Goal: Task Accomplishment & Management: Manage account settings

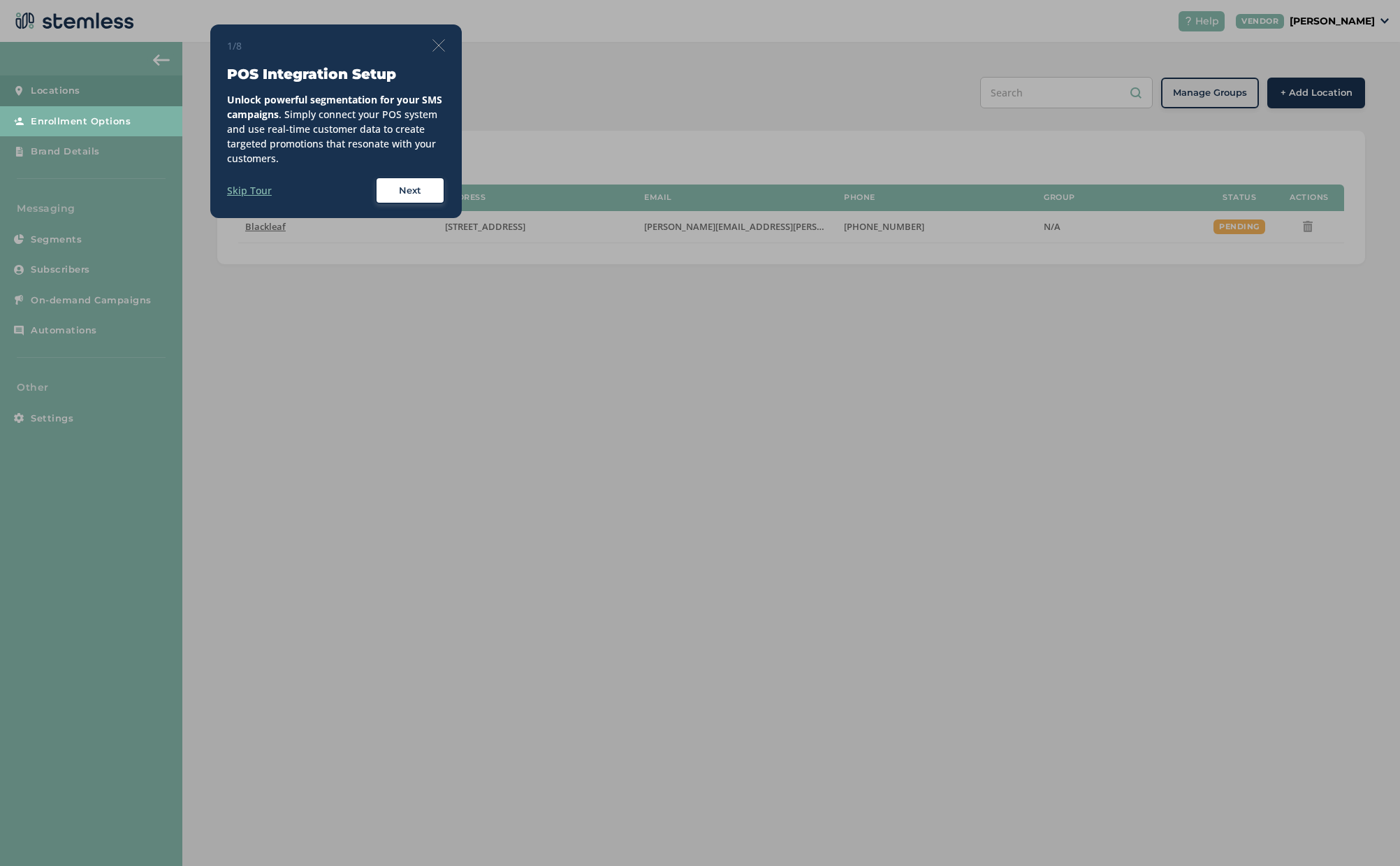
click at [435, 47] on img at bounding box center [438, 46] width 12 height 12
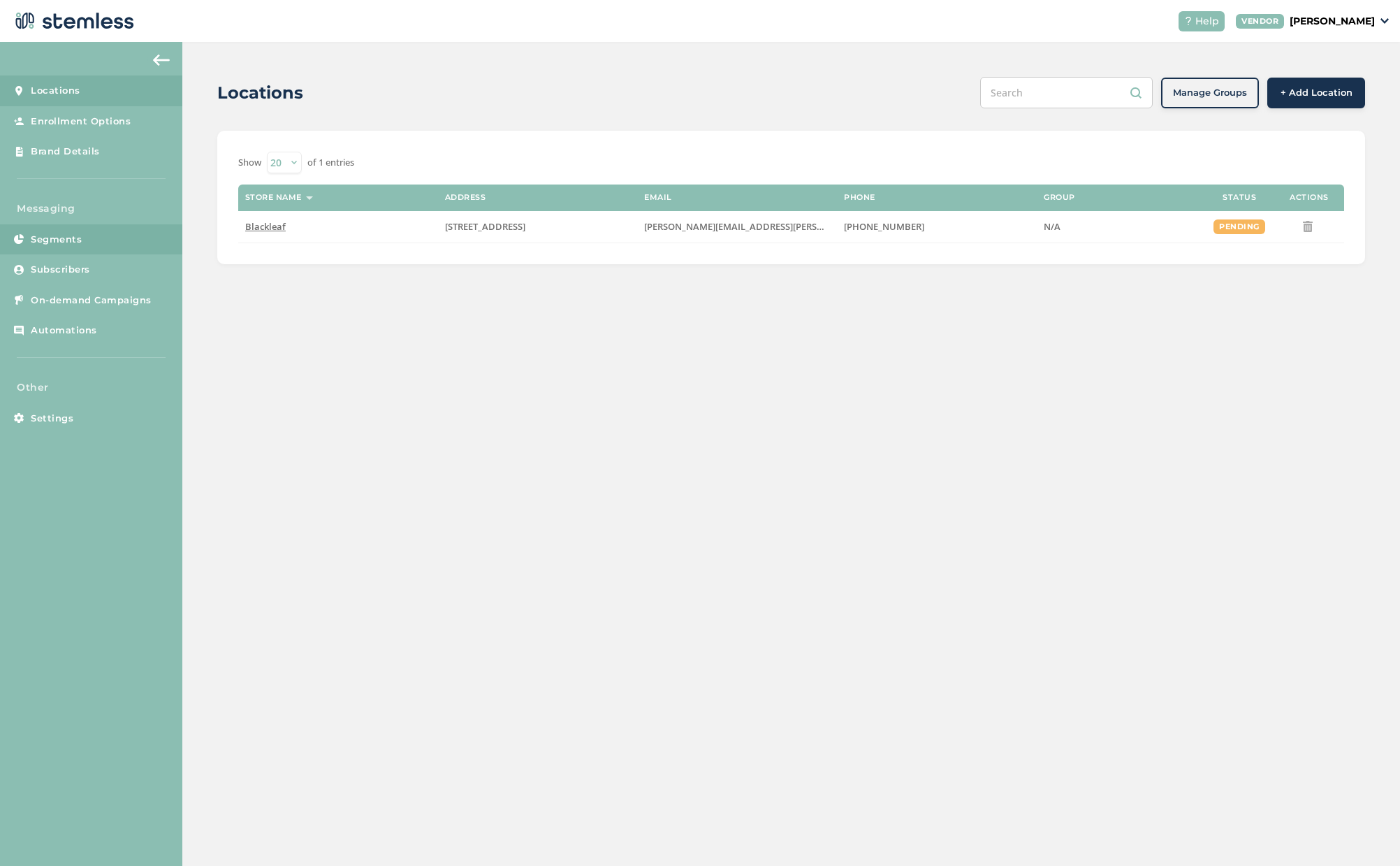
click at [54, 245] on span "Segments" at bounding box center [55, 240] width 51 height 14
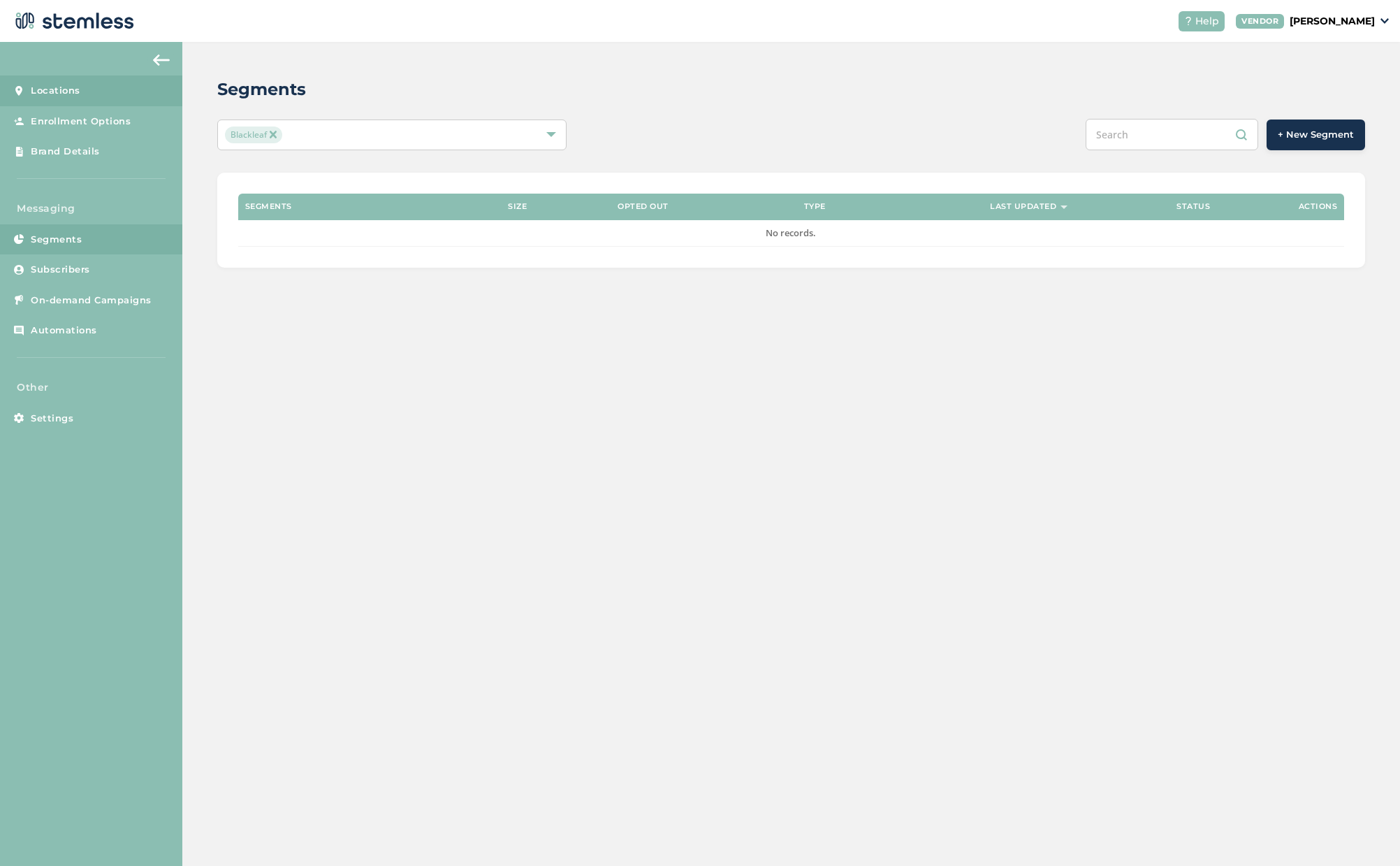
click at [66, 90] on span "Locations" at bounding box center [55, 91] width 50 height 14
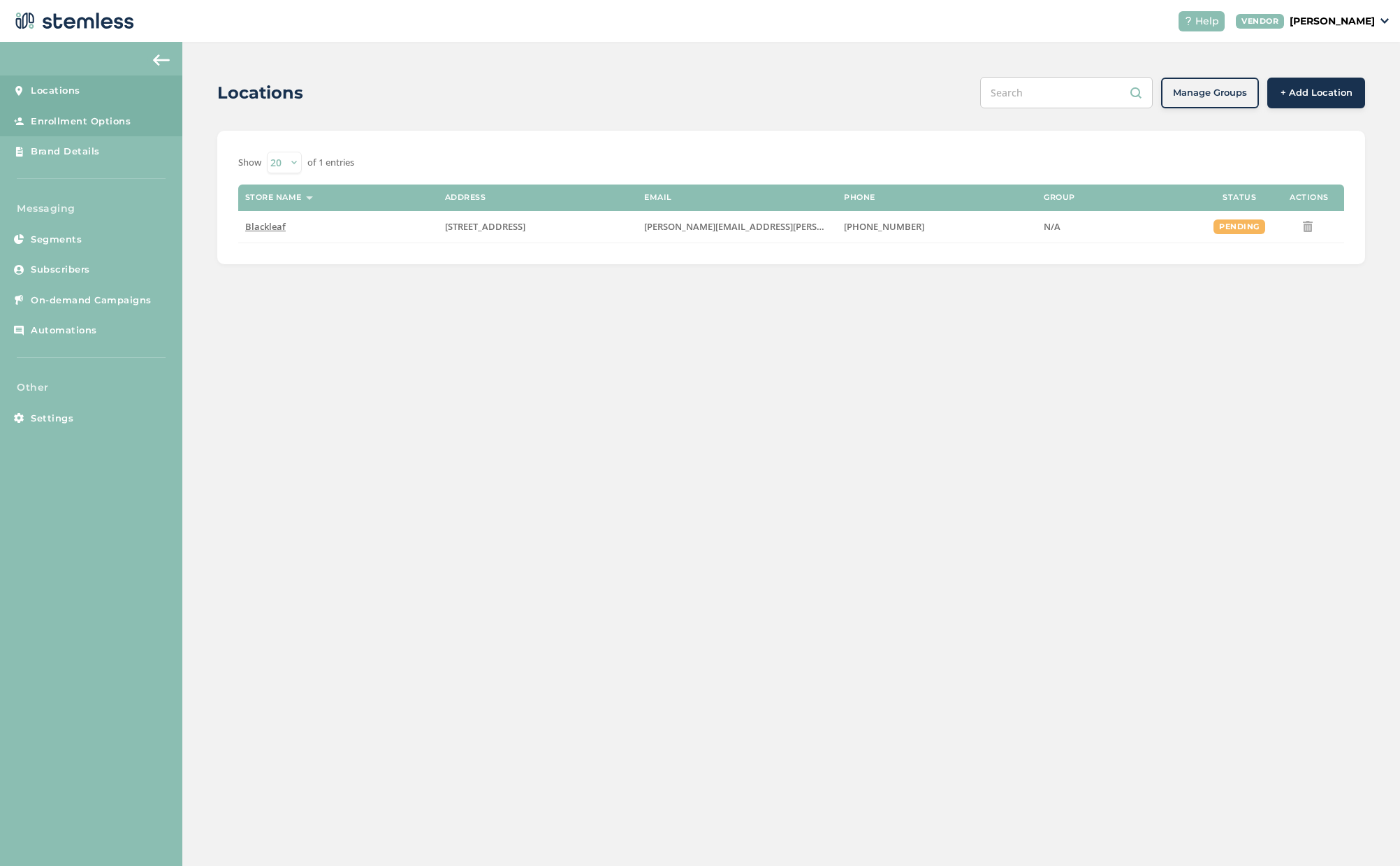
click at [68, 119] on span "Enrollment Options" at bounding box center [80, 121] width 100 height 14
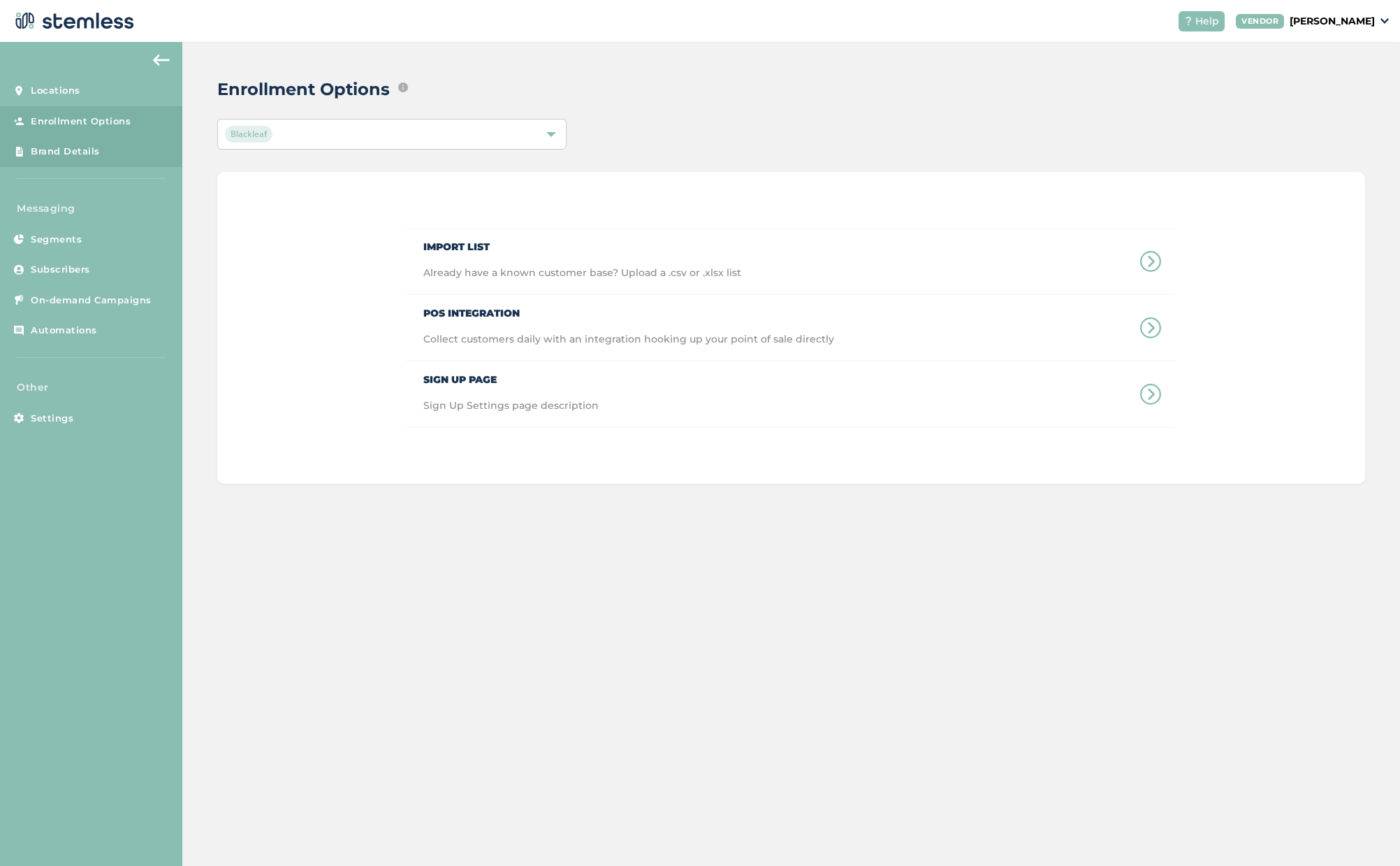
click at [61, 153] on span "Brand Details" at bounding box center [64, 152] width 69 height 14
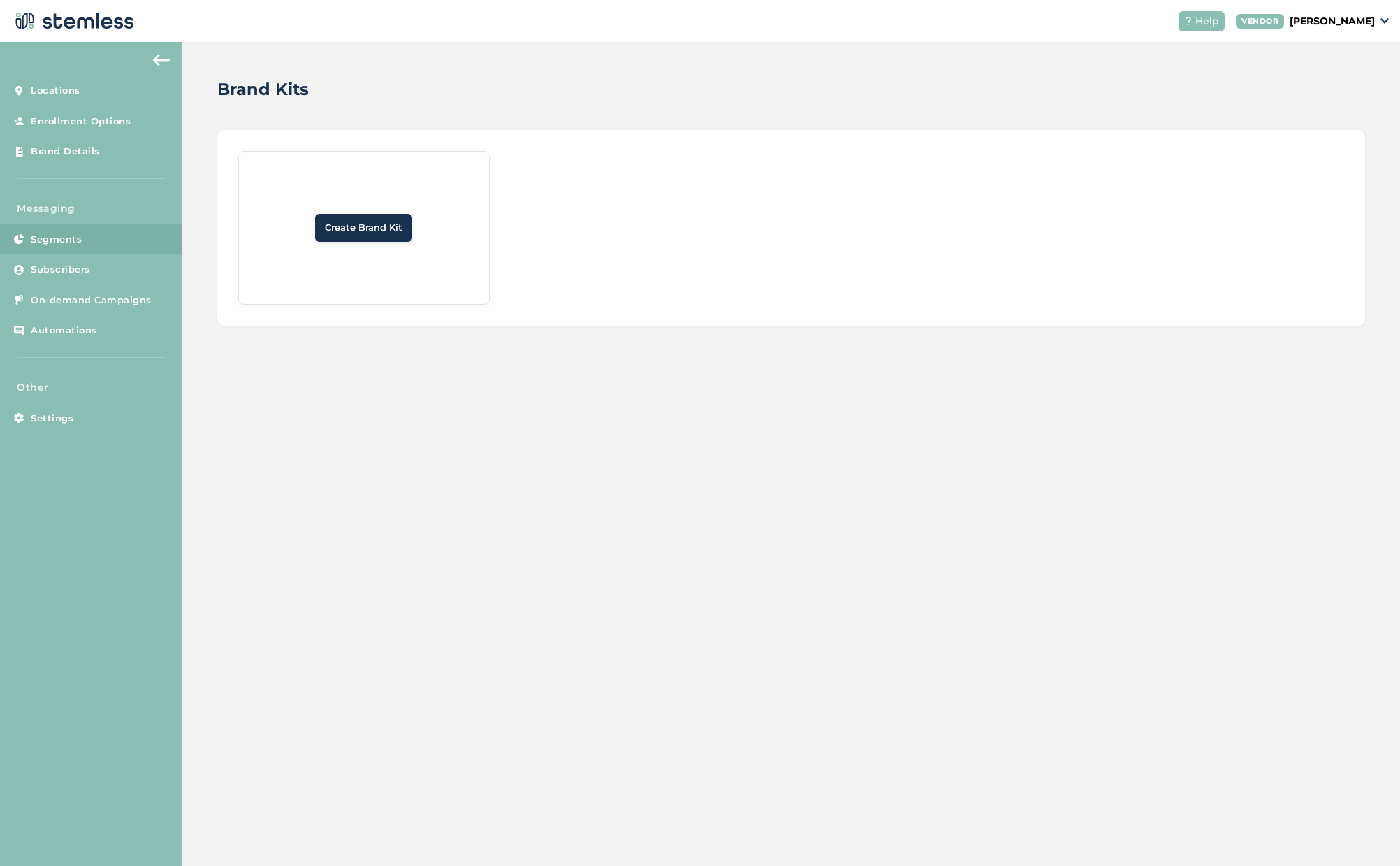
click at [54, 233] on span "Segments" at bounding box center [55, 240] width 51 height 14
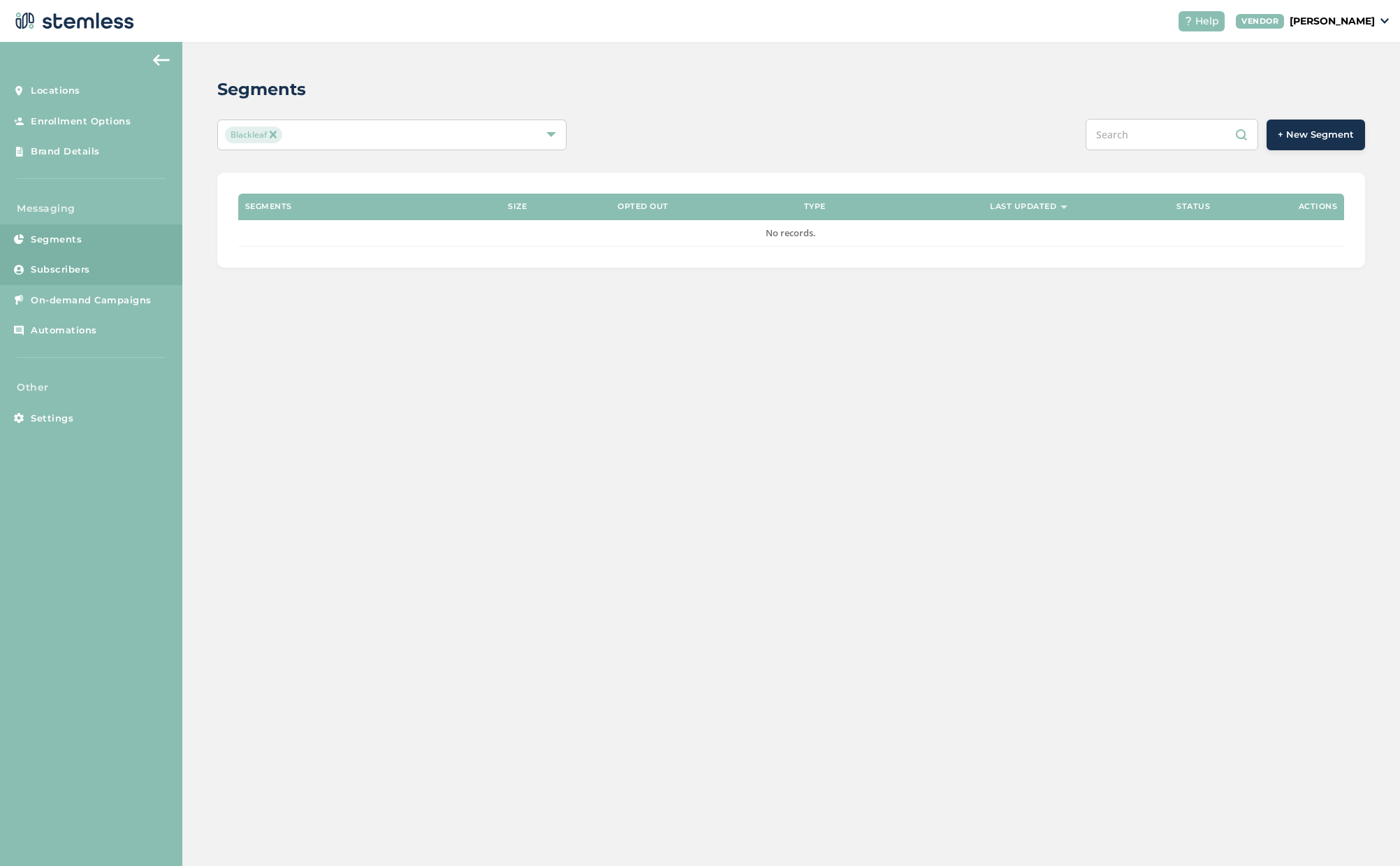
click at [57, 268] on span "Subscribers" at bounding box center [60, 270] width 60 height 14
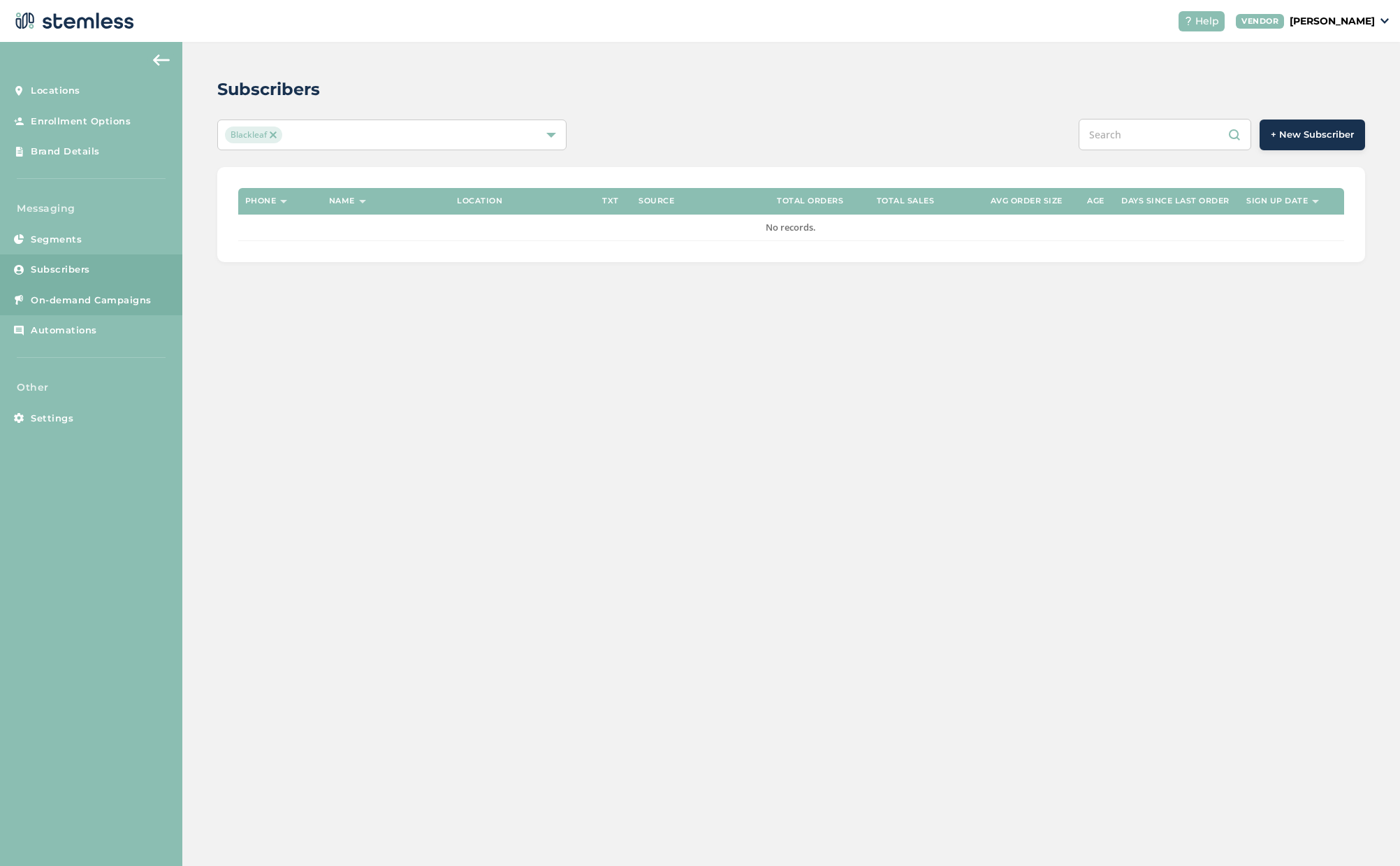
click at [57, 296] on span "On-demand Campaigns" at bounding box center [90, 301] width 121 height 14
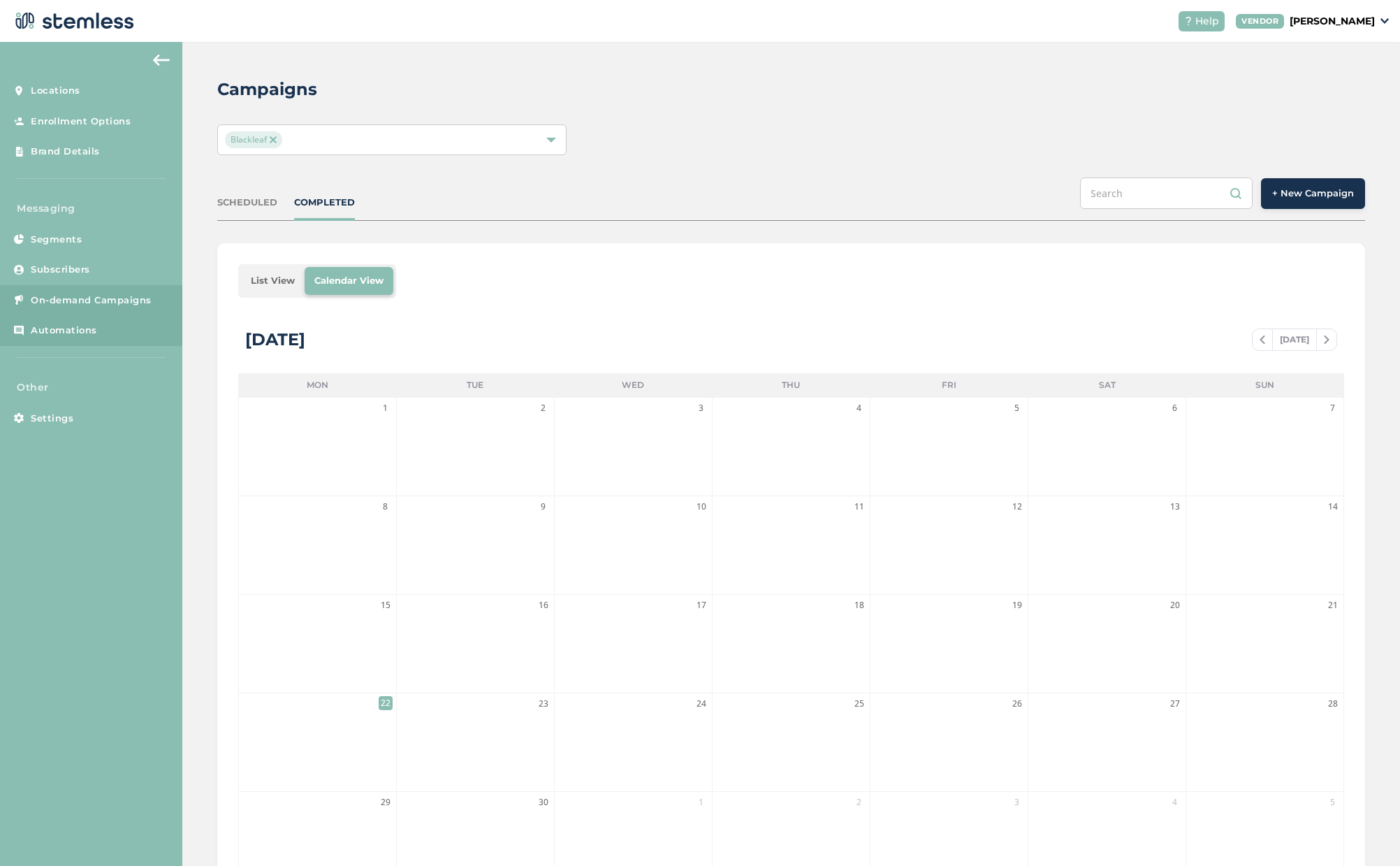
click at [57, 332] on span "Automations" at bounding box center [63, 330] width 66 height 14
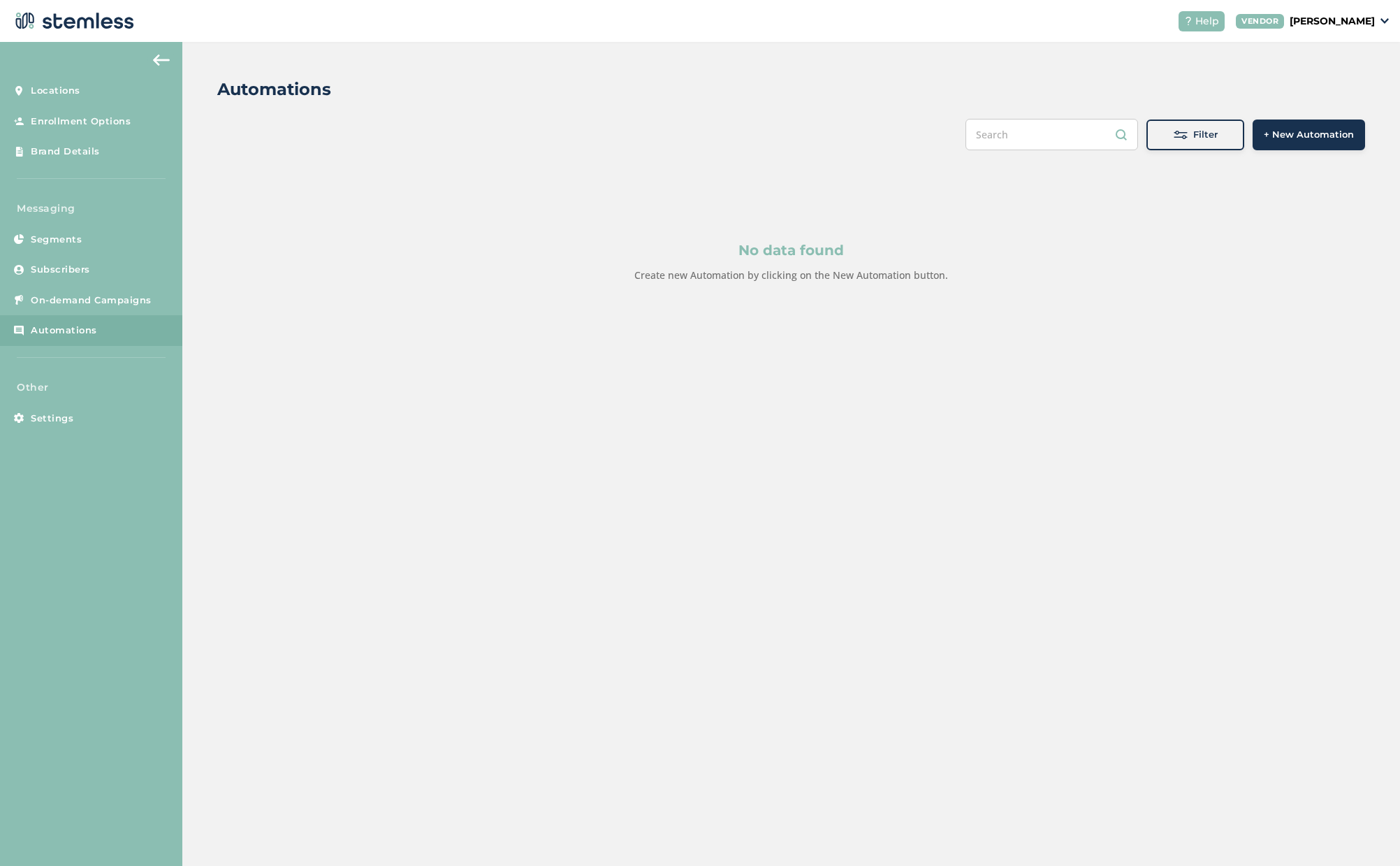
click at [159, 61] on img at bounding box center [161, 60] width 17 height 12
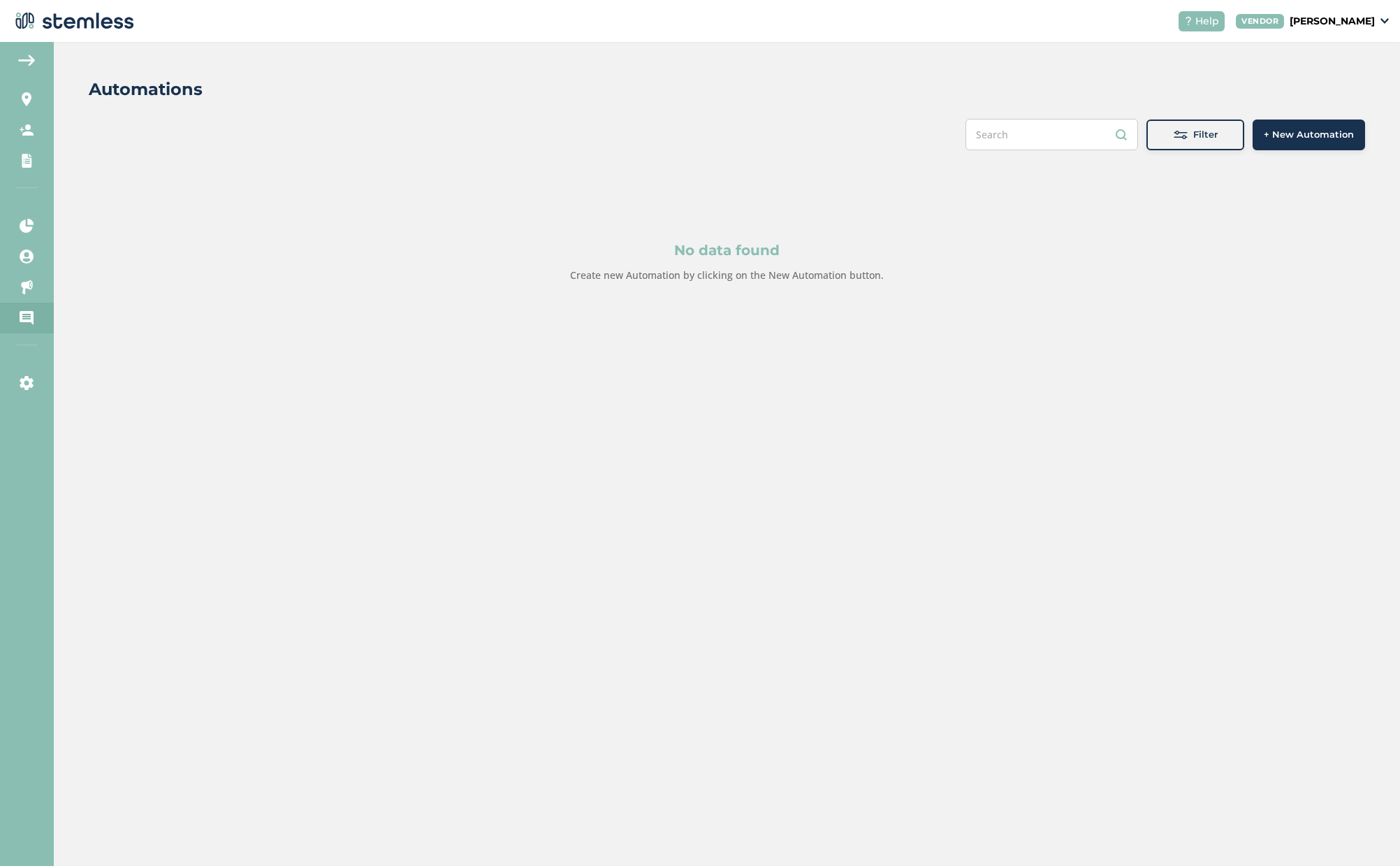
click at [24, 69] on button at bounding box center [26, 60] width 28 height 22
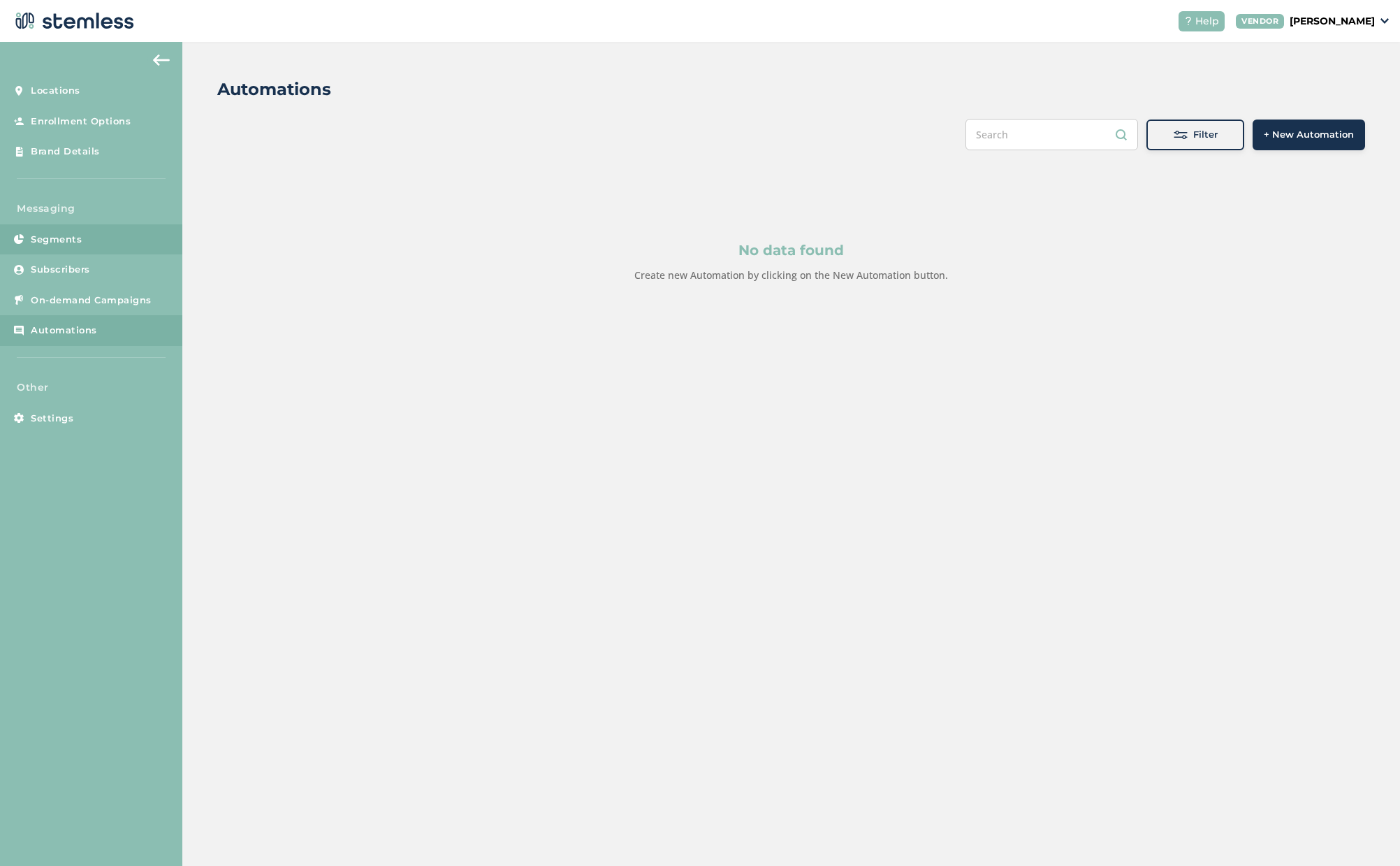
click at [54, 241] on span "Segments" at bounding box center [55, 240] width 51 height 14
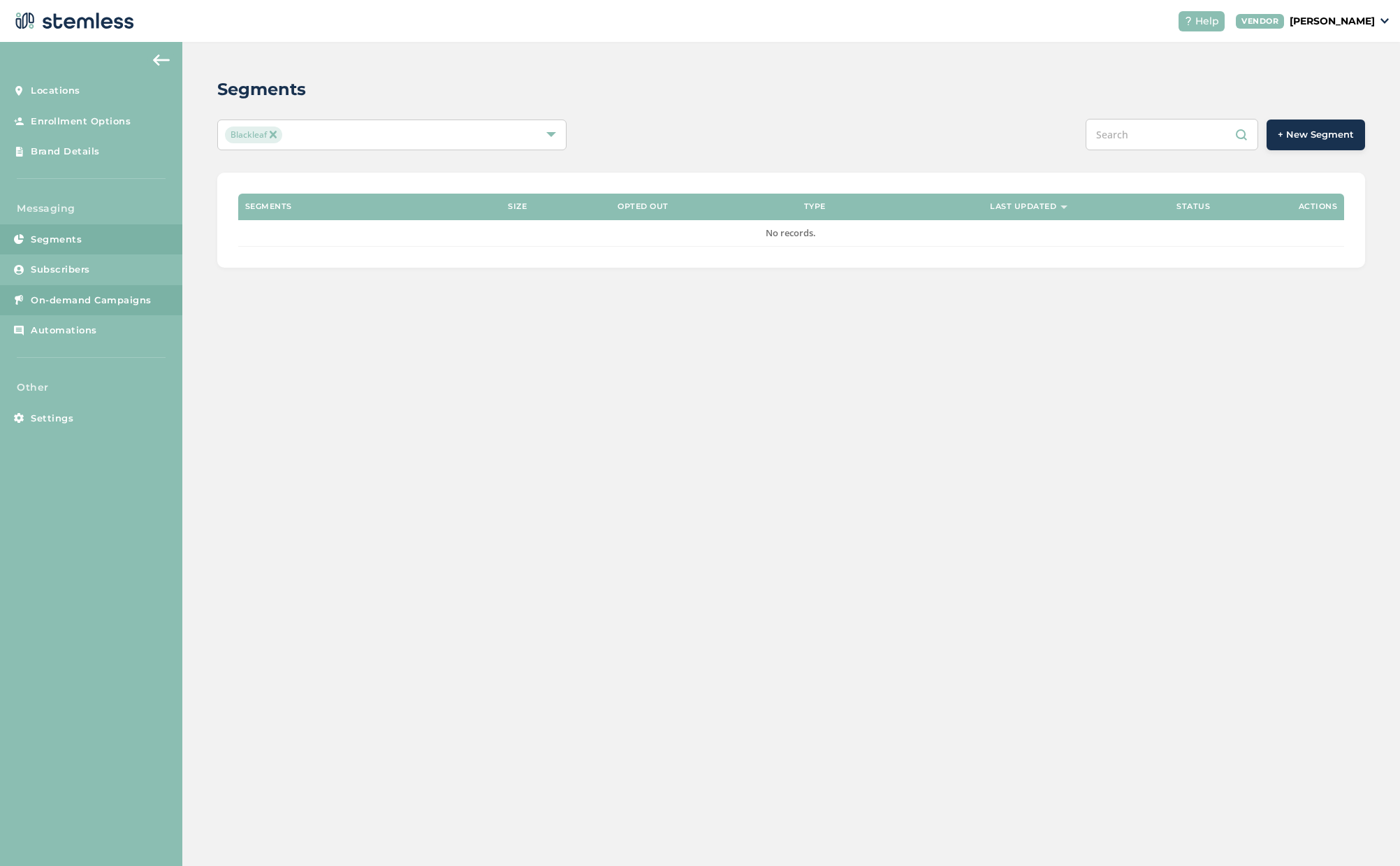
click at [72, 300] on span "On-demand Campaigns" at bounding box center [90, 301] width 121 height 14
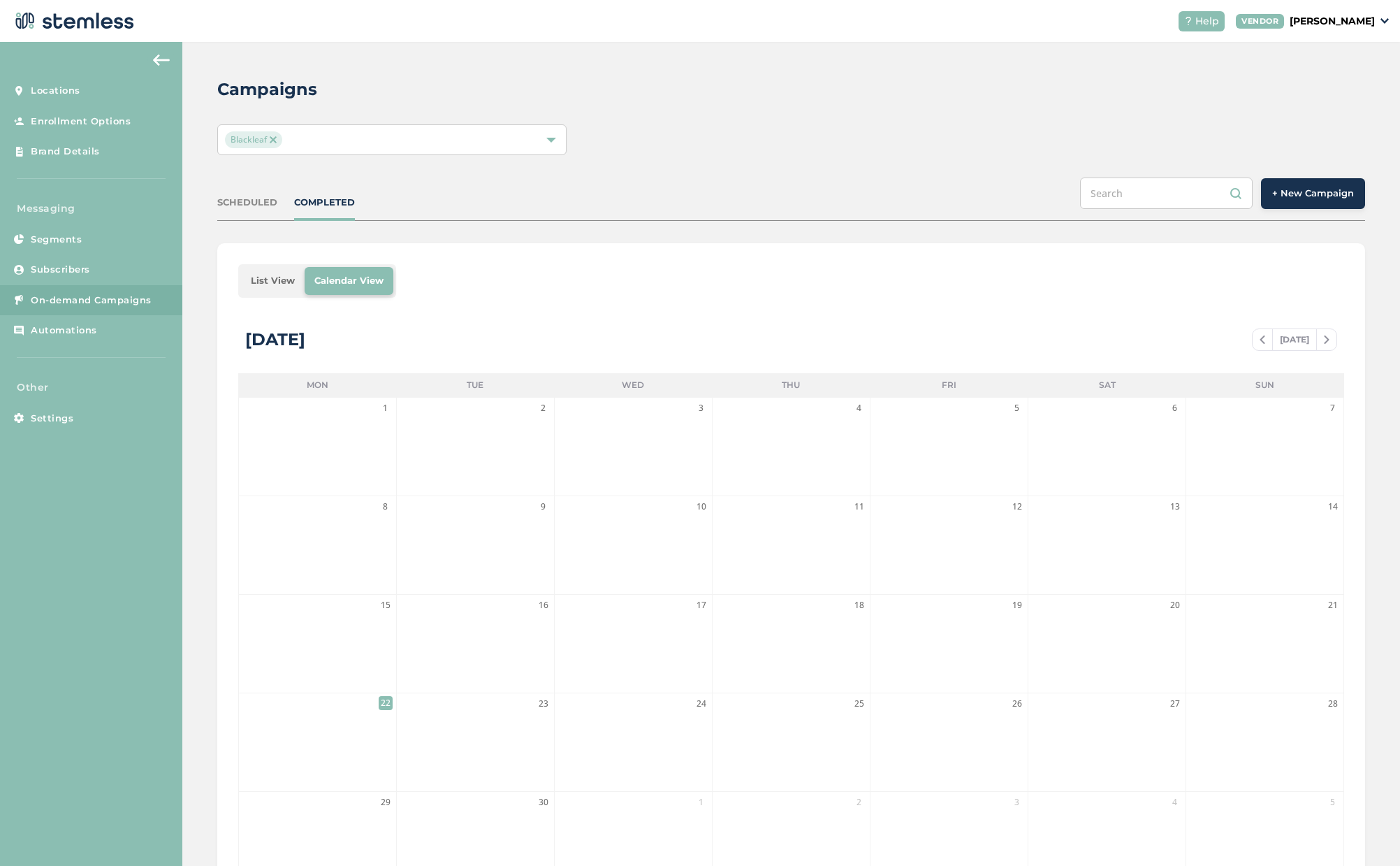
click at [1312, 201] on button "+ New Campaign" at bounding box center [1312, 194] width 104 height 30
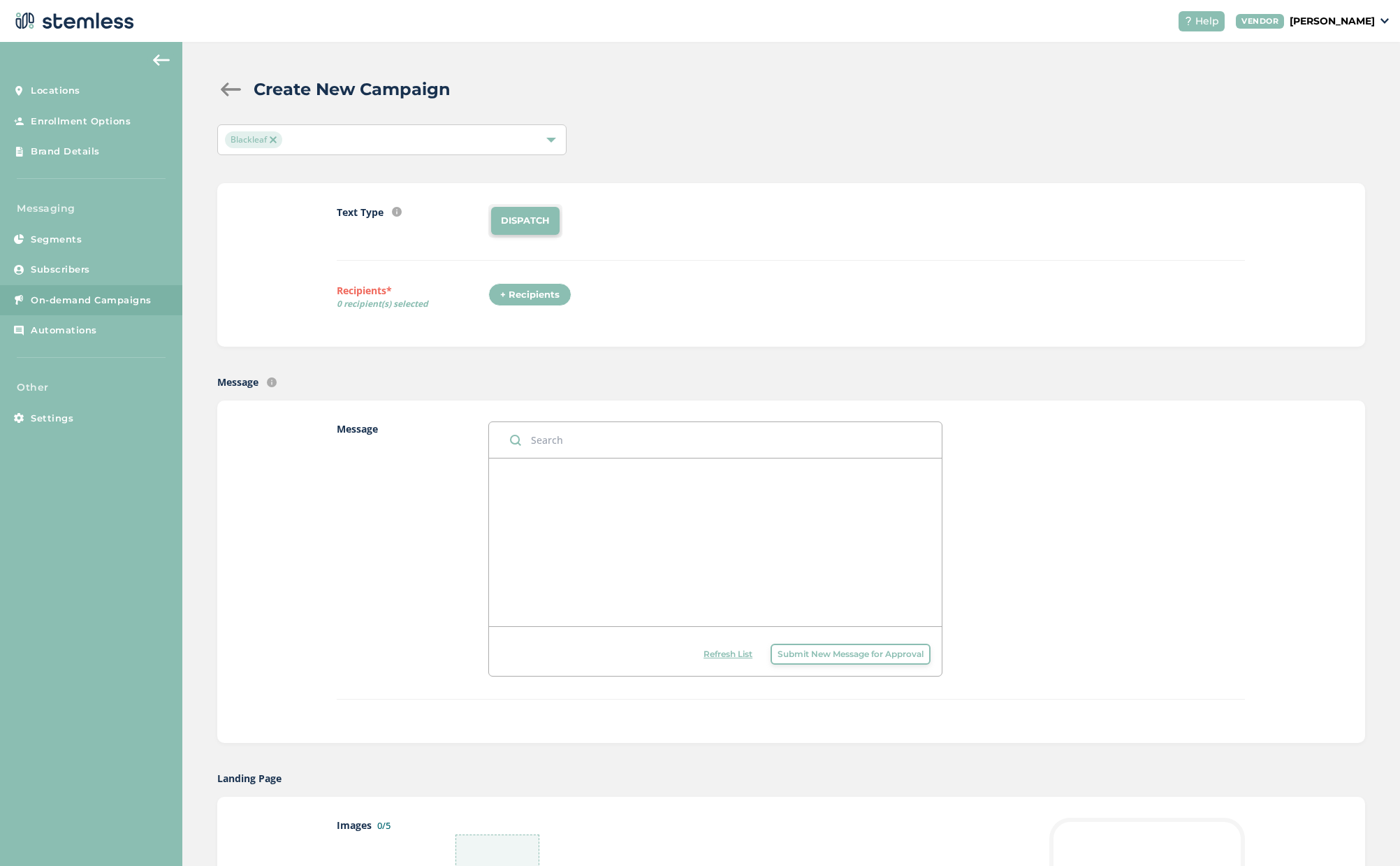
click at [505, 229] on li "DISPATCH" at bounding box center [525, 221] width 69 height 28
click at [489, 140] on div "Blackleaf" at bounding box center [385, 139] width 320 height 17
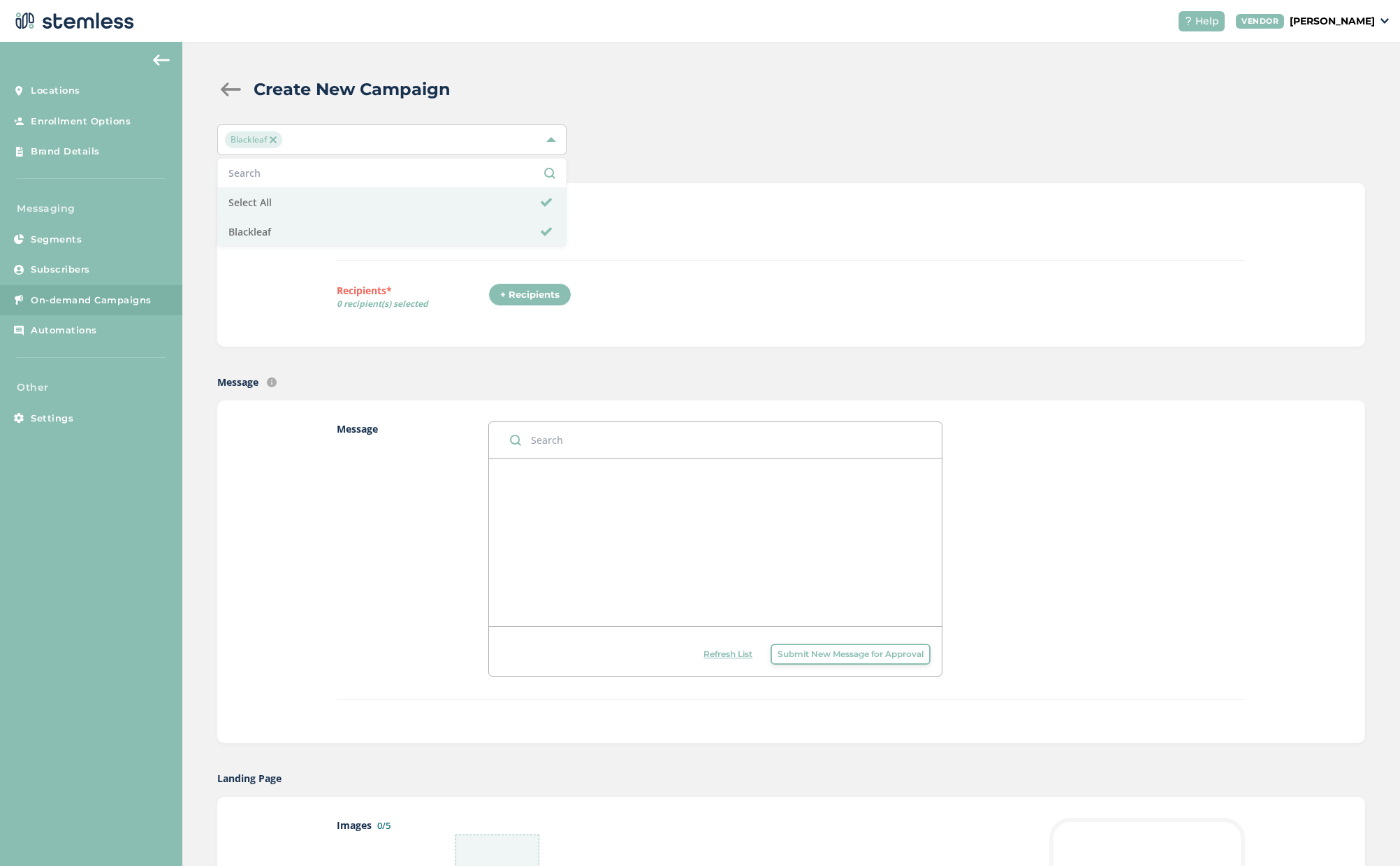
click at [668, 133] on div "Blackleaf Select All Blackleaf" at bounding box center [791, 139] width 1148 height 30
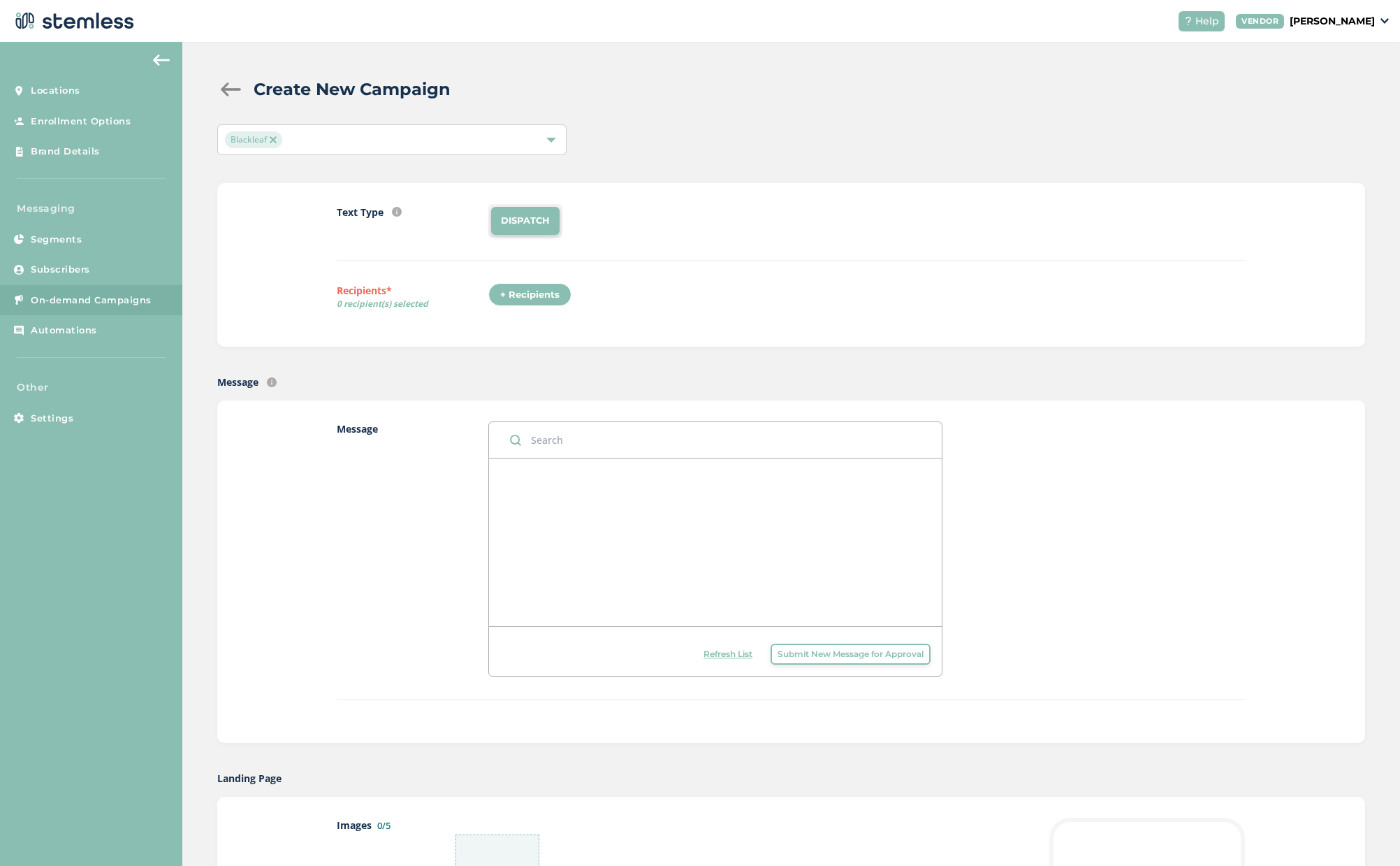
click at [513, 305] on div "+ Recipients" at bounding box center [529, 295] width 83 height 24
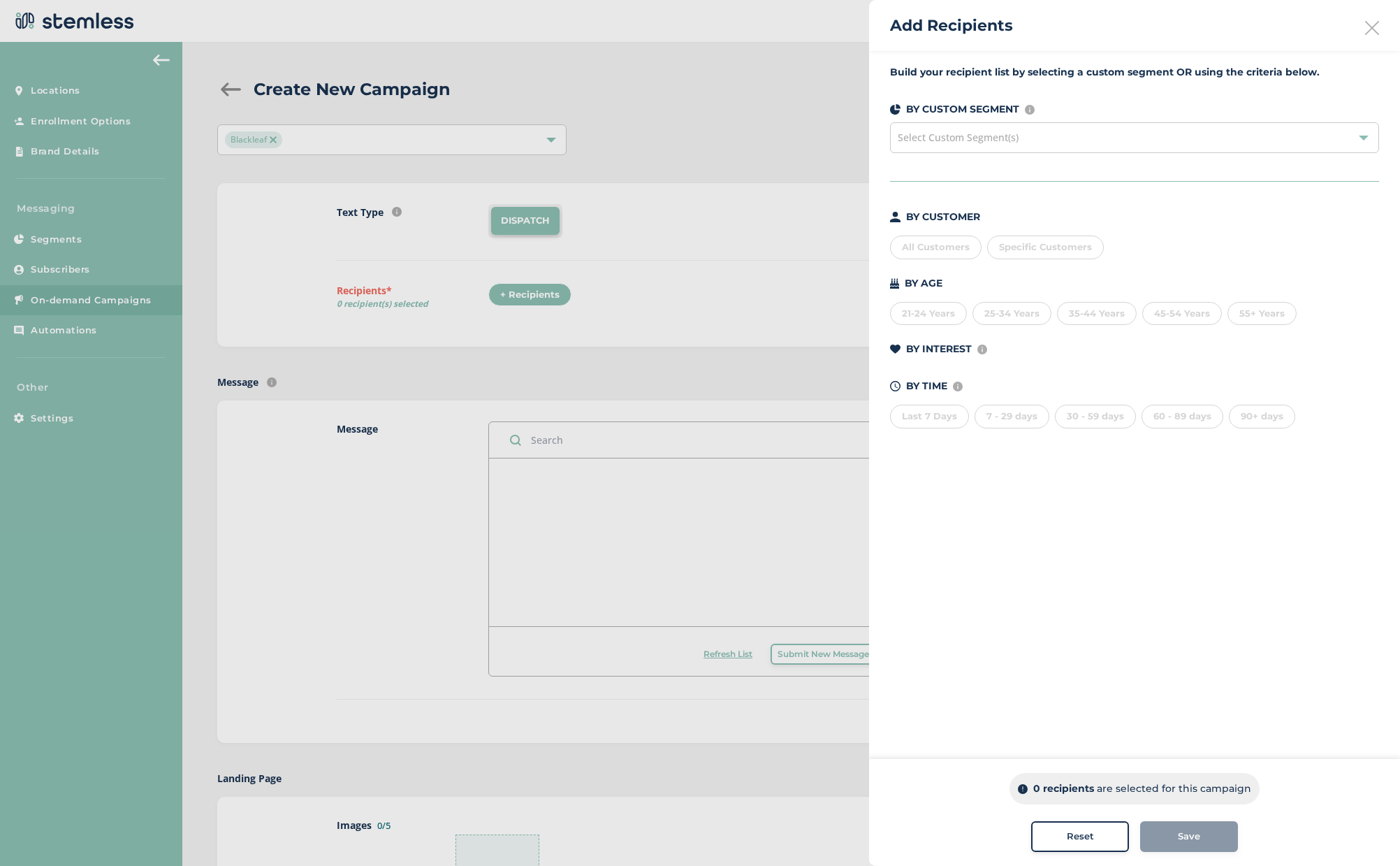
click at [1362, 32] on div "Add Recipients" at bounding box center [1134, 25] width 531 height 51
click at [1373, 29] on icon at bounding box center [1372, 28] width 14 height 14
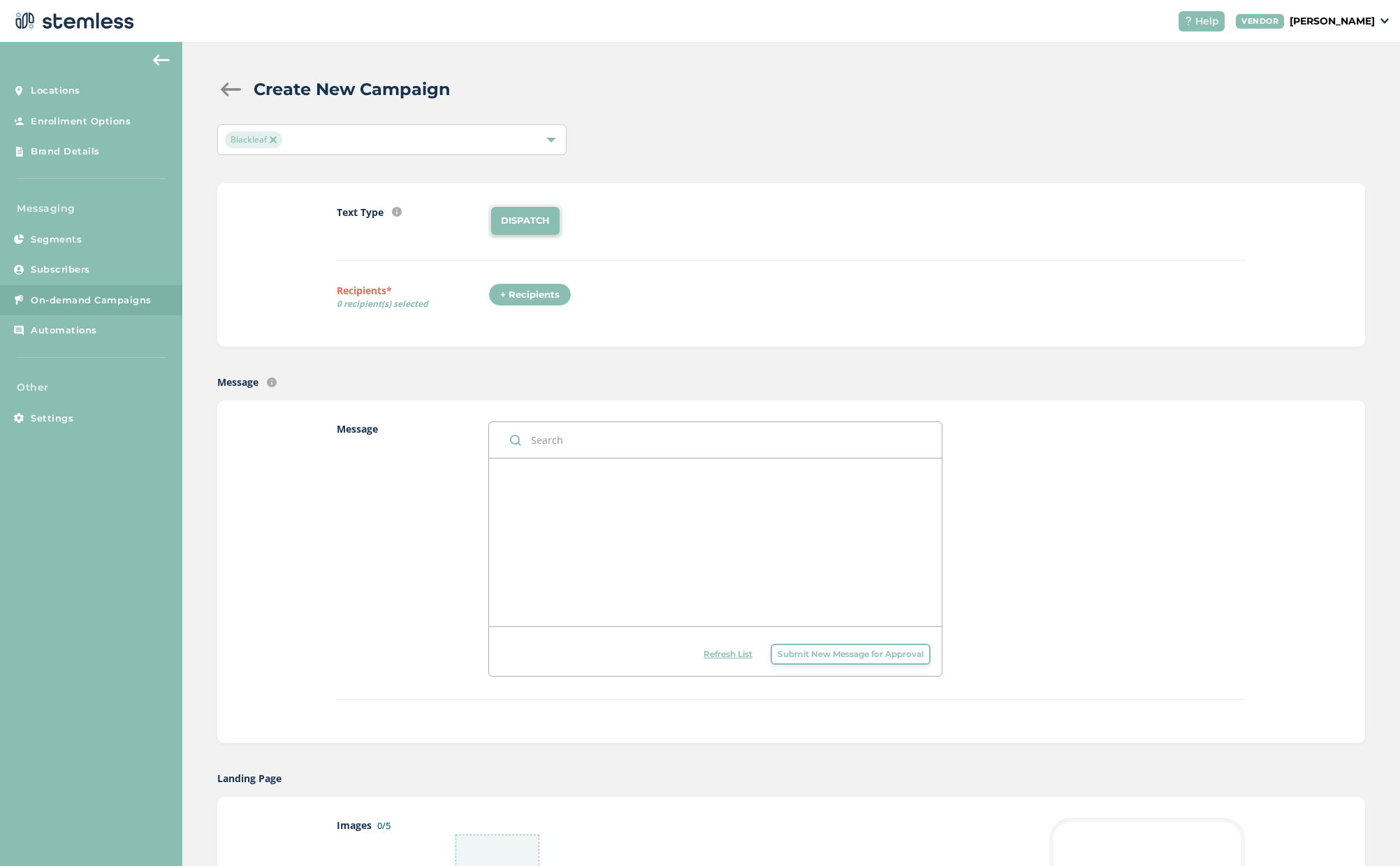
click at [1355, 15] on p "[PERSON_NAME]" at bounding box center [1332, 21] width 85 height 14
click at [680, 117] on div "Create New Campaign Blackleaf Text Type SMS : A cost effective way to reach you…" at bounding box center [791, 869] width 1218 height 1653
click at [63, 407] on link "Settings" at bounding box center [91, 419] width 182 height 30
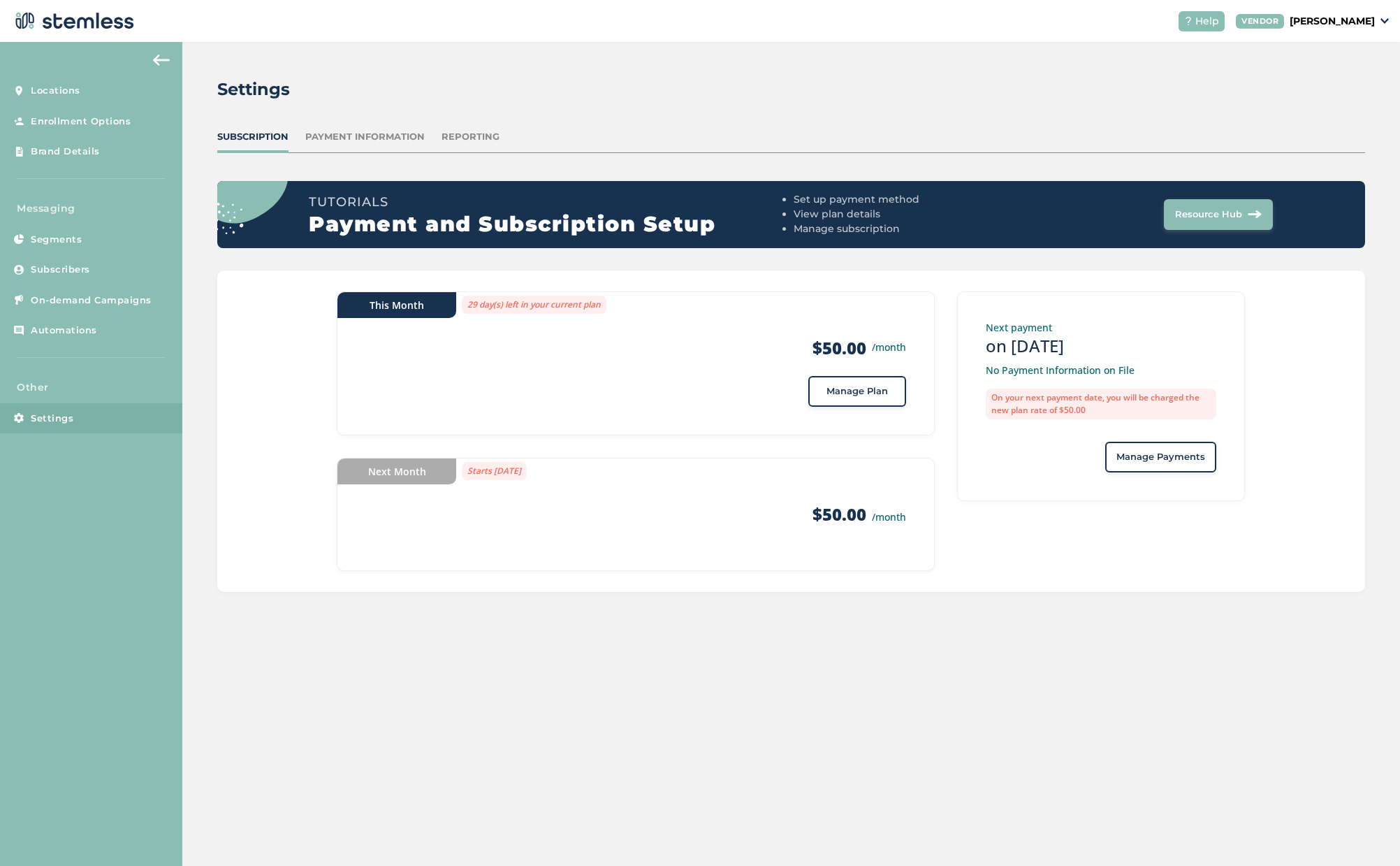
click at [351, 144] on div "Subscription Payment Information Reporting" at bounding box center [791, 142] width 1148 height 23
click at [368, 133] on div "Payment Information" at bounding box center [365, 137] width 120 height 14
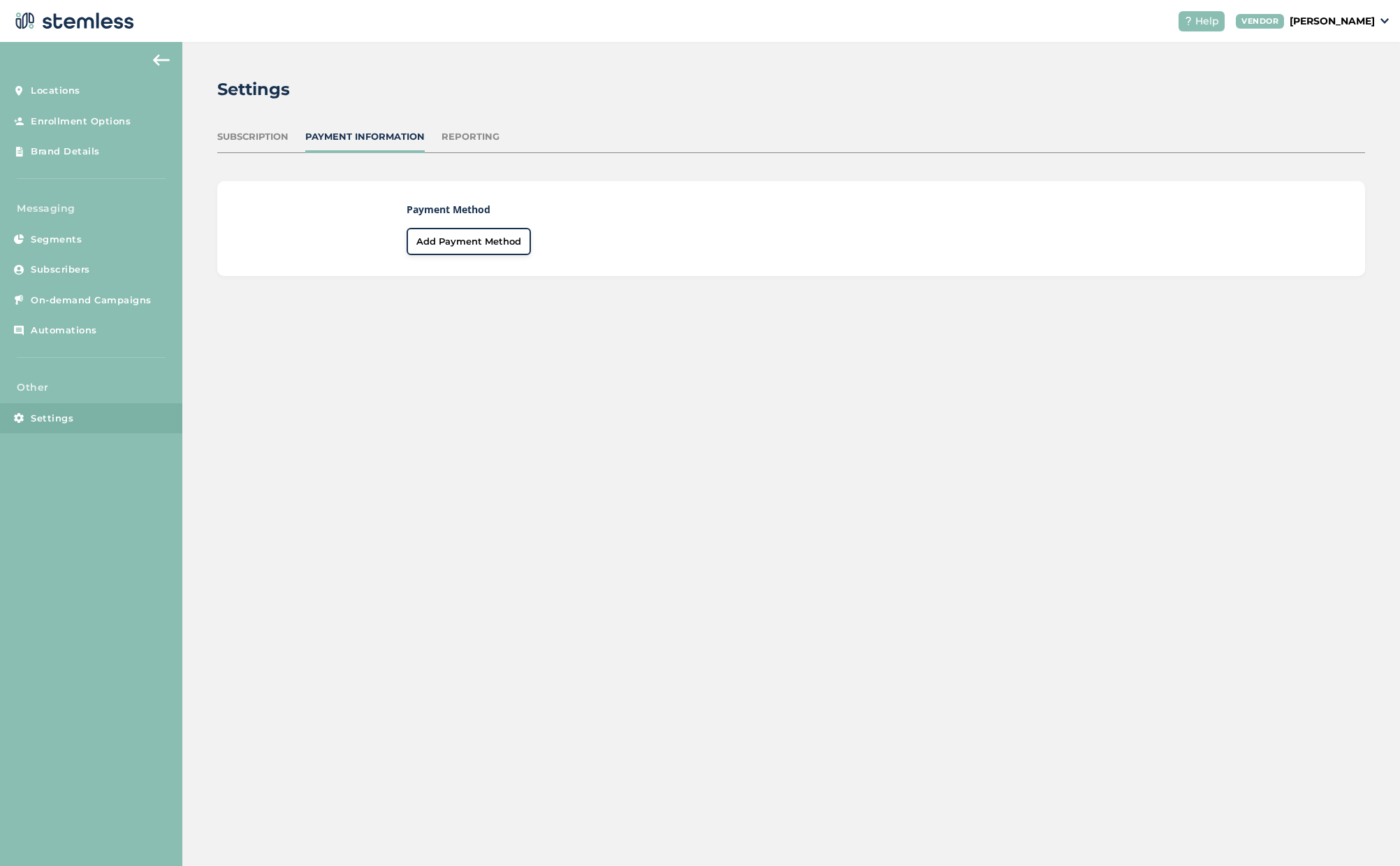
click at [246, 141] on div "Subscription" at bounding box center [253, 137] width 71 height 14
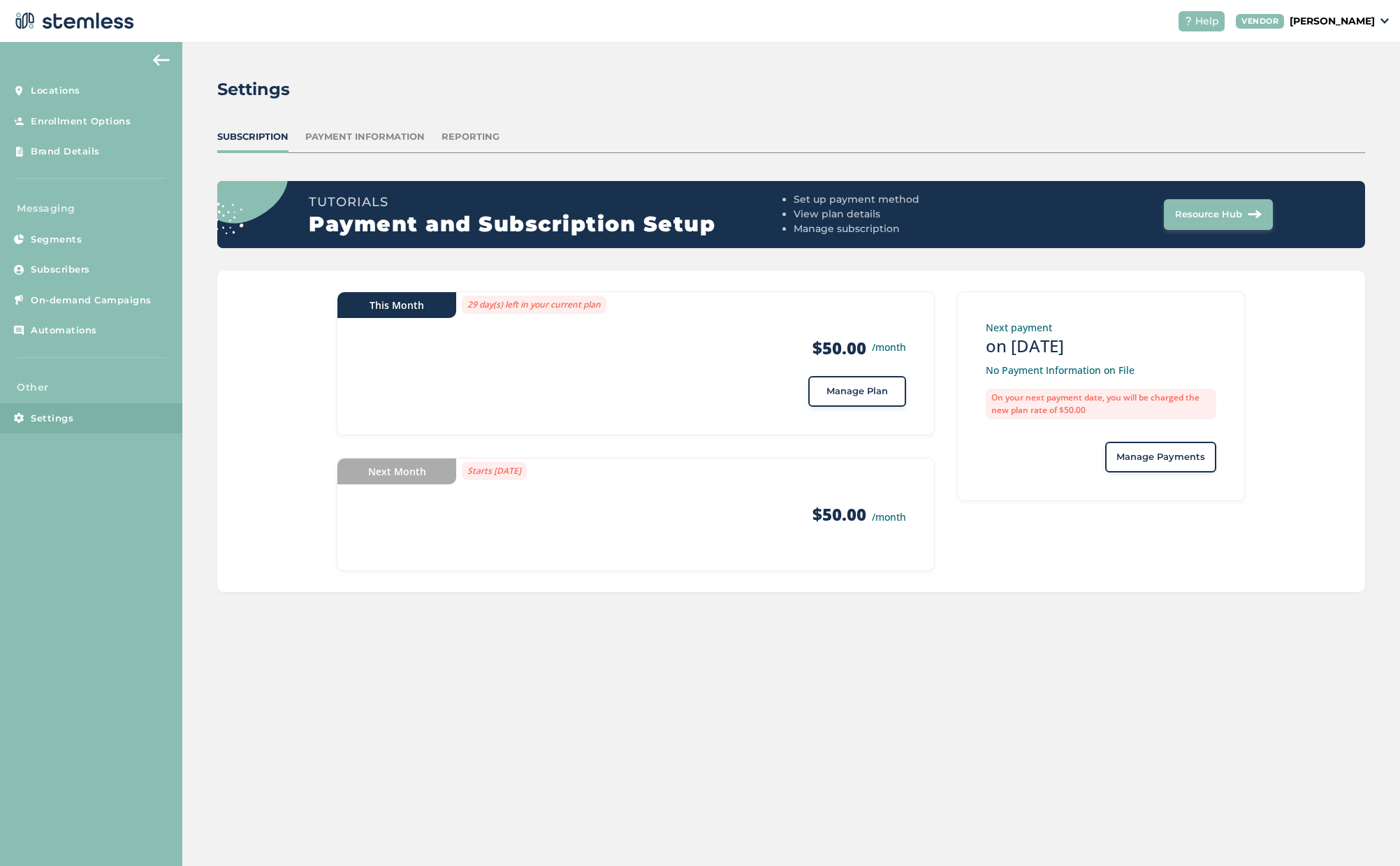
click at [1342, 18] on p "[PERSON_NAME]" at bounding box center [1332, 21] width 85 height 14
click at [1284, 21] on div "VENDOR" at bounding box center [1260, 21] width 48 height 14
click at [1345, 23] on p "[PERSON_NAME]" at bounding box center [1332, 21] width 85 height 14
click at [1322, 43] on link "Go to Website" at bounding box center [1339, 50] width 69 height 14
click at [1351, 25] on p "[PERSON_NAME]" at bounding box center [1332, 21] width 85 height 14
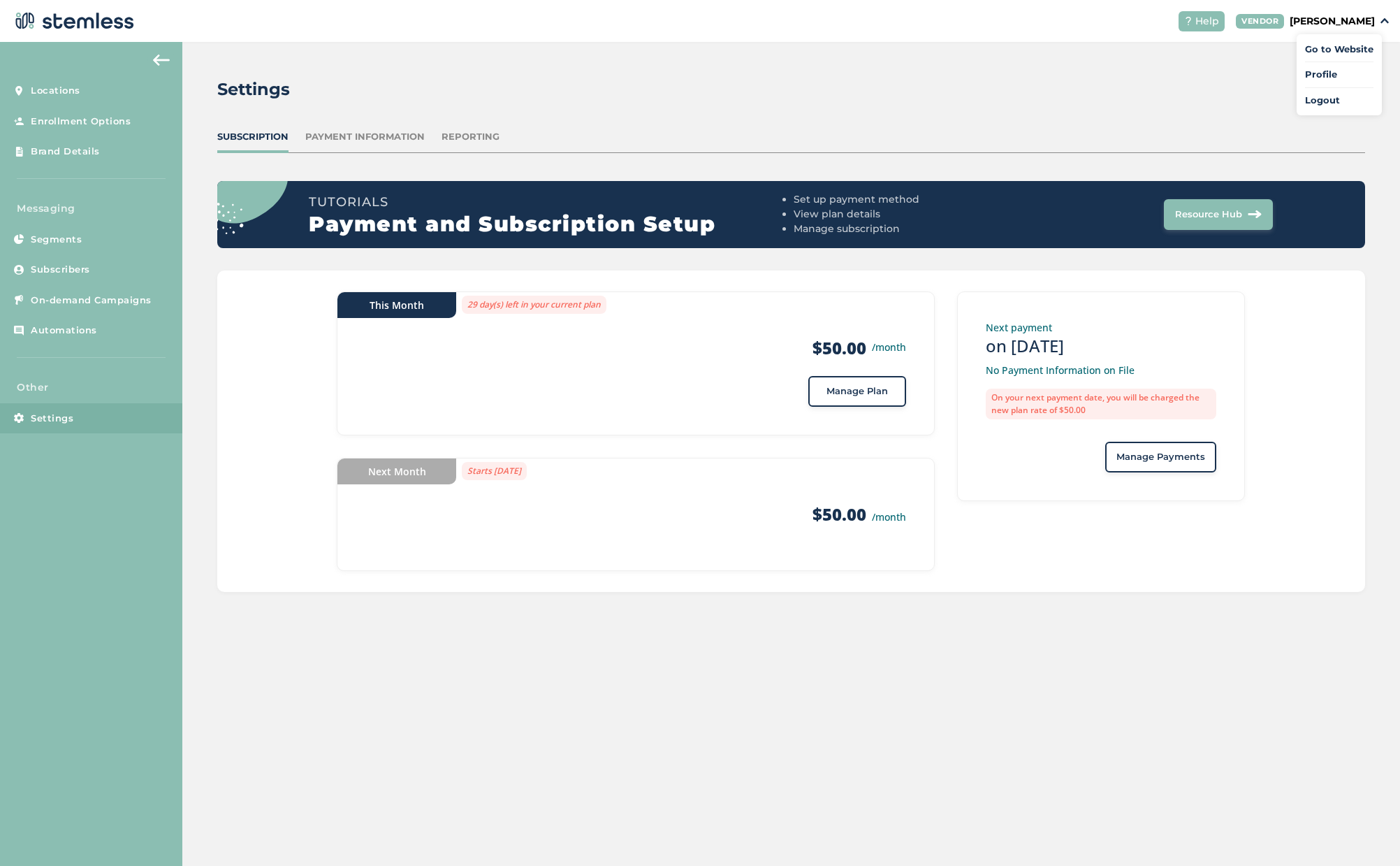
click at [1321, 74] on link "Profile" at bounding box center [1339, 75] width 69 height 14
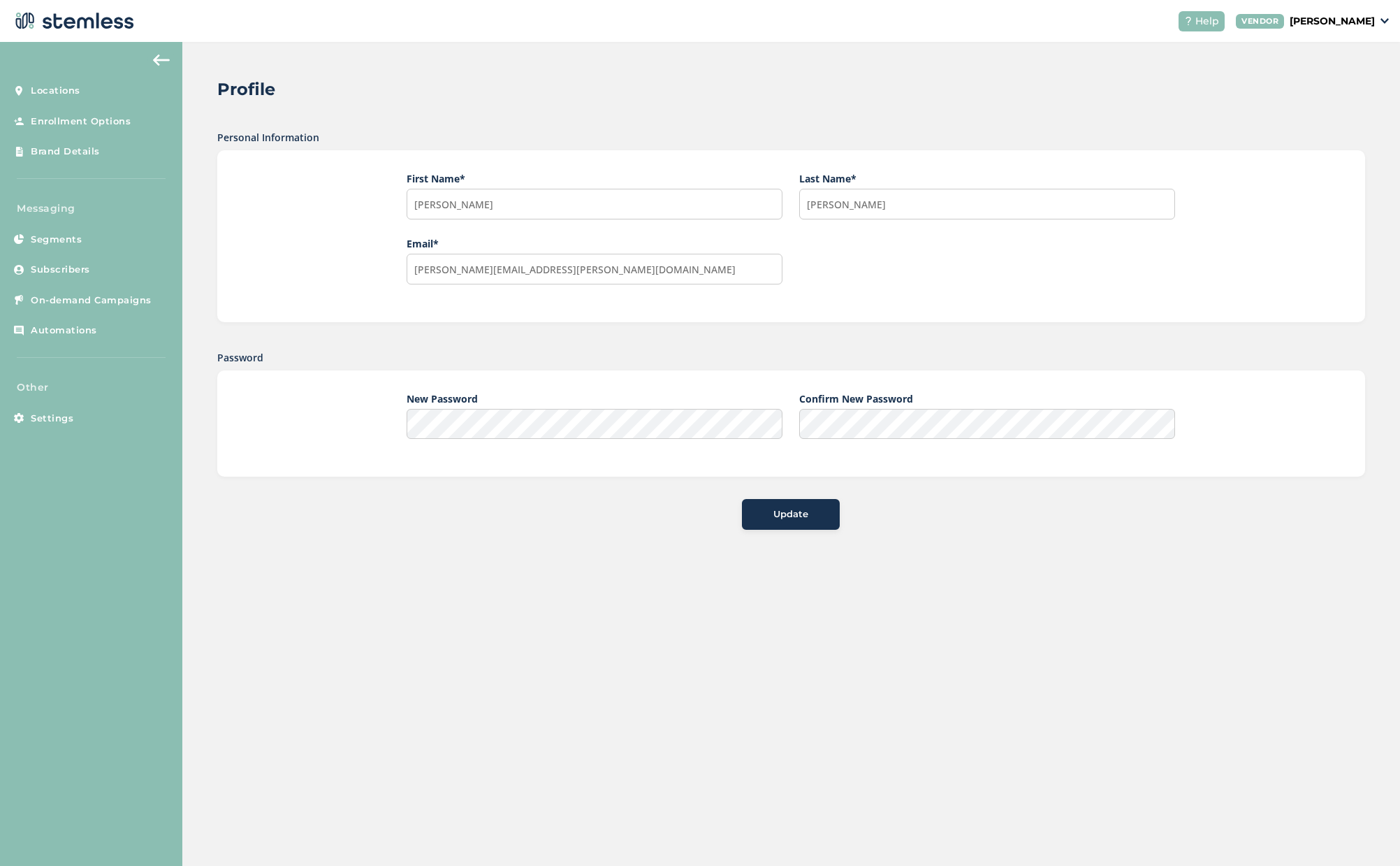
click at [1345, 24] on p "[PERSON_NAME]" at bounding box center [1332, 21] width 85 height 14
click at [114, 88] on link "Locations" at bounding box center [91, 91] width 182 height 30
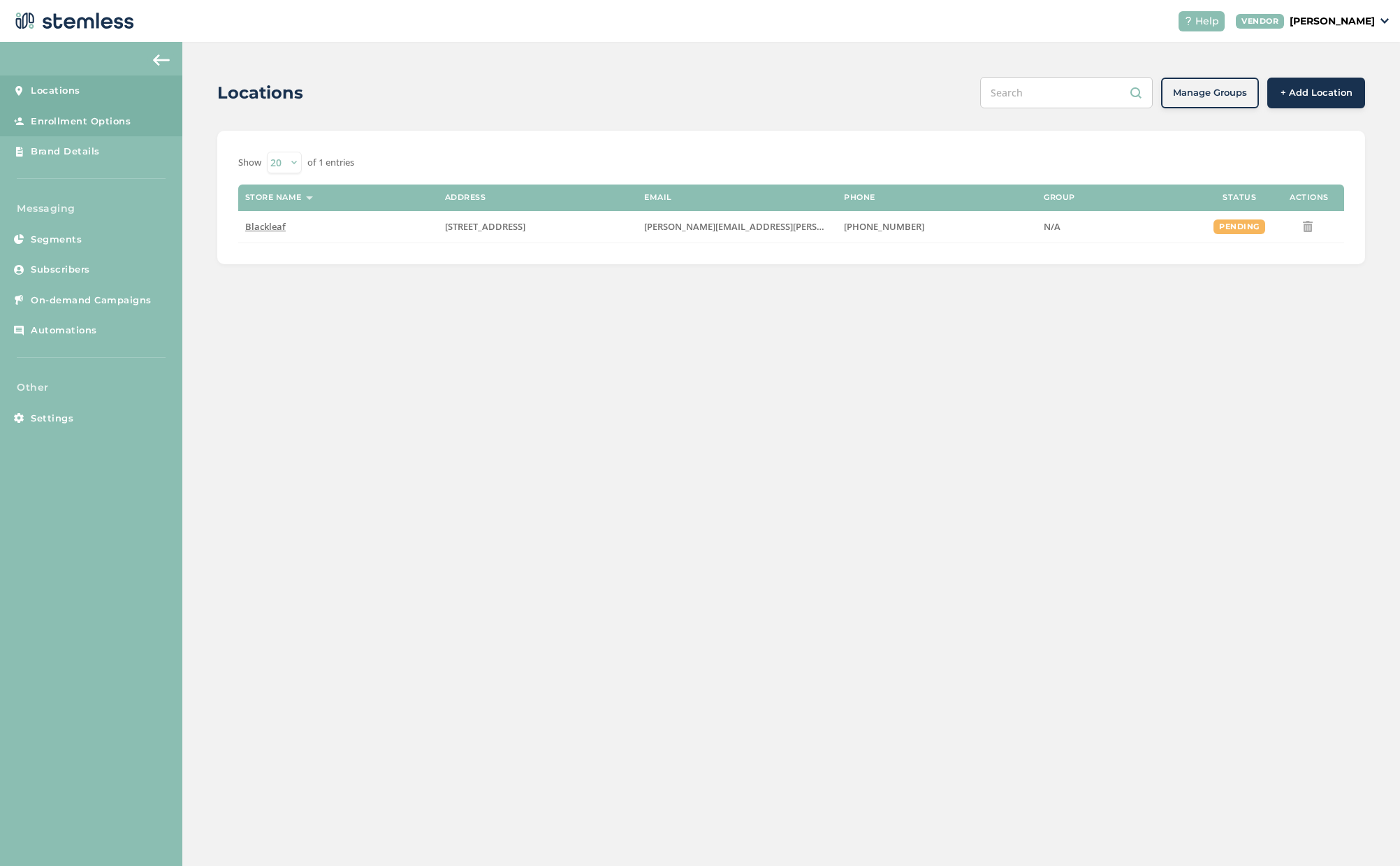
click at [79, 122] on span "Enrollment Options" at bounding box center [80, 121] width 100 height 14
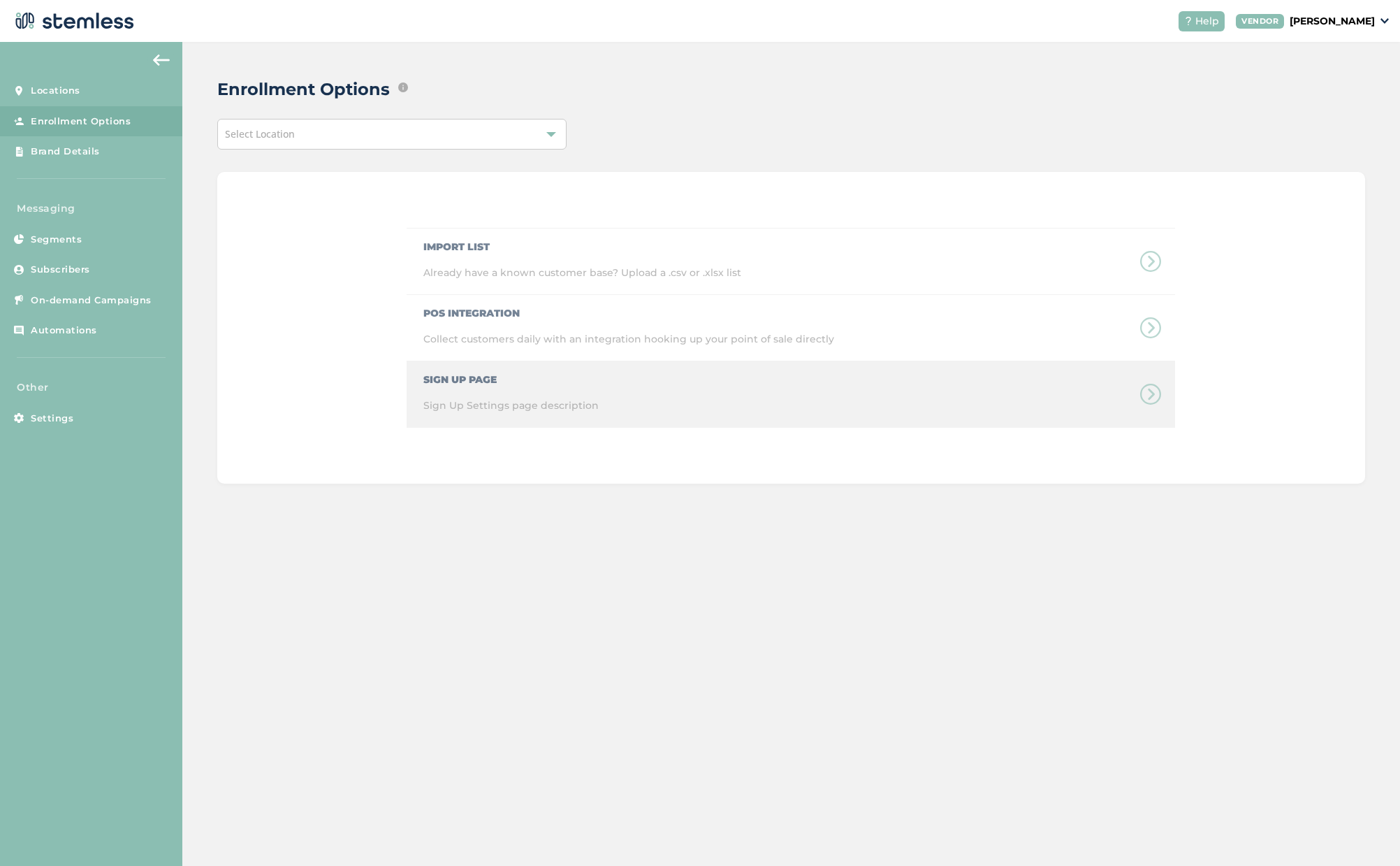
click at [479, 384] on div "Sign Up Page Sign Up Settings page description" at bounding box center [790, 395] width 769 height 66
click at [1149, 396] on div "Sign Up Page Sign Up Settings page description" at bounding box center [790, 395] width 769 height 66
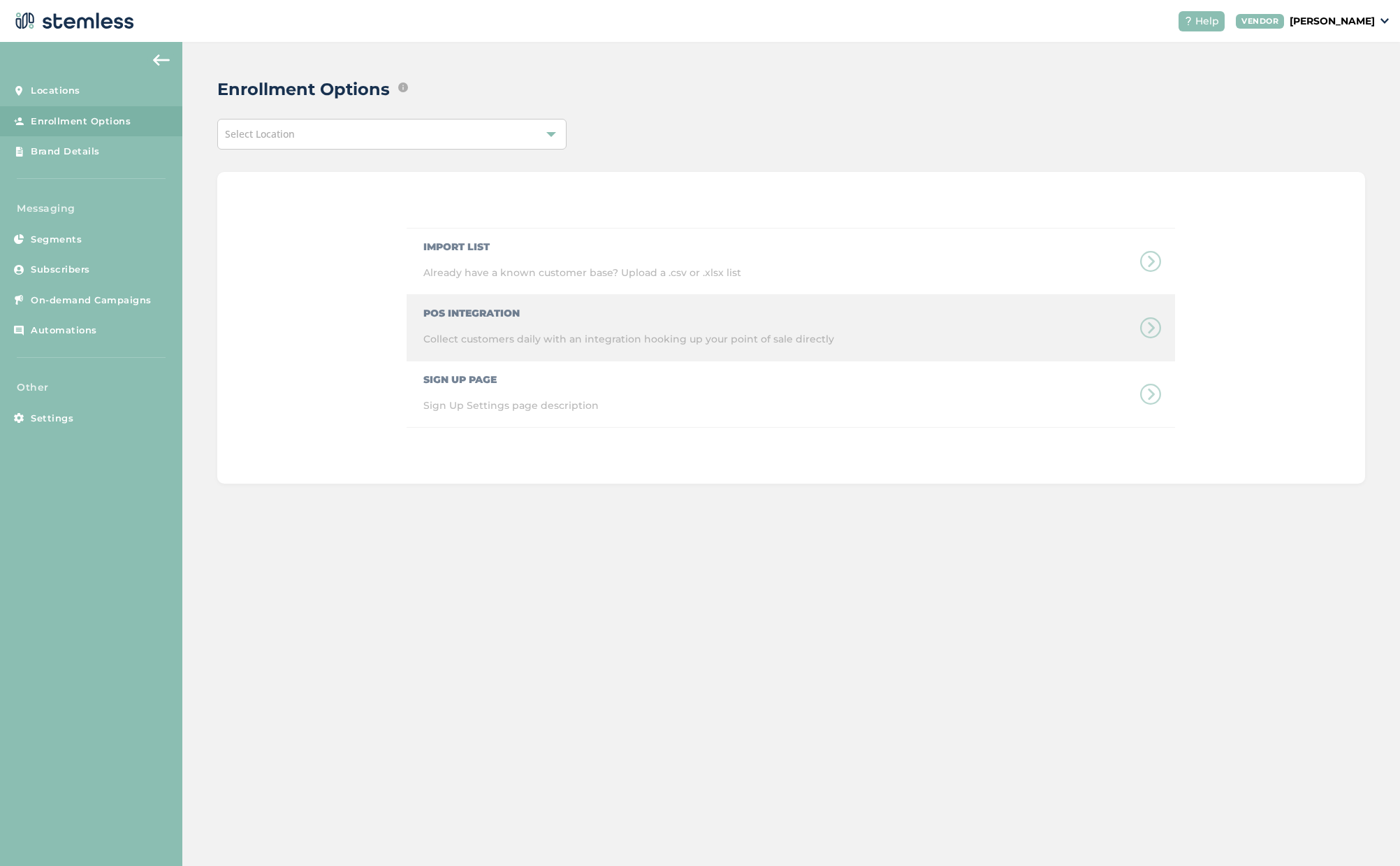
click at [555, 327] on div "POS Integration Collect customers daily with an integration hooking up your poi…" at bounding box center [790, 328] width 769 height 66
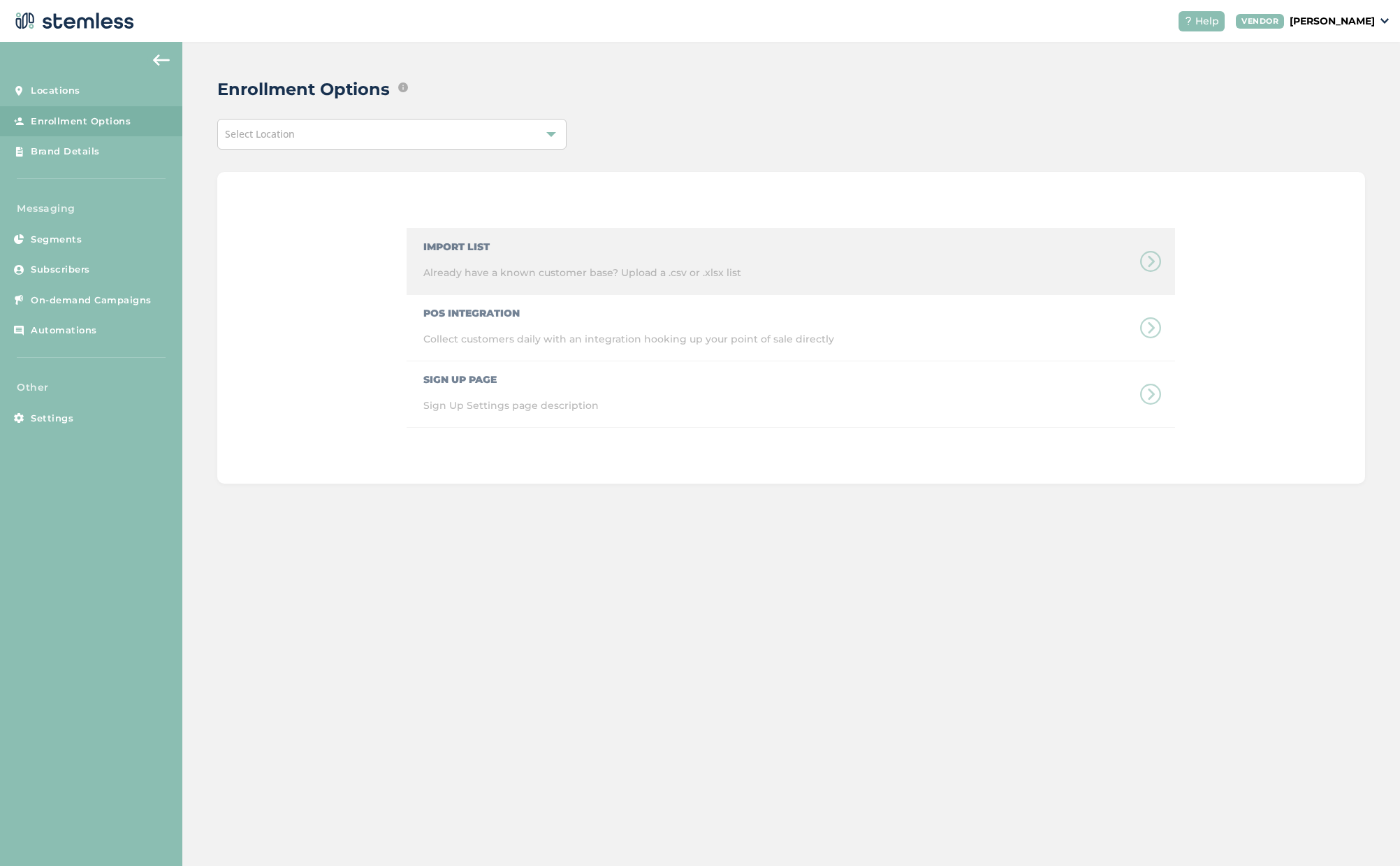
click at [518, 268] on div "Import List Already have a known customer base? Upload a .csv or .xlsx list" at bounding box center [790, 261] width 769 height 67
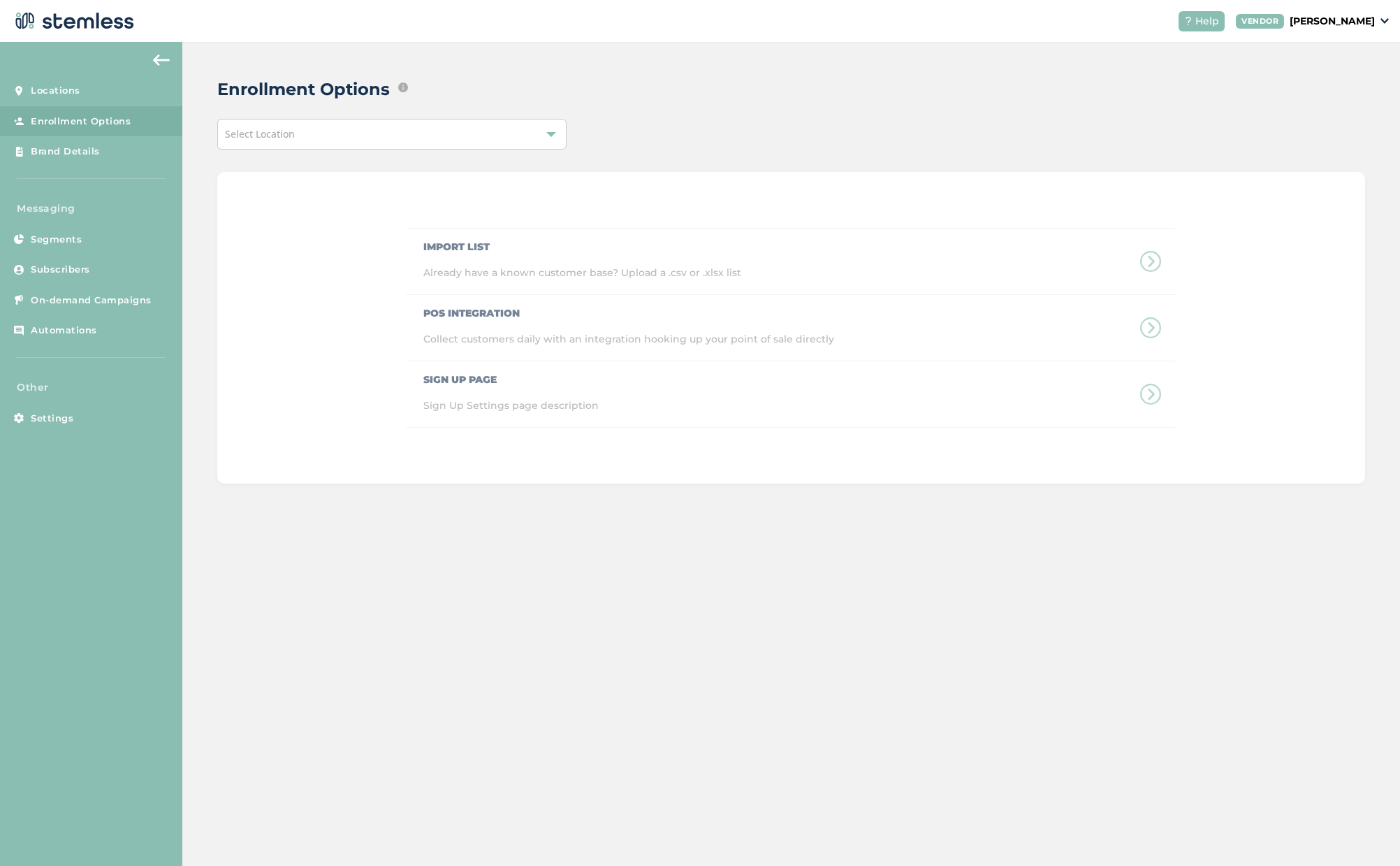
click at [426, 130] on div "Select Location" at bounding box center [391, 134] width 349 height 30
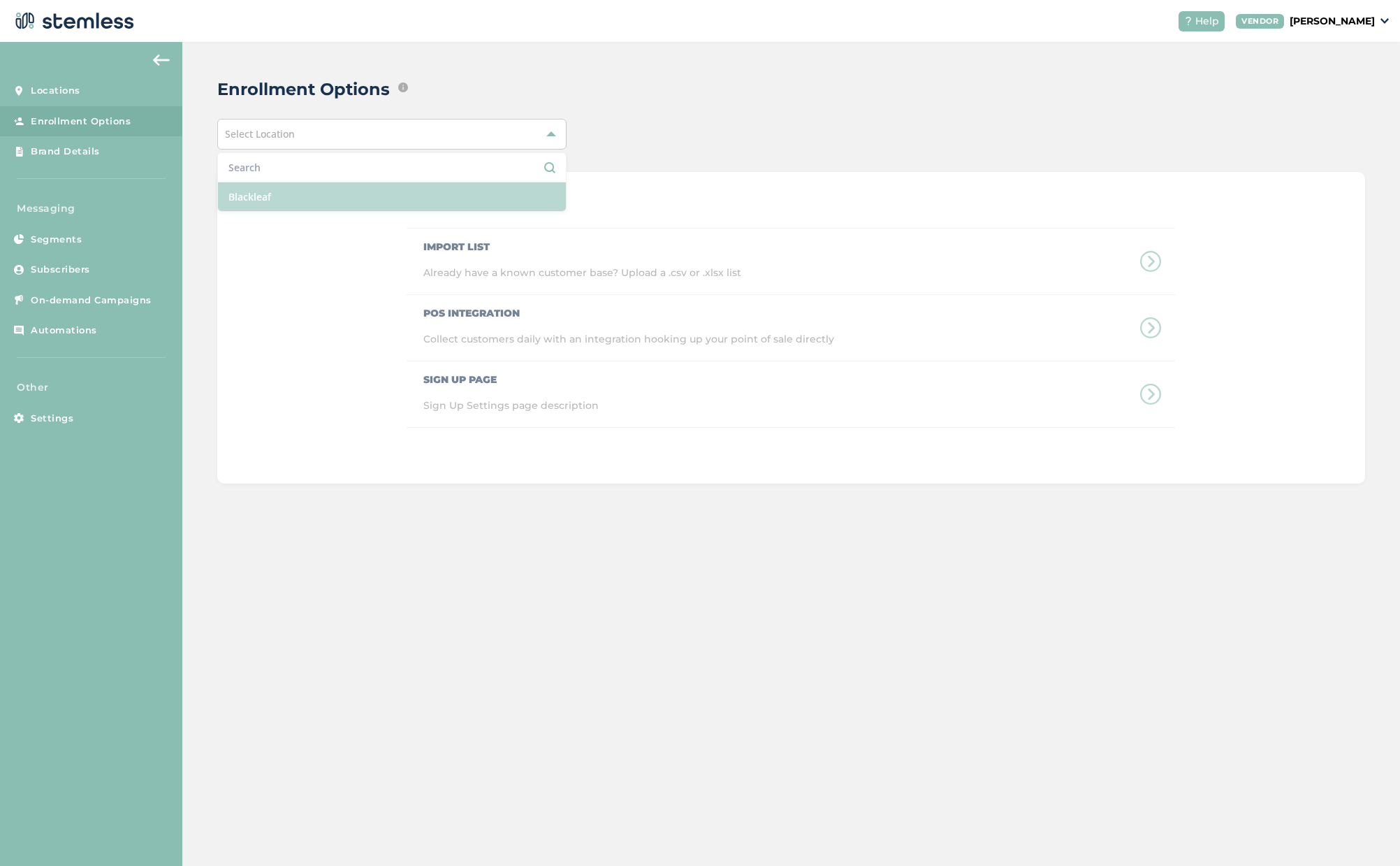
click at [289, 201] on li "Blackleaf" at bounding box center [392, 196] width 348 height 29
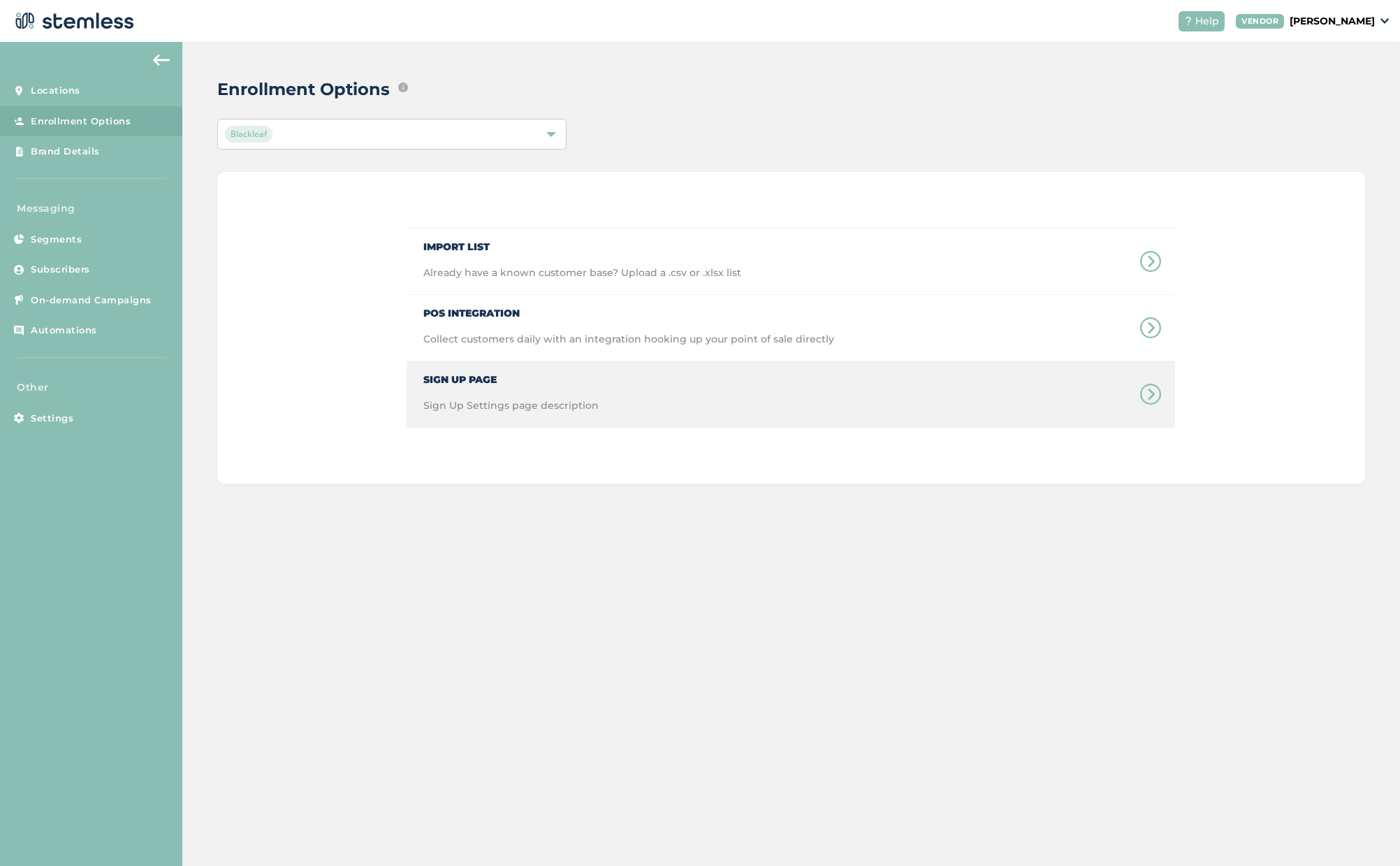
click at [608, 398] on div "Sign Up Page Sign Up Settings page description" at bounding box center [790, 395] width 769 height 66
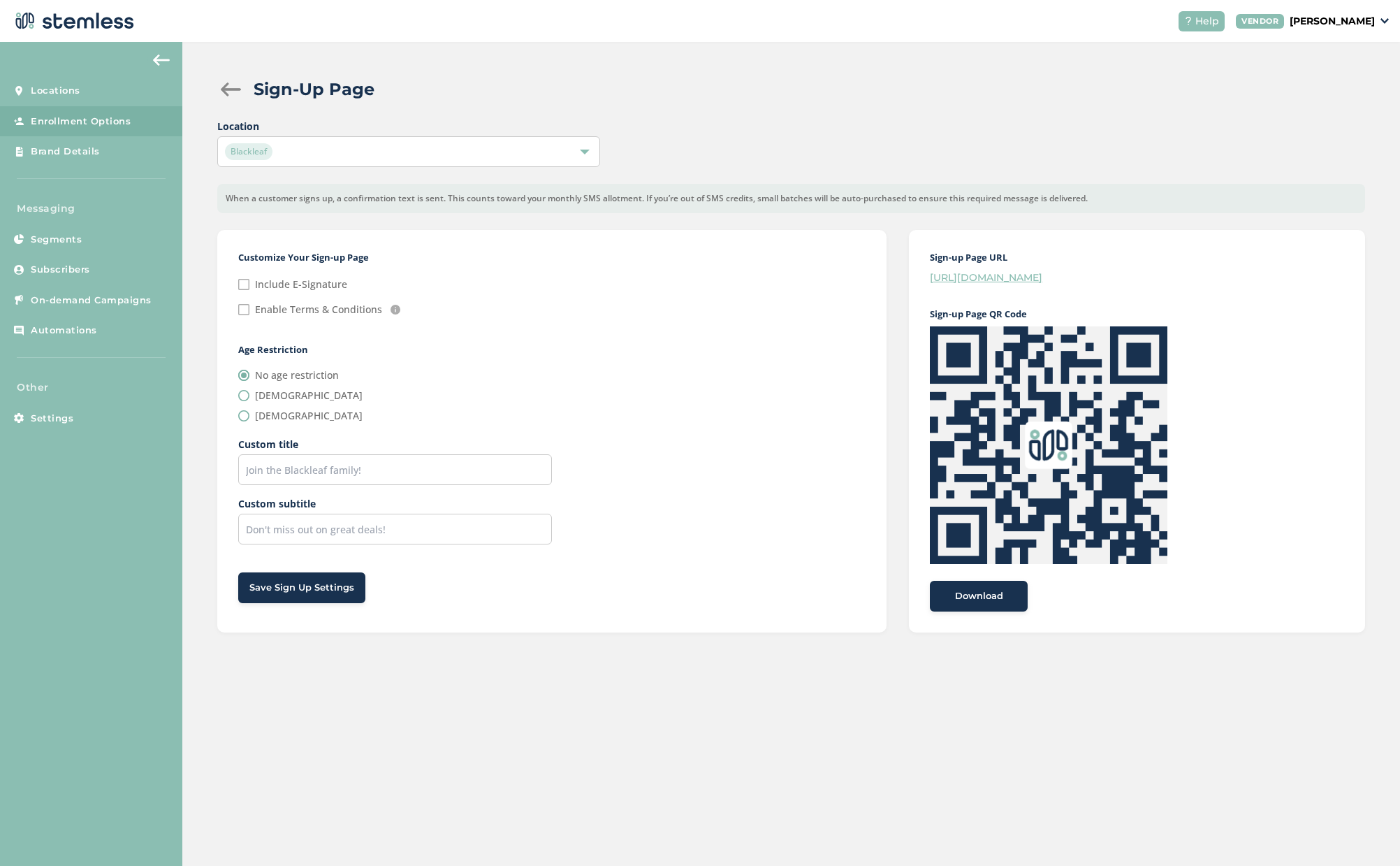
click at [282, 412] on label "[DEMOGRAPHIC_DATA]" at bounding box center [309, 415] width 108 height 14
click at [249, 412] on input "[DEMOGRAPHIC_DATA]" at bounding box center [244, 415] width 12 height 12
radio input "true"
click at [298, 310] on label "Enable Terms & Conditions" at bounding box center [319, 309] width 127 height 10
click at [249, 310] on input "Enable Terms & Conditions" at bounding box center [244, 309] width 12 height 12
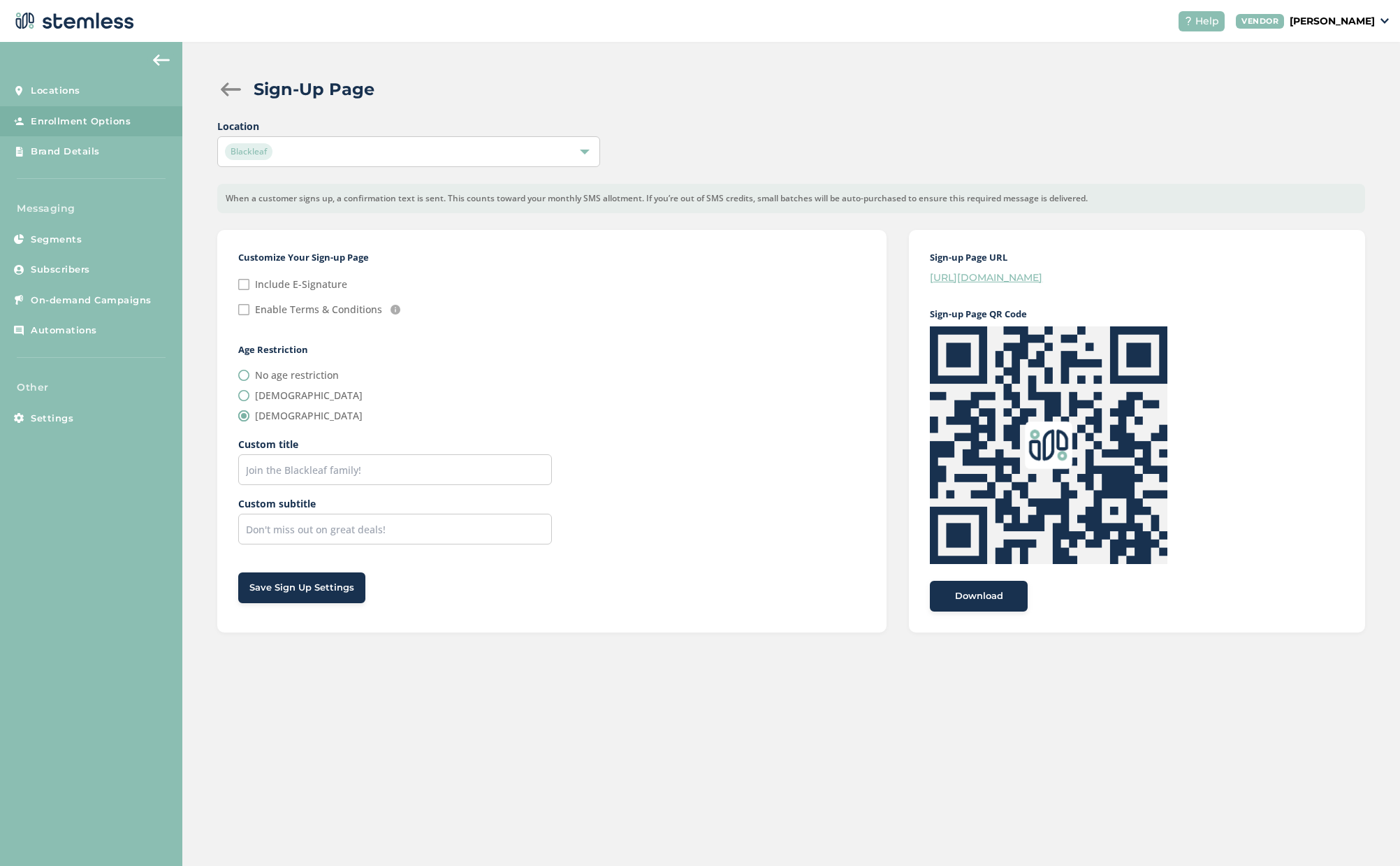
checkbox input "true"
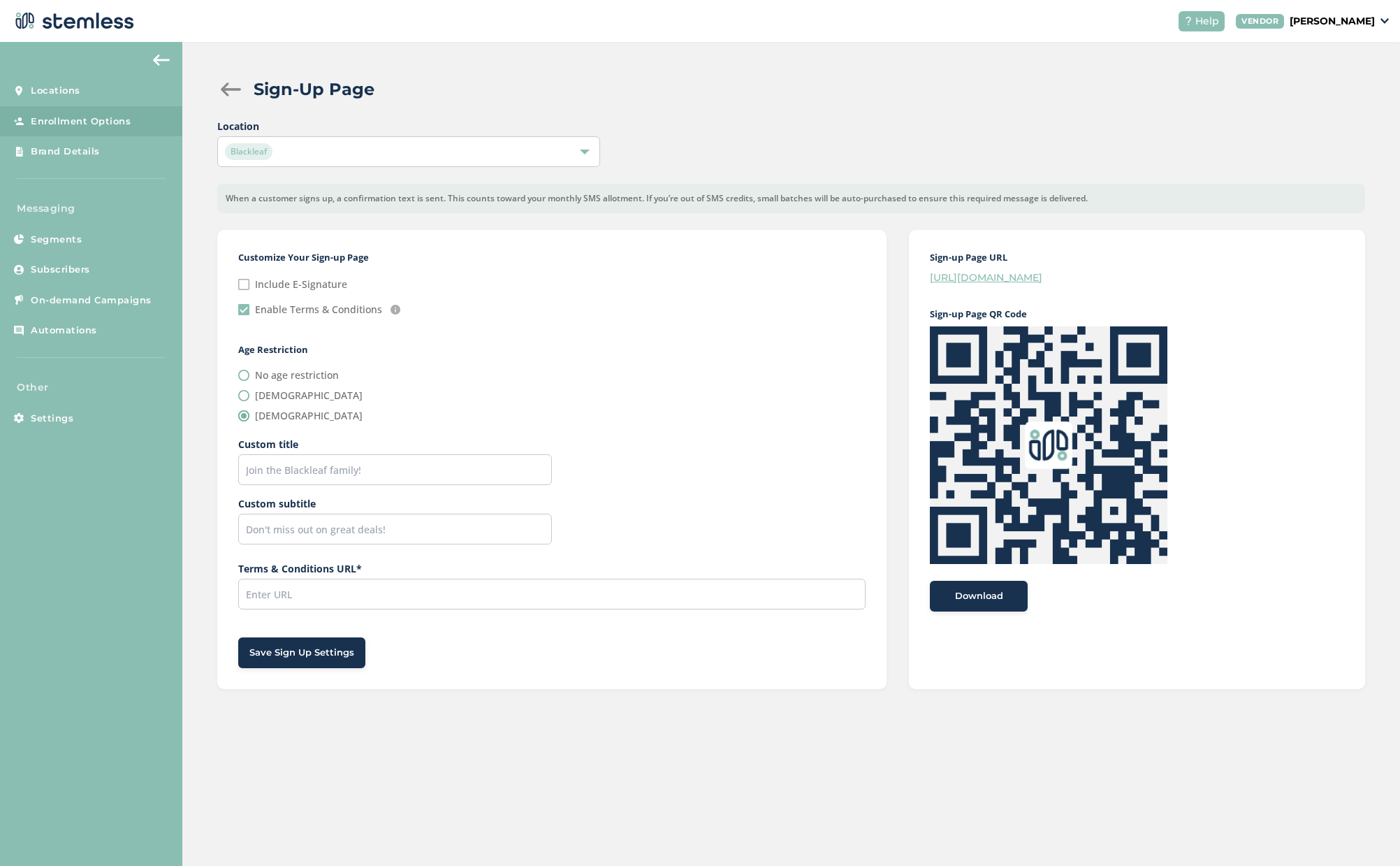
click at [276, 647] on span "Save Sign Up Settings" at bounding box center [301, 653] width 104 height 14
click at [231, 89] on div at bounding box center [230, 89] width 28 height 14
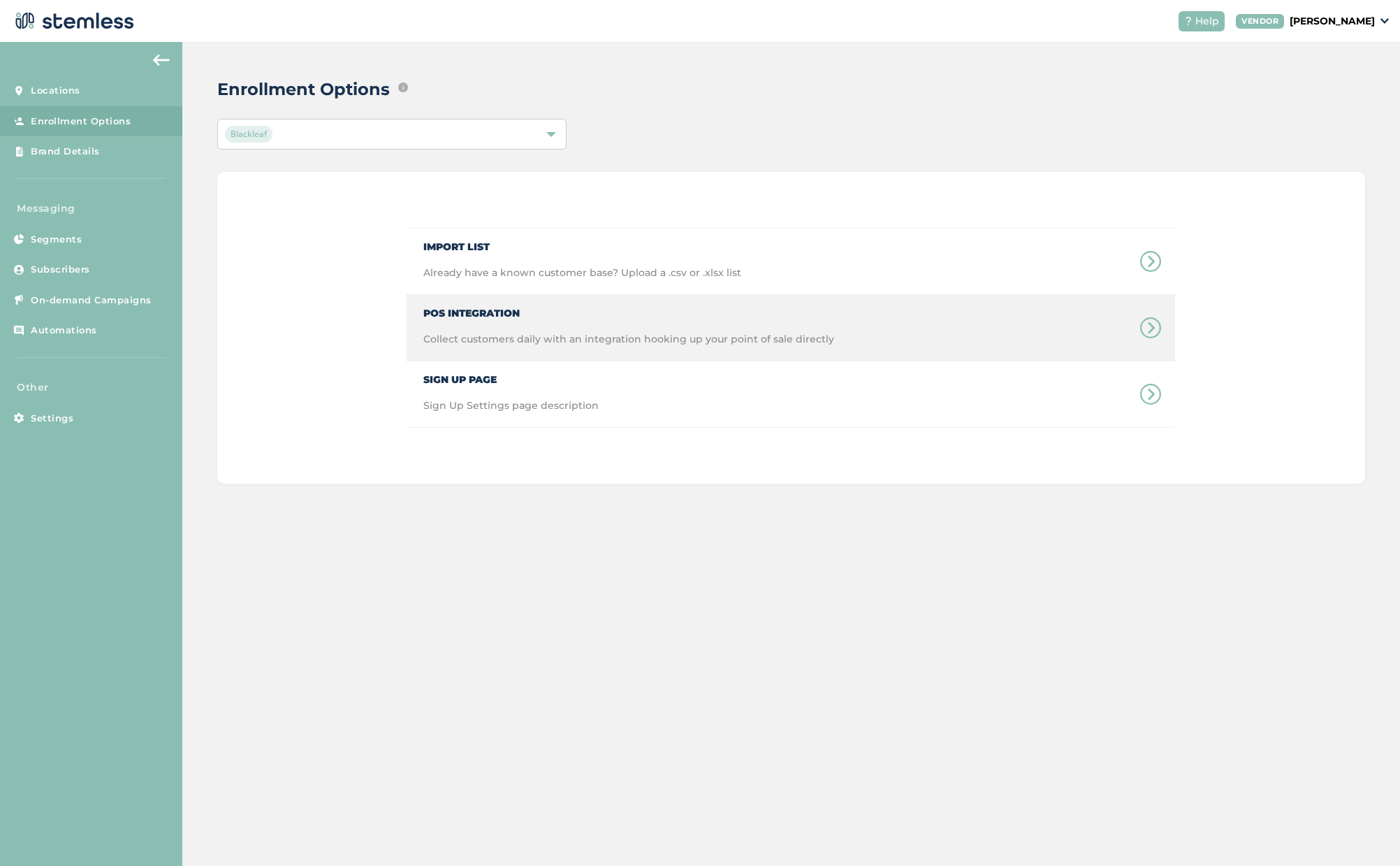
click at [564, 335] on span "Collect customers daily with an integration hooking up your point of sale direc…" at bounding box center [629, 346] width 411 height 29
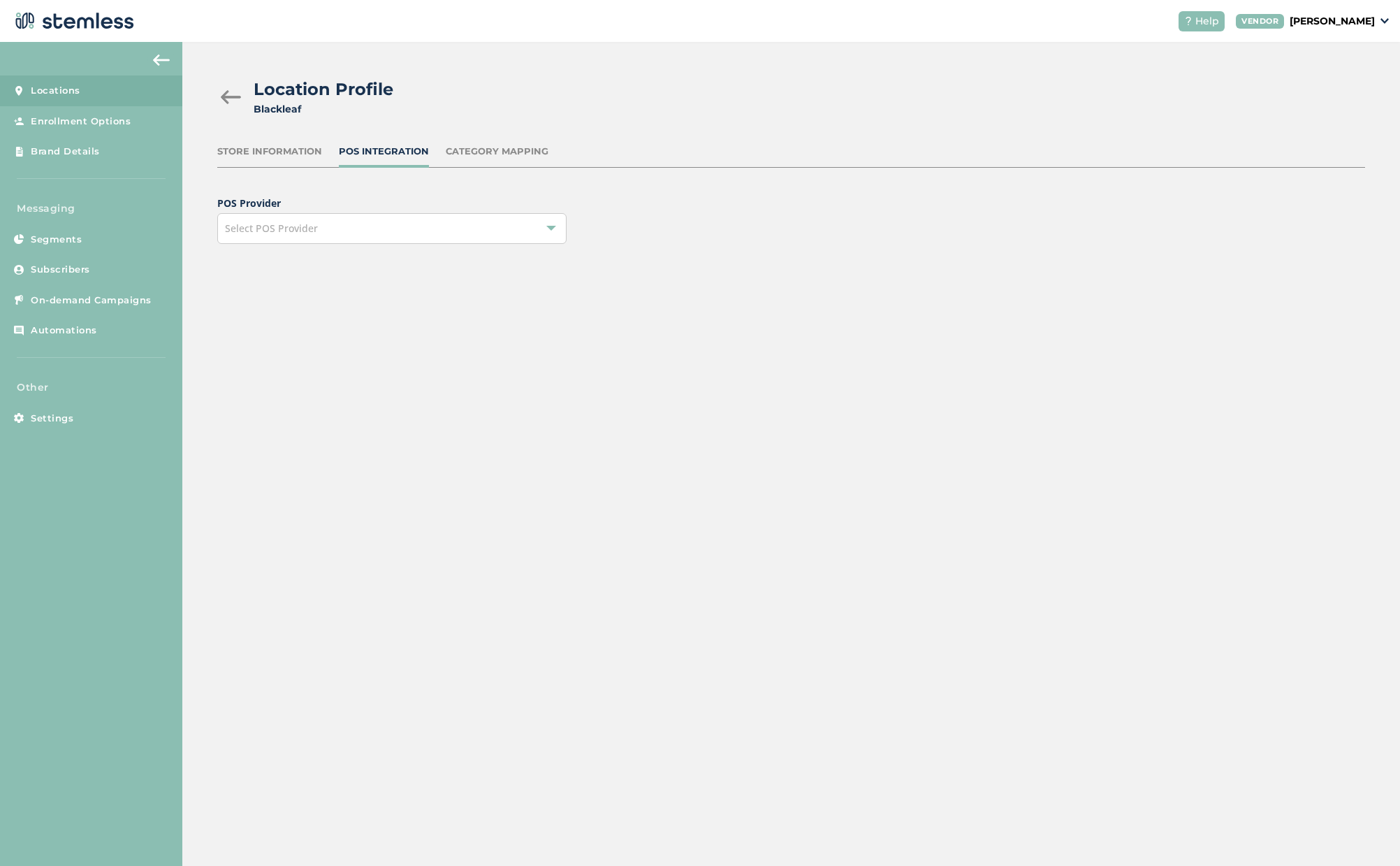
click at [358, 217] on div "Select POS Provider" at bounding box center [391, 229] width 349 height 30
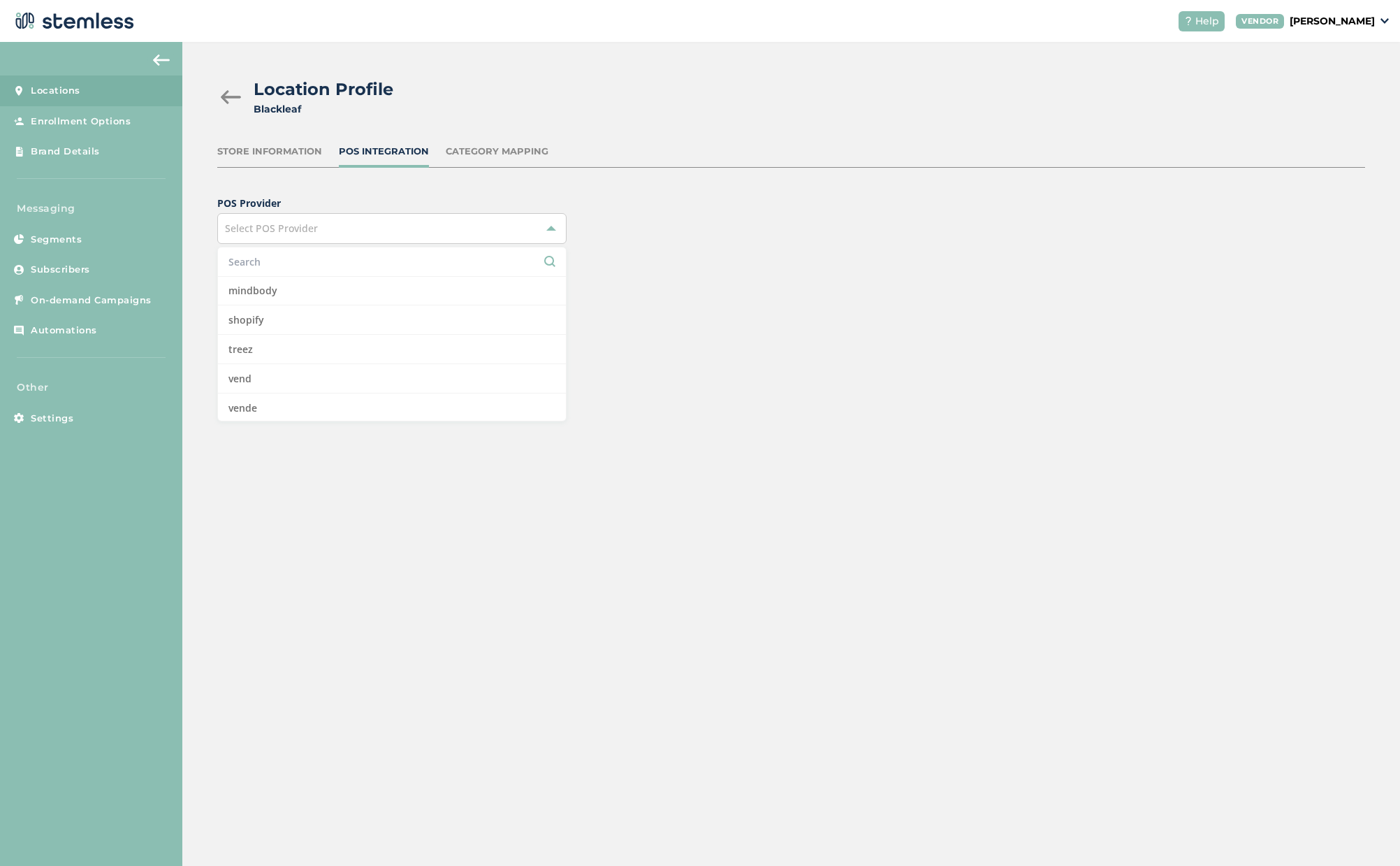
scroll to position [412, 0]
click at [268, 317] on li "treez" at bounding box center [392, 318] width 348 height 29
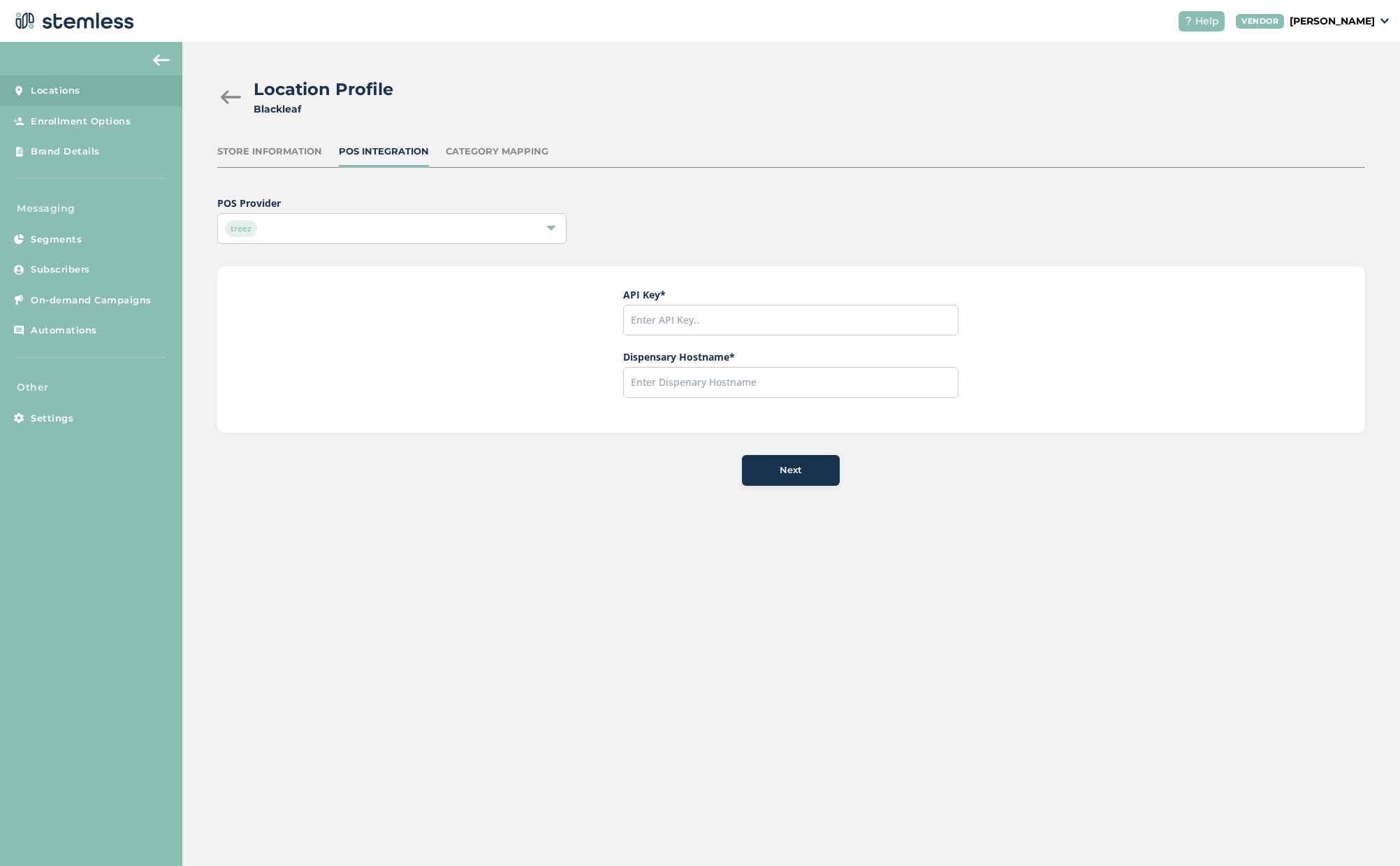
click at [354, 221] on div "treez" at bounding box center [385, 228] width 320 height 17
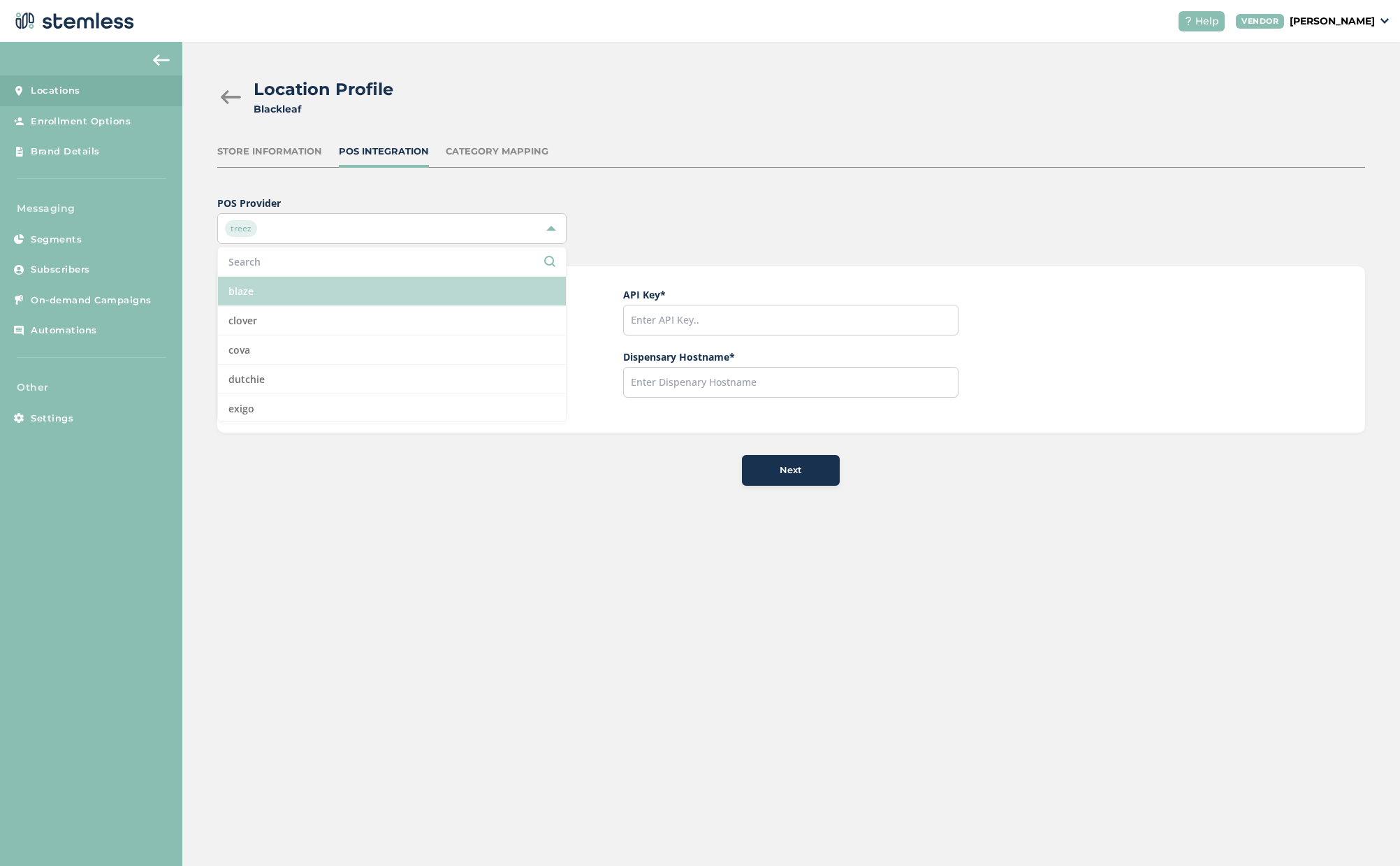
click at [301, 299] on li "blaze" at bounding box center [392, 291] width 348 height 29
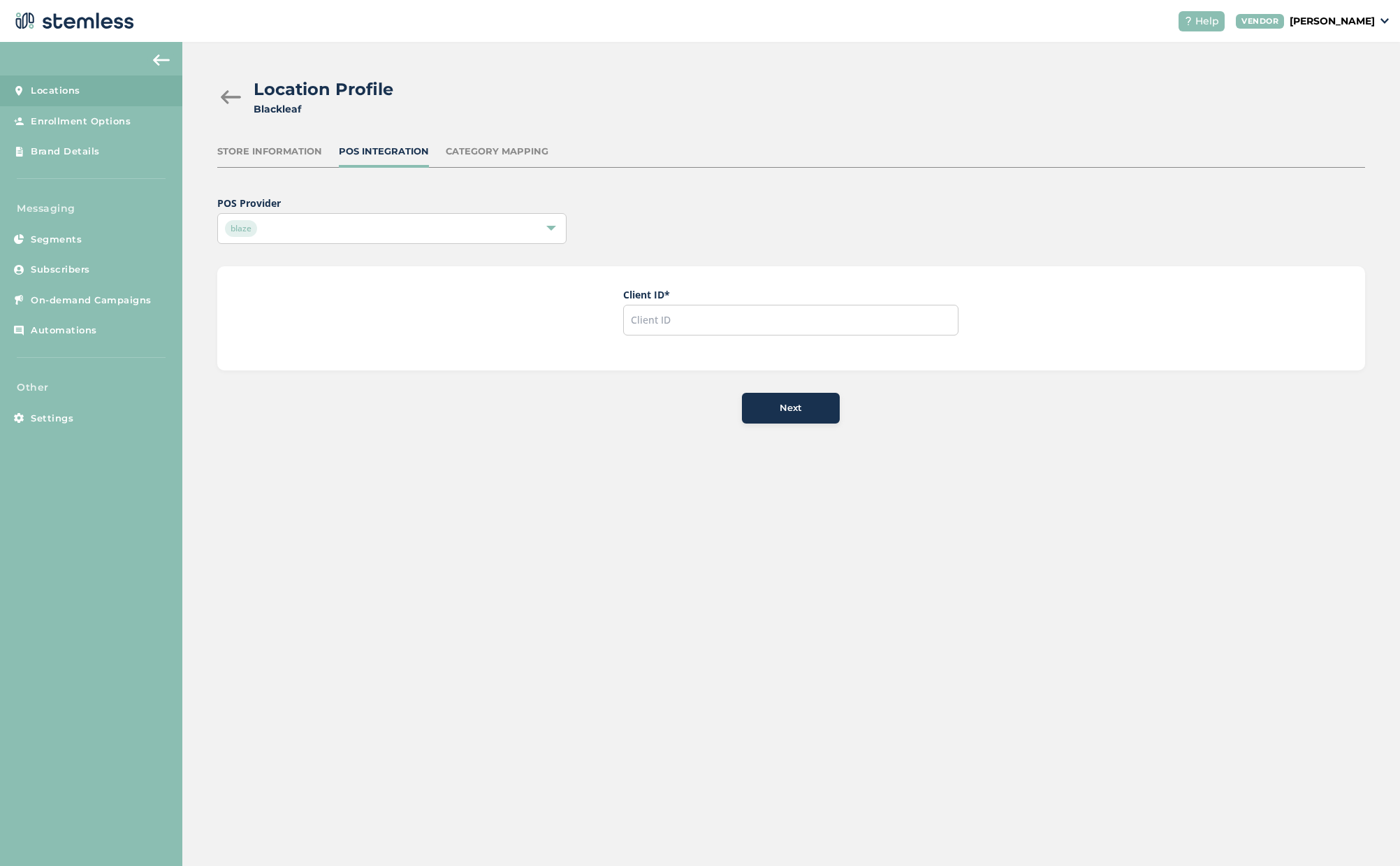
click at [317, 231] on div "blaze" at bounding box center [385, 228] width 320 height 17
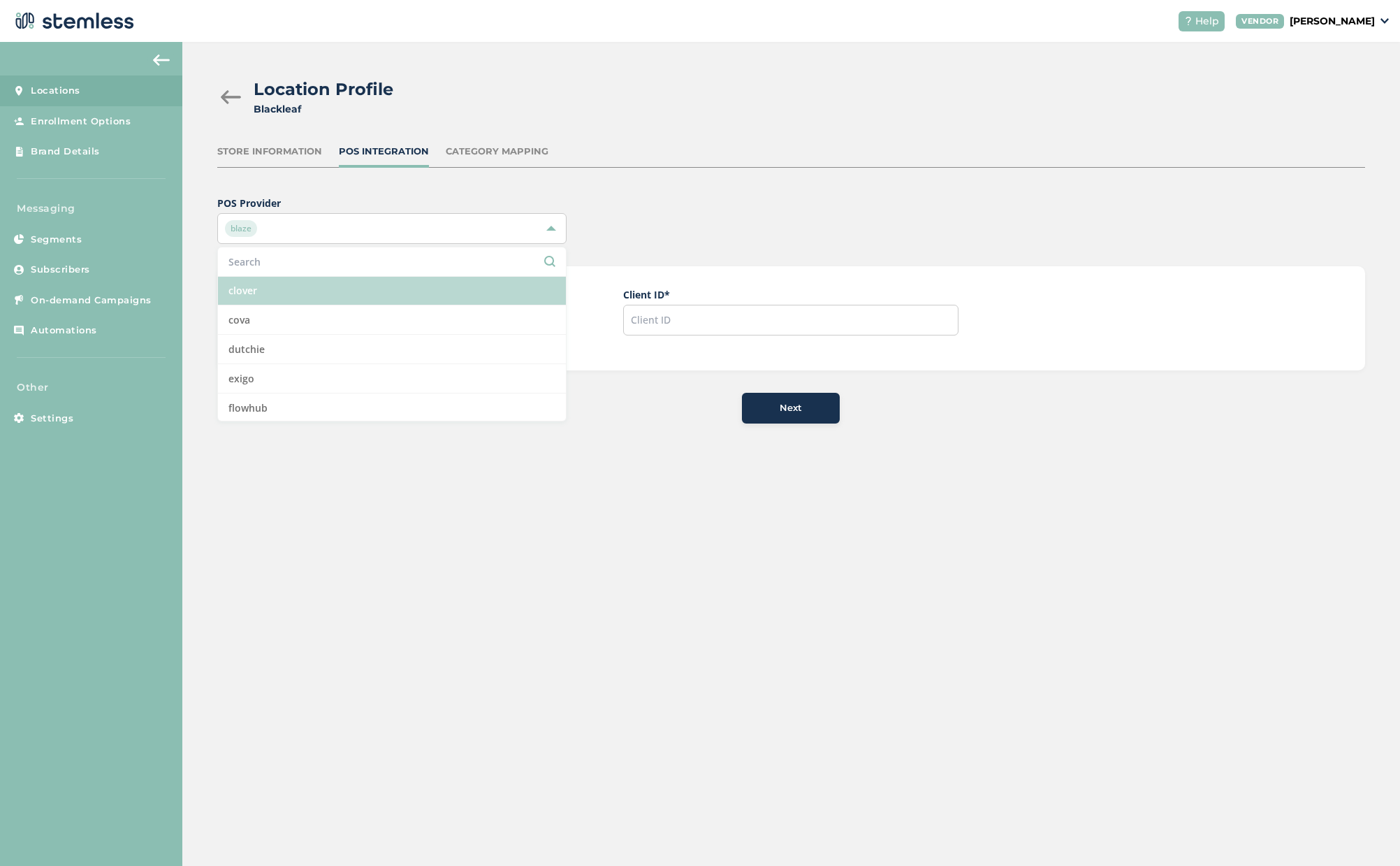
scroll to position [41, 0]
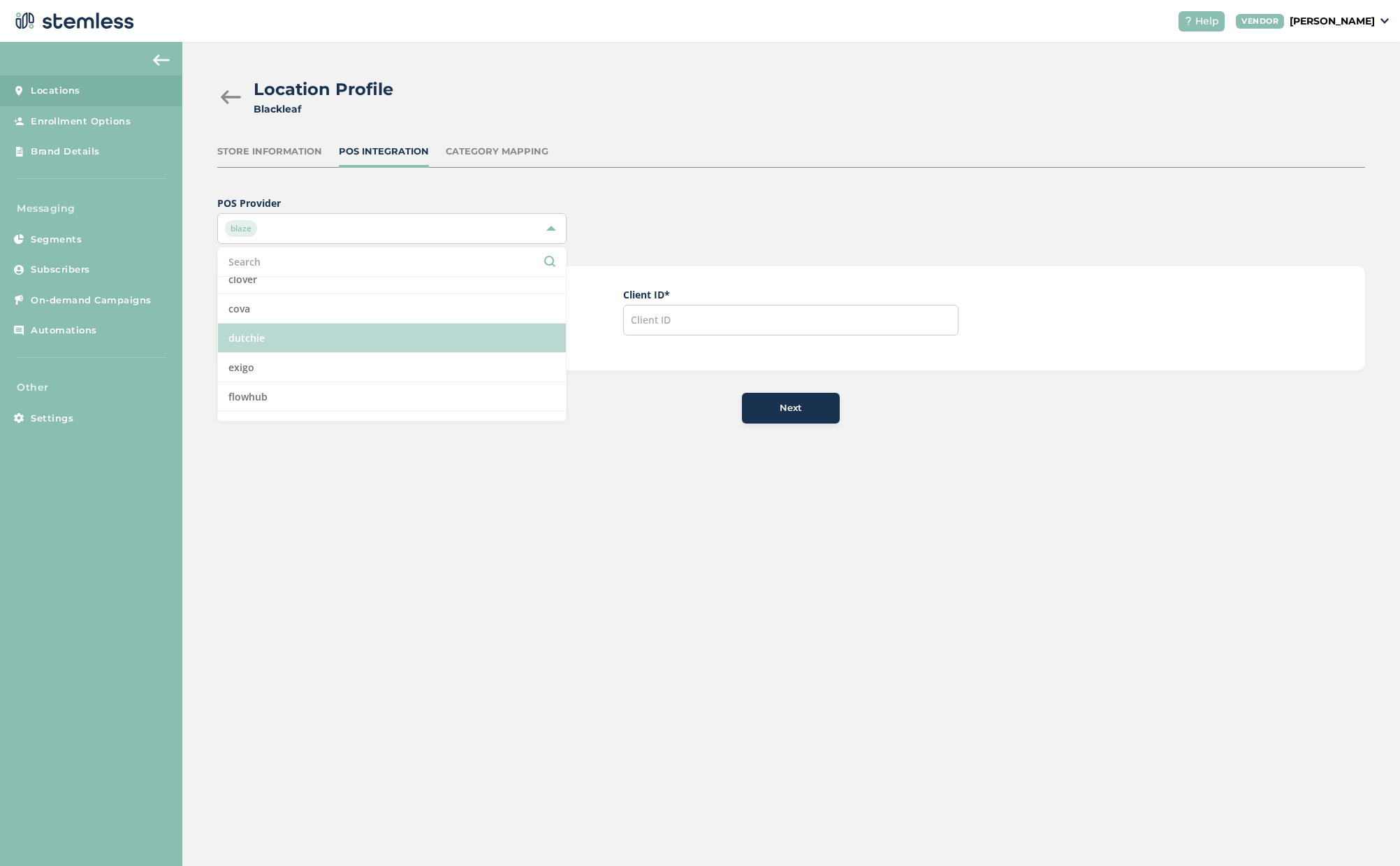
click at [262, 334] on li "dutchie" at bounding box center [392, 337] width 348 height 29
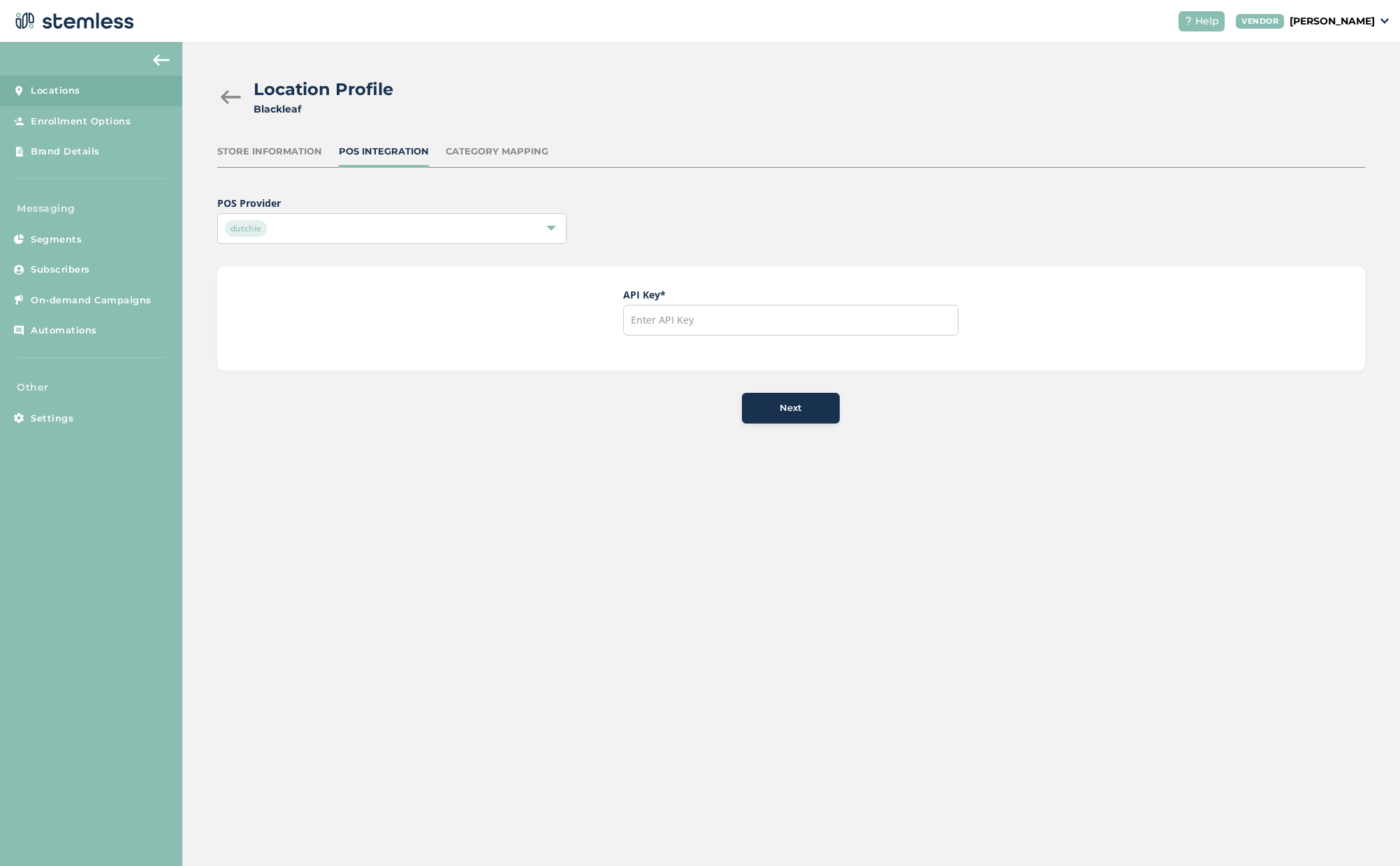
click at [331, 233] on div "dutchie" at bounding box center [385, 228] width 320 height 17
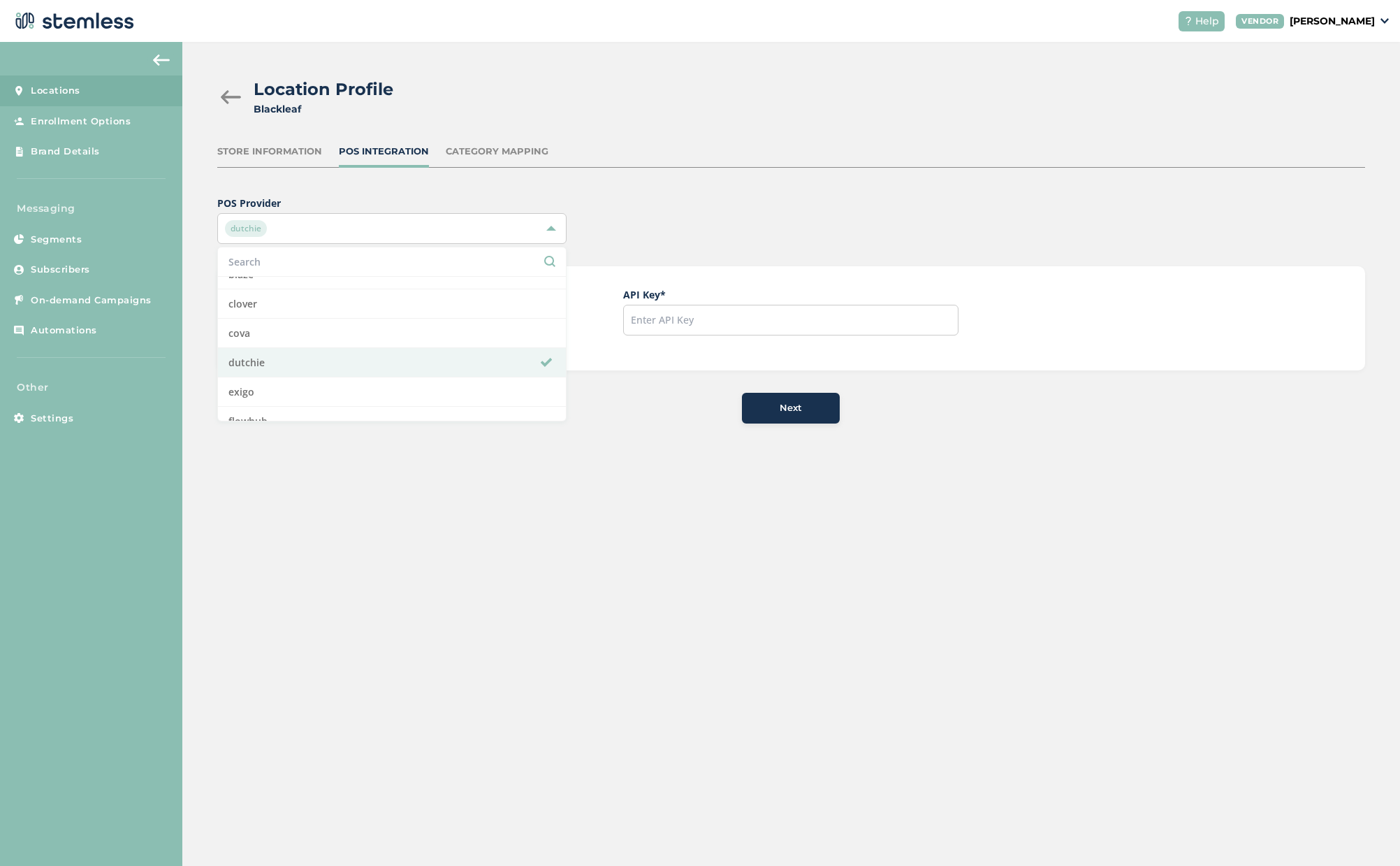
scroll to position [0, 0]
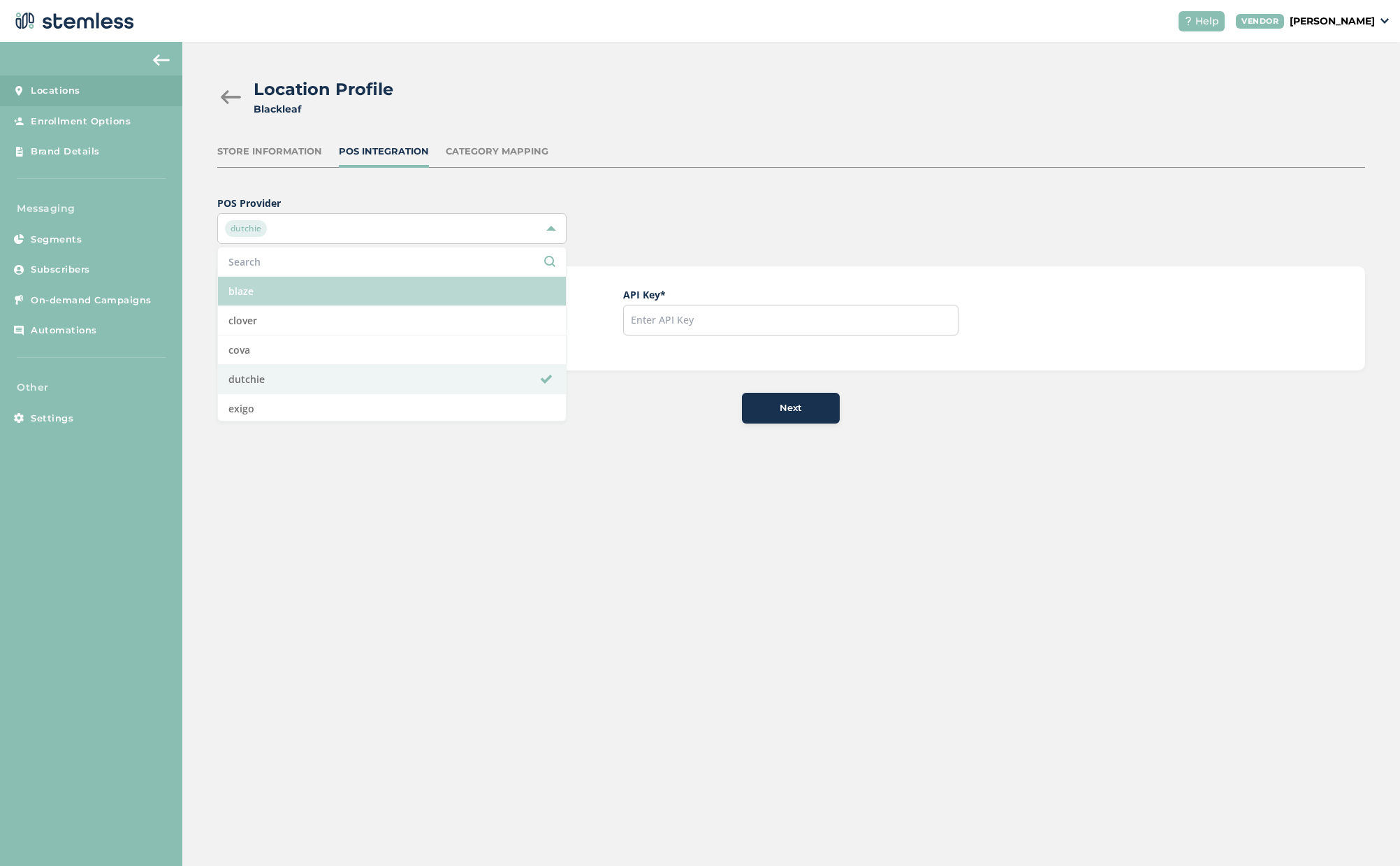
click at [291, 297] on li "blaze" at bounding box center [392, 291] width 348 height 29
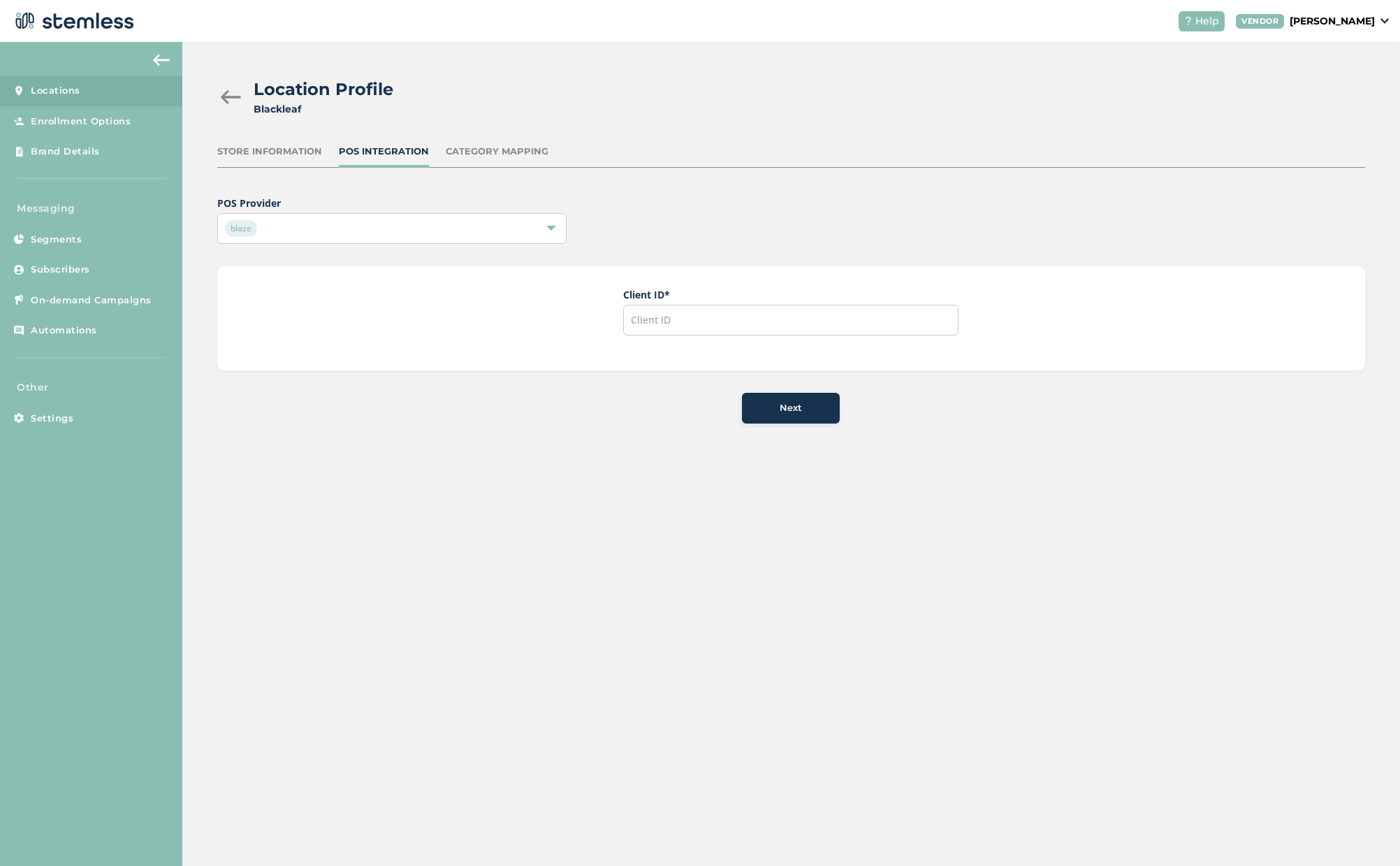
click at [336, 230] on div "blaze" at bounding box center [385, 228] width 320 height 17
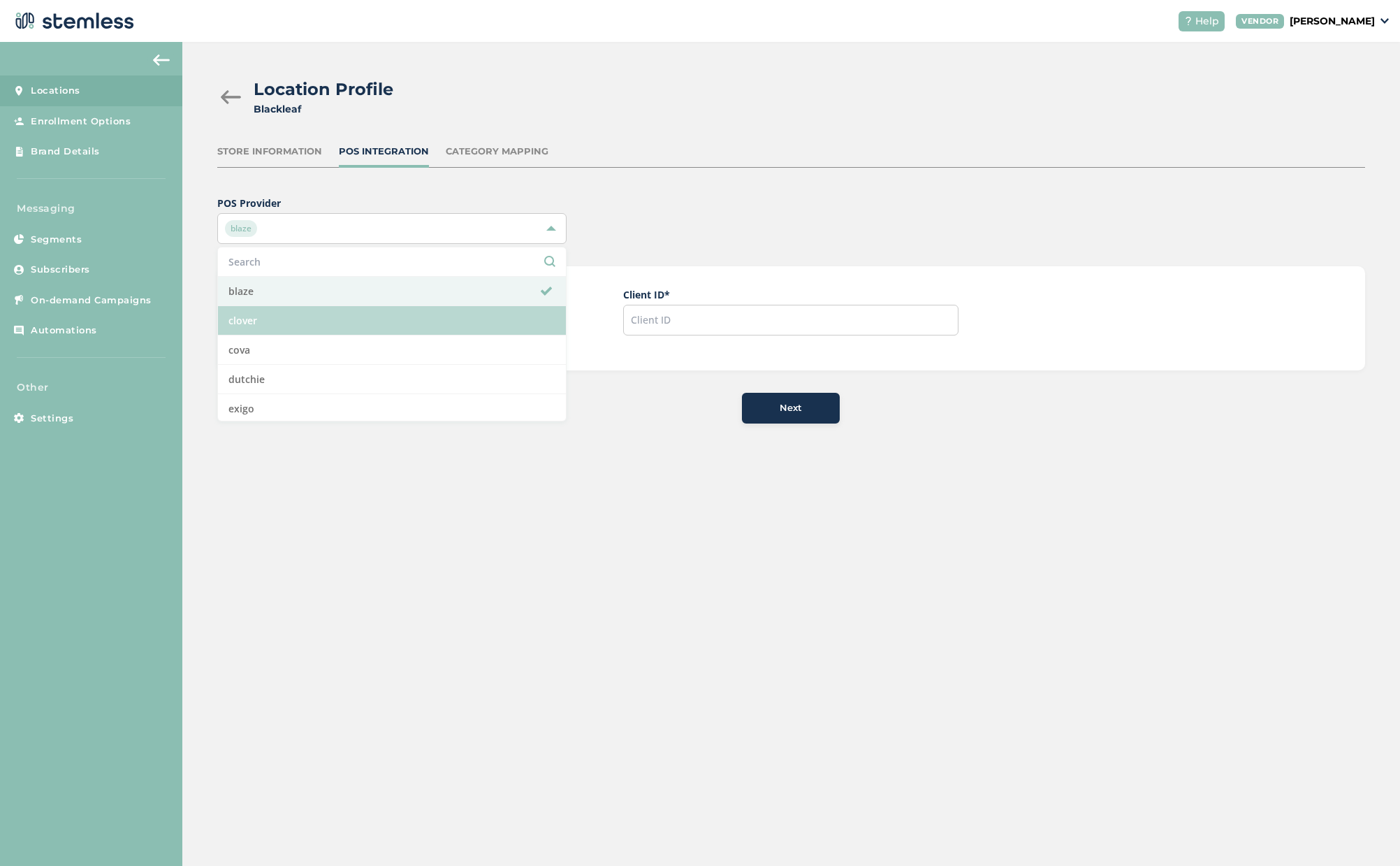
click at [266, 321] on li "clover" at bounding box center [392, 321] width 348 height 29
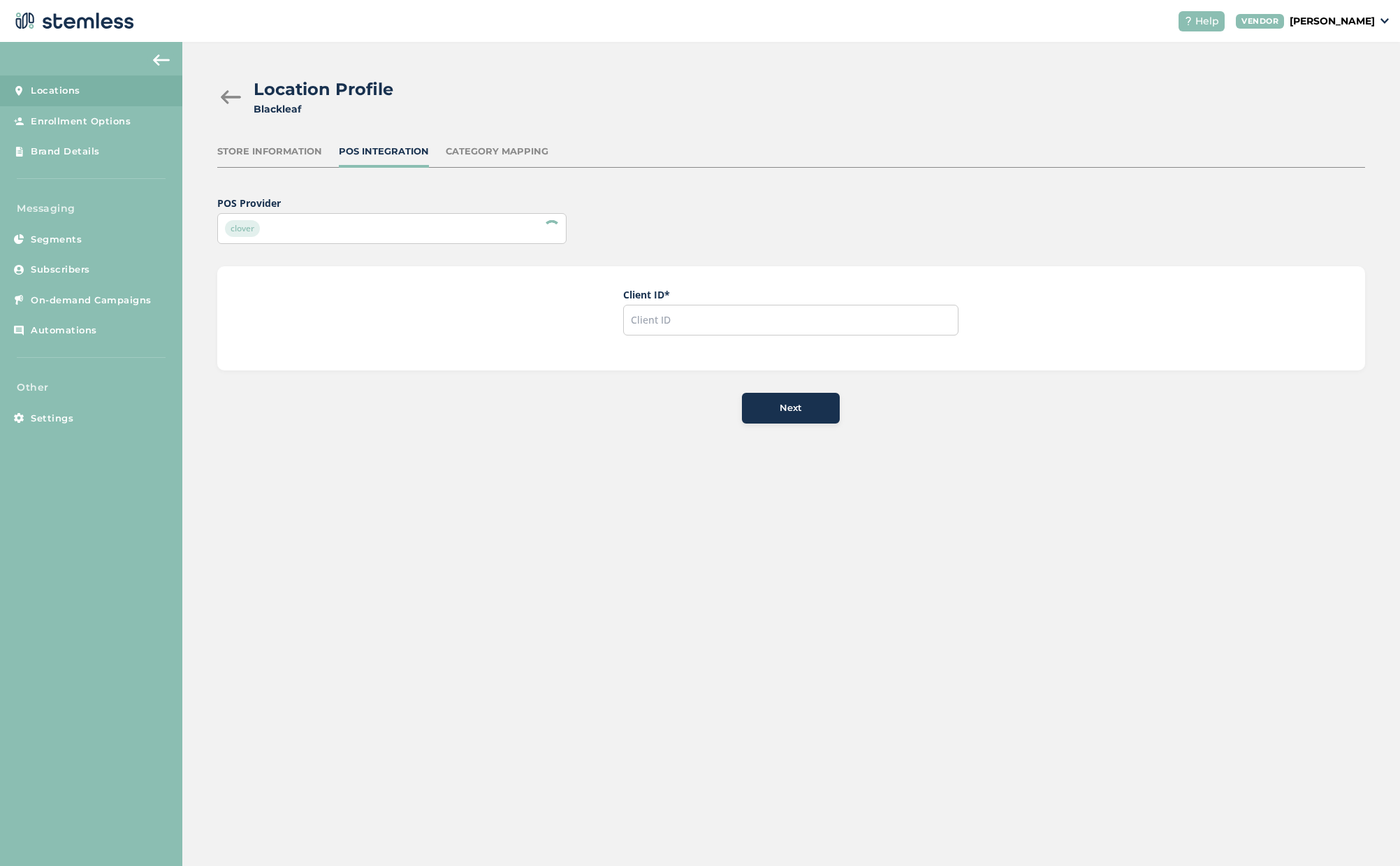
click at [318, 221] on div "clover" at bounding box center [385, 228] width 320 height 17
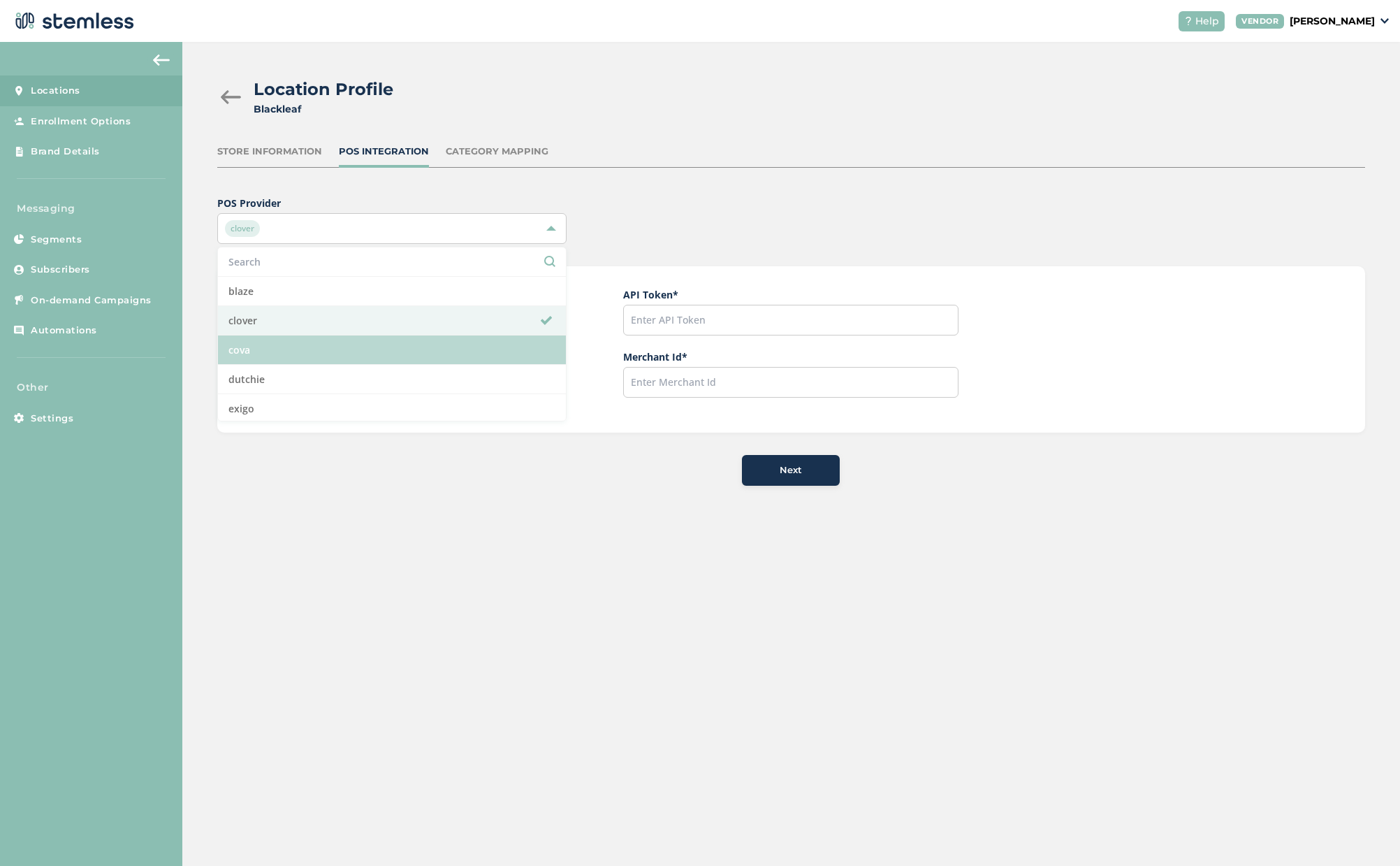
click at [272, 346] on li "cova" at bounding box center [392, 350] width 348 height 29
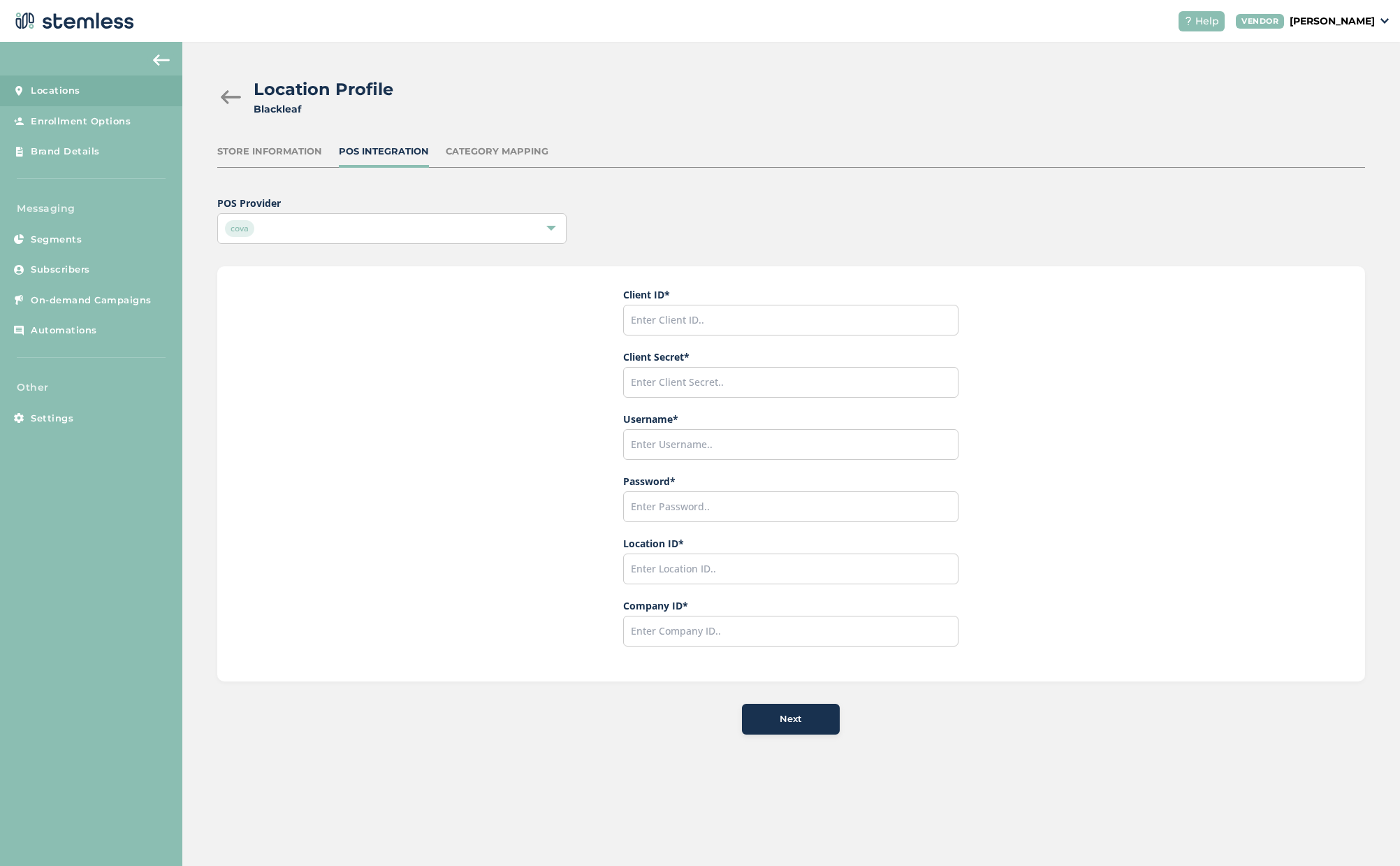
click at [324, 229] on div "cova" at bounding box center [385, 228] width 320 height 17
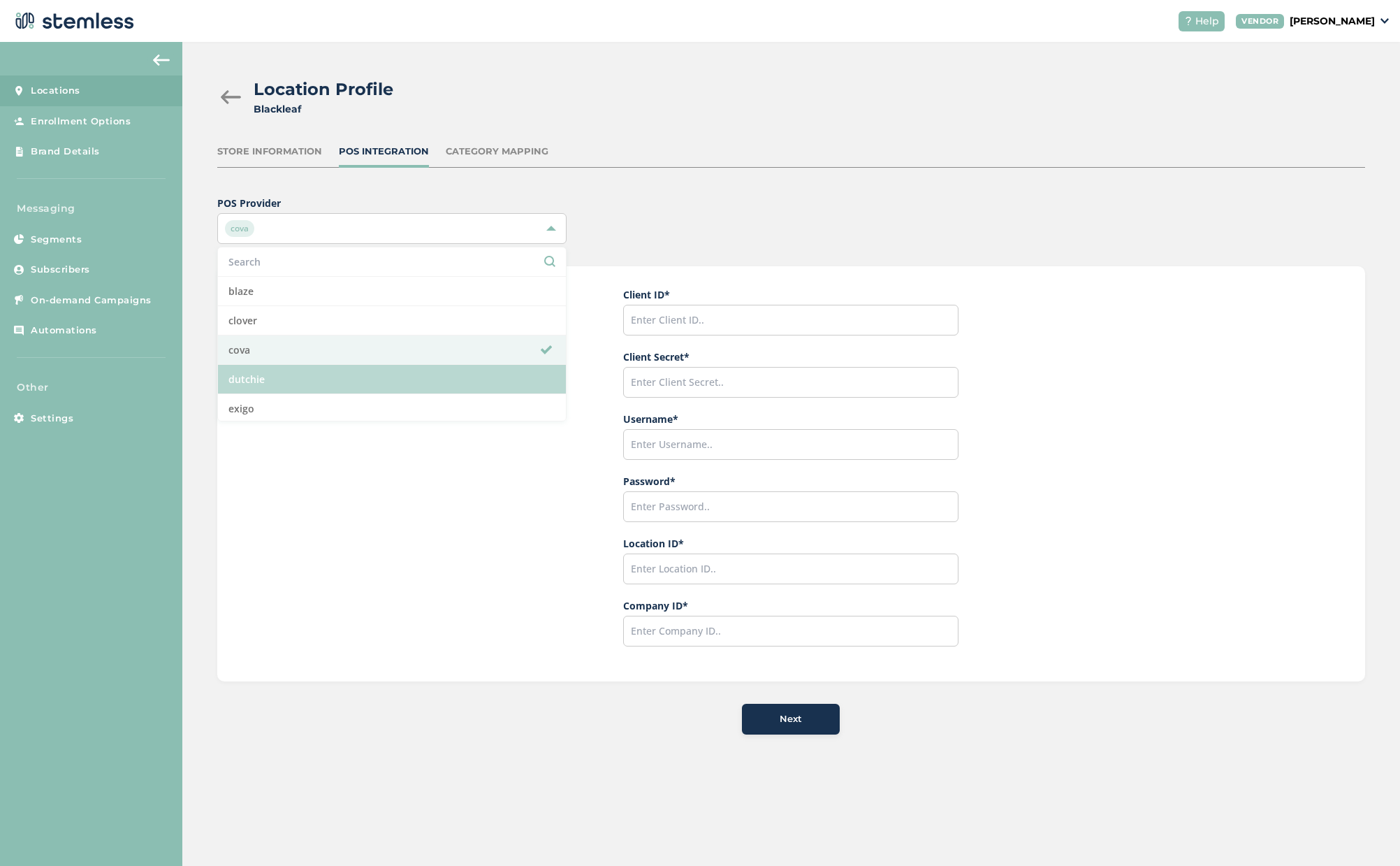
click at [263, 387] on li "dutchie" at bounding box center [392, 379] width 348 height 29
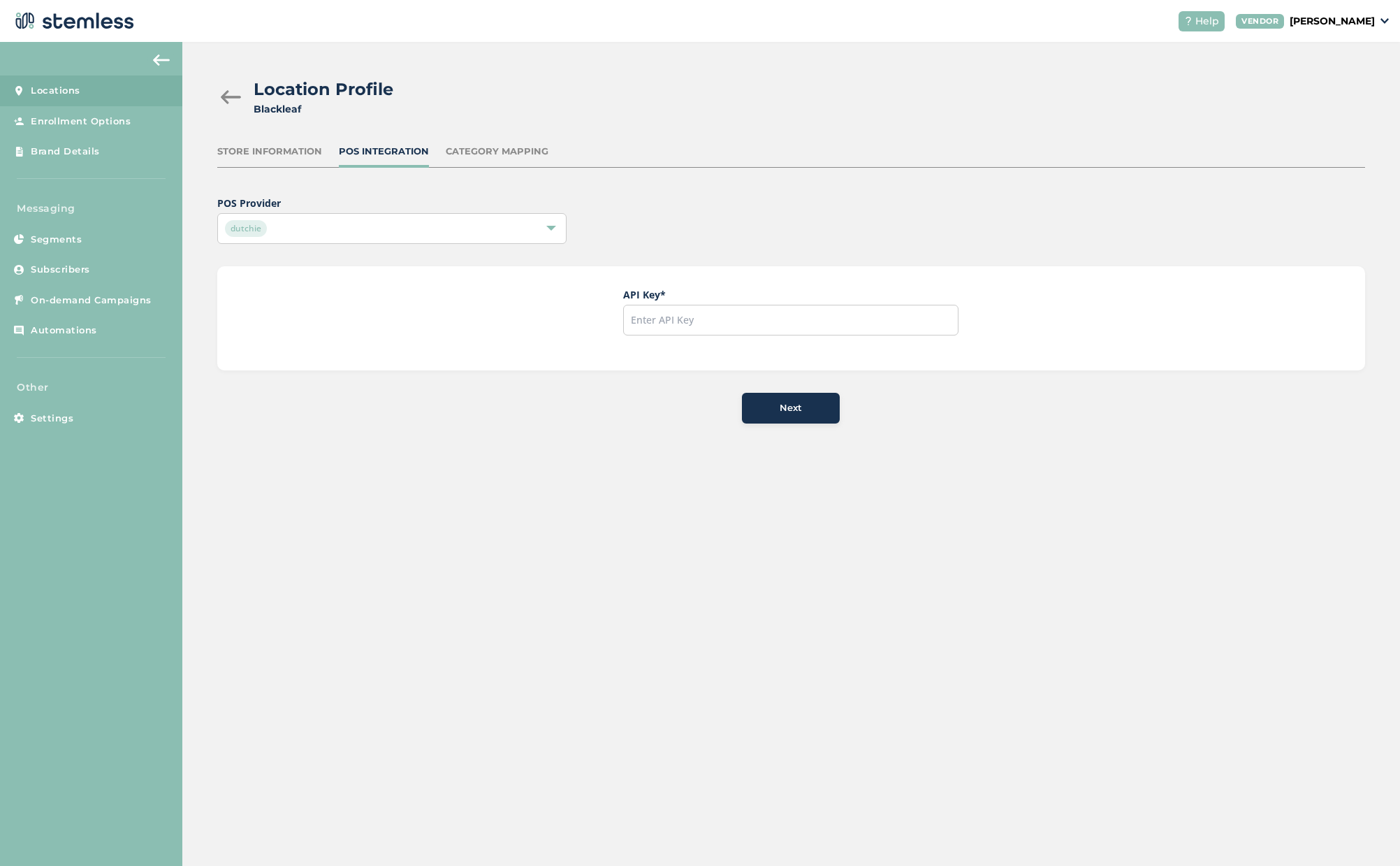
click at [329, 224] on div "dutchie" at bounding box center [385, 228] width 320 height 17
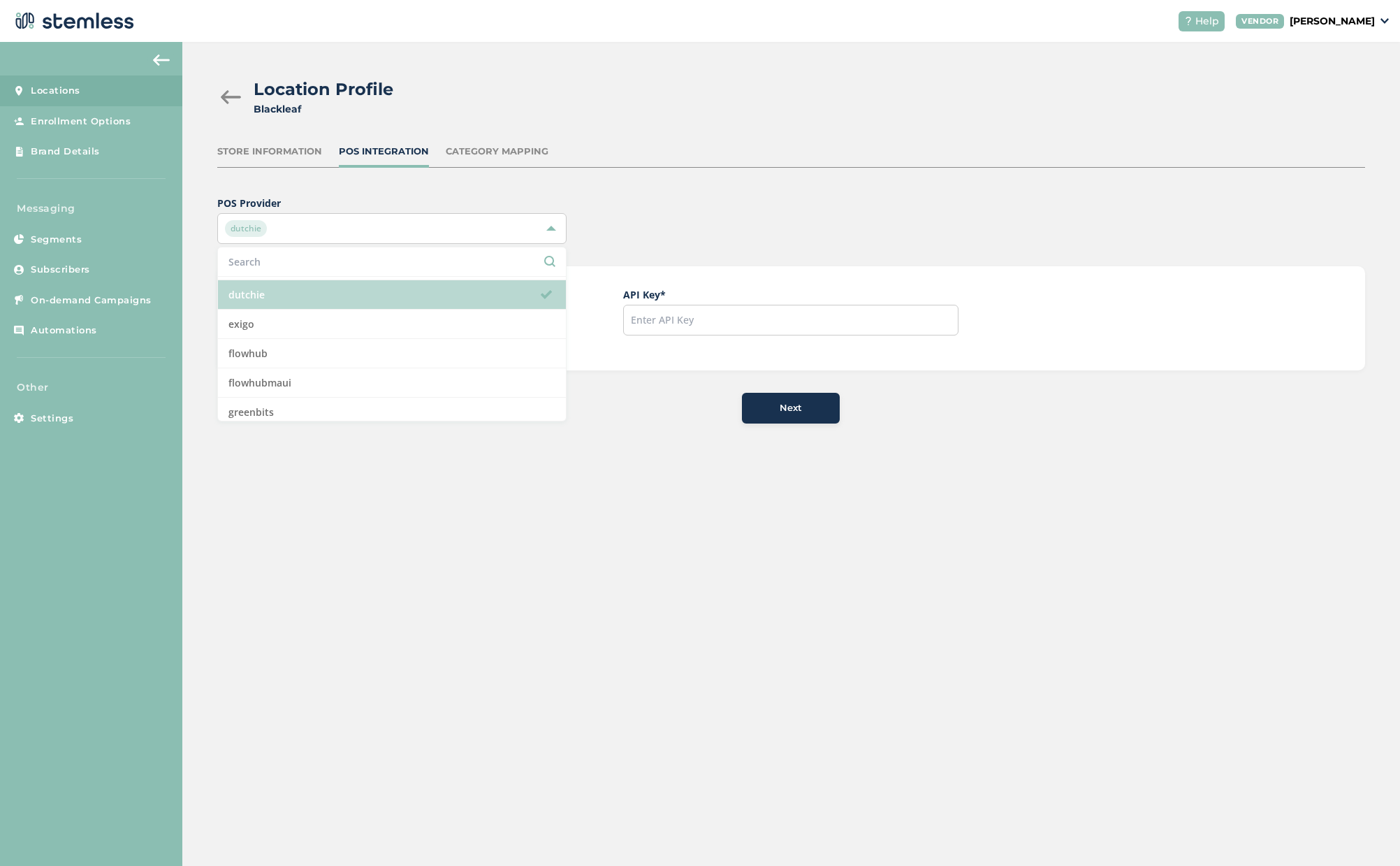
scroll to position [86, 0]
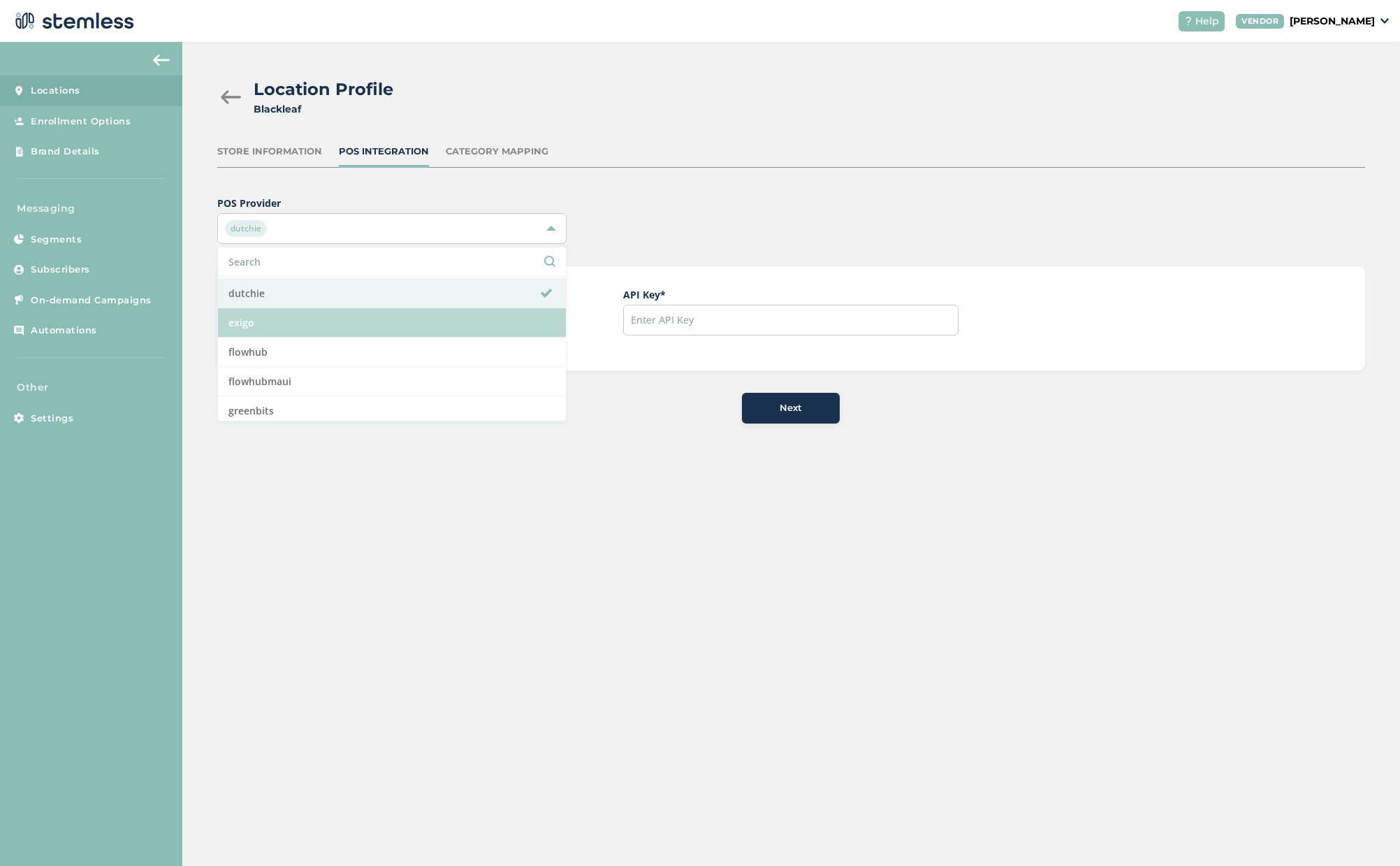
click at [279, 319] on li "exigo" at bounding box center [392, 322] width 348 height 29
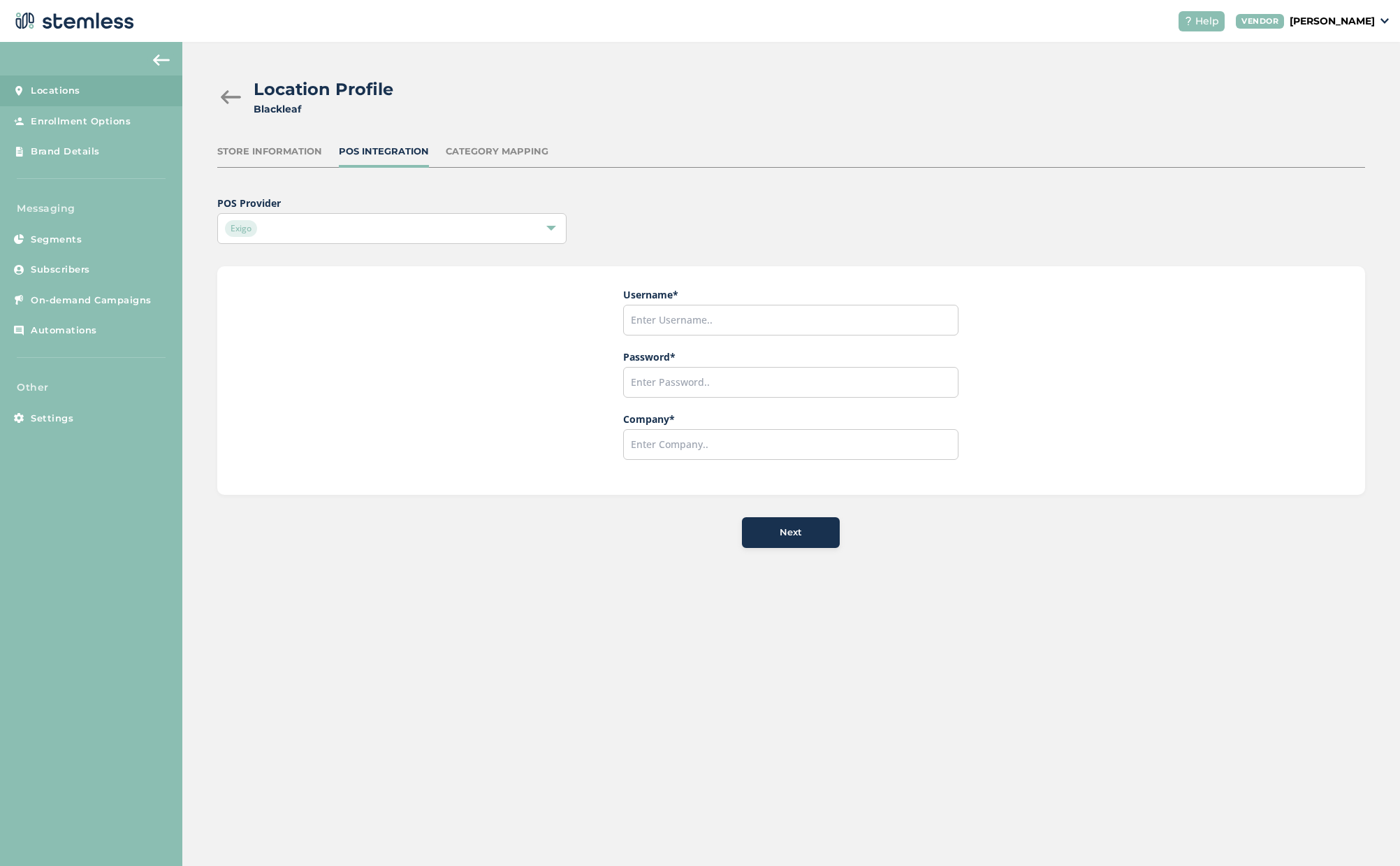
click at [344, 225] on div "Exigo" at bounding box center [385, 228] width 320 height 17
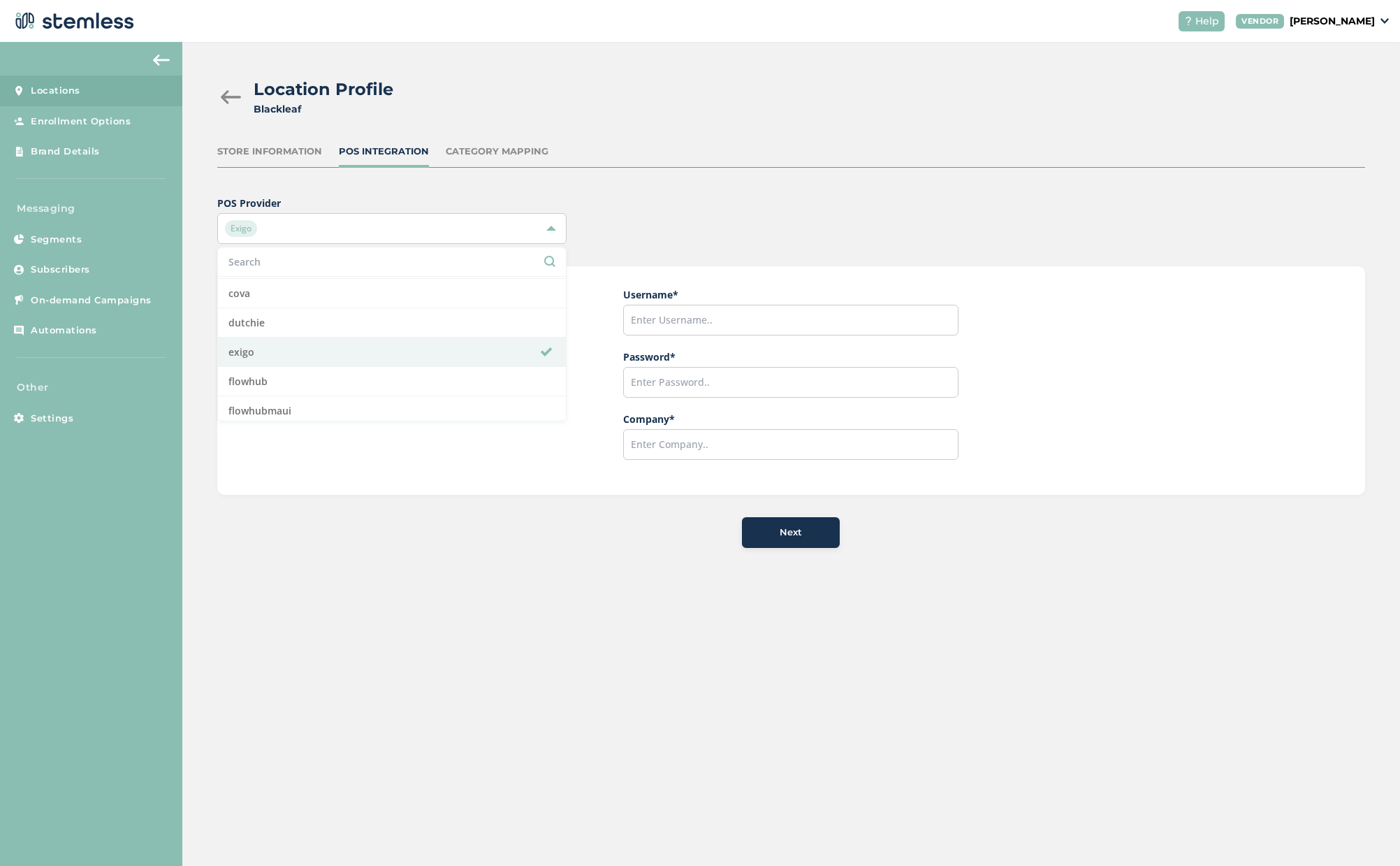
scroll to position [111, 0]
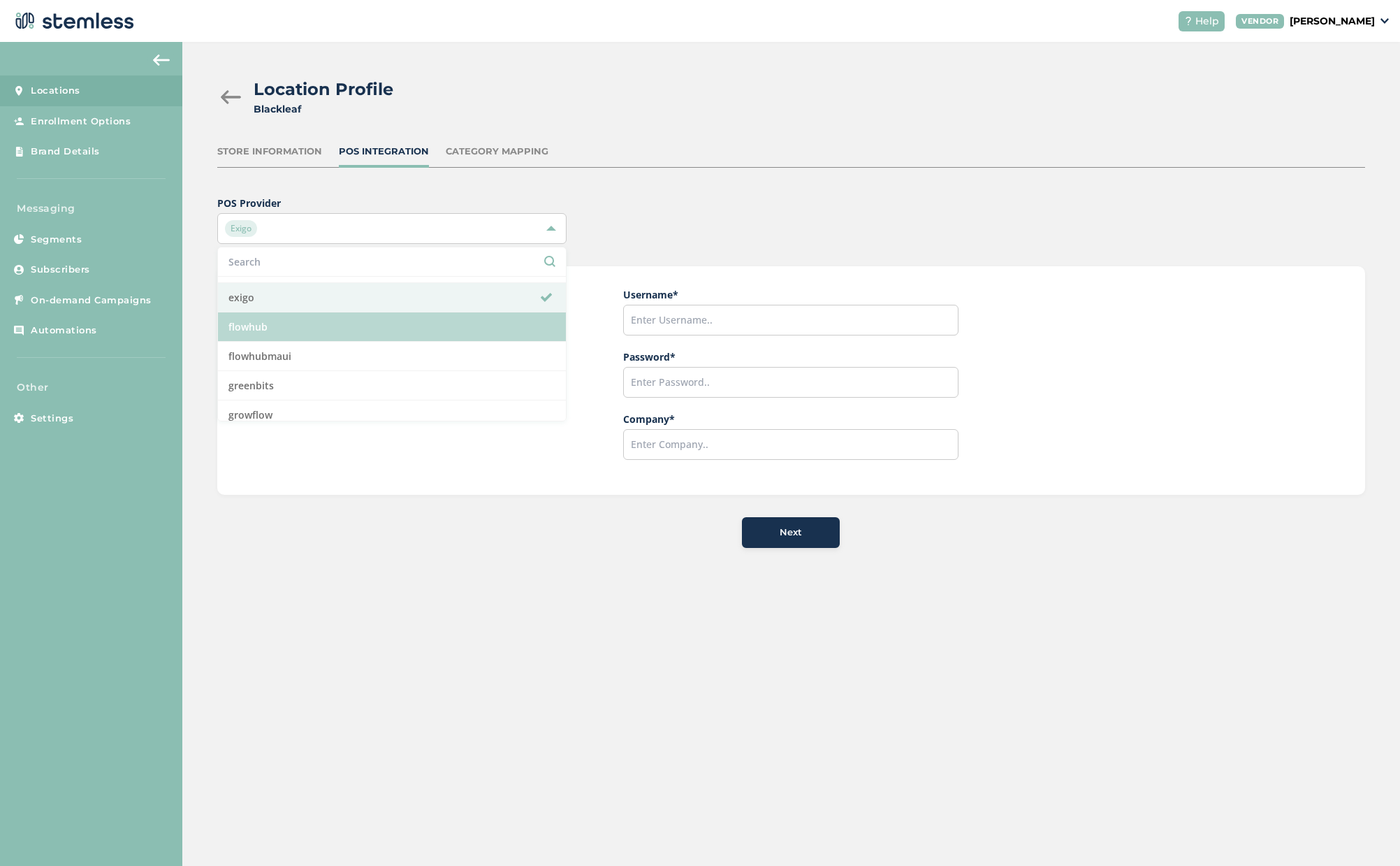
click at [275, 332] on li "flowhub" at bounding box center [392, 327] width 348 height 29
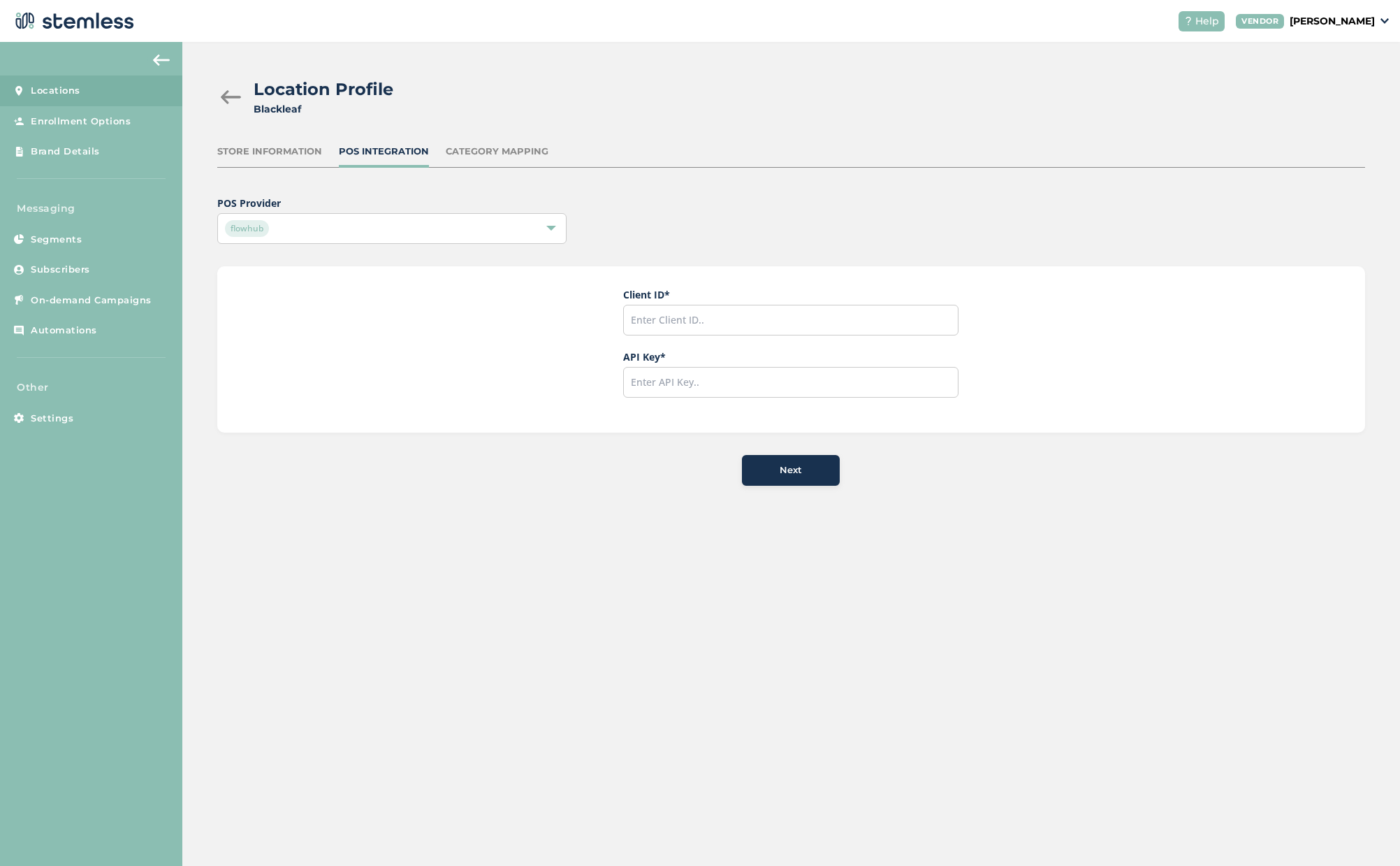
click at [333, 228] on div "flowhub" at bounding box center [385, 228] width 320 height 17
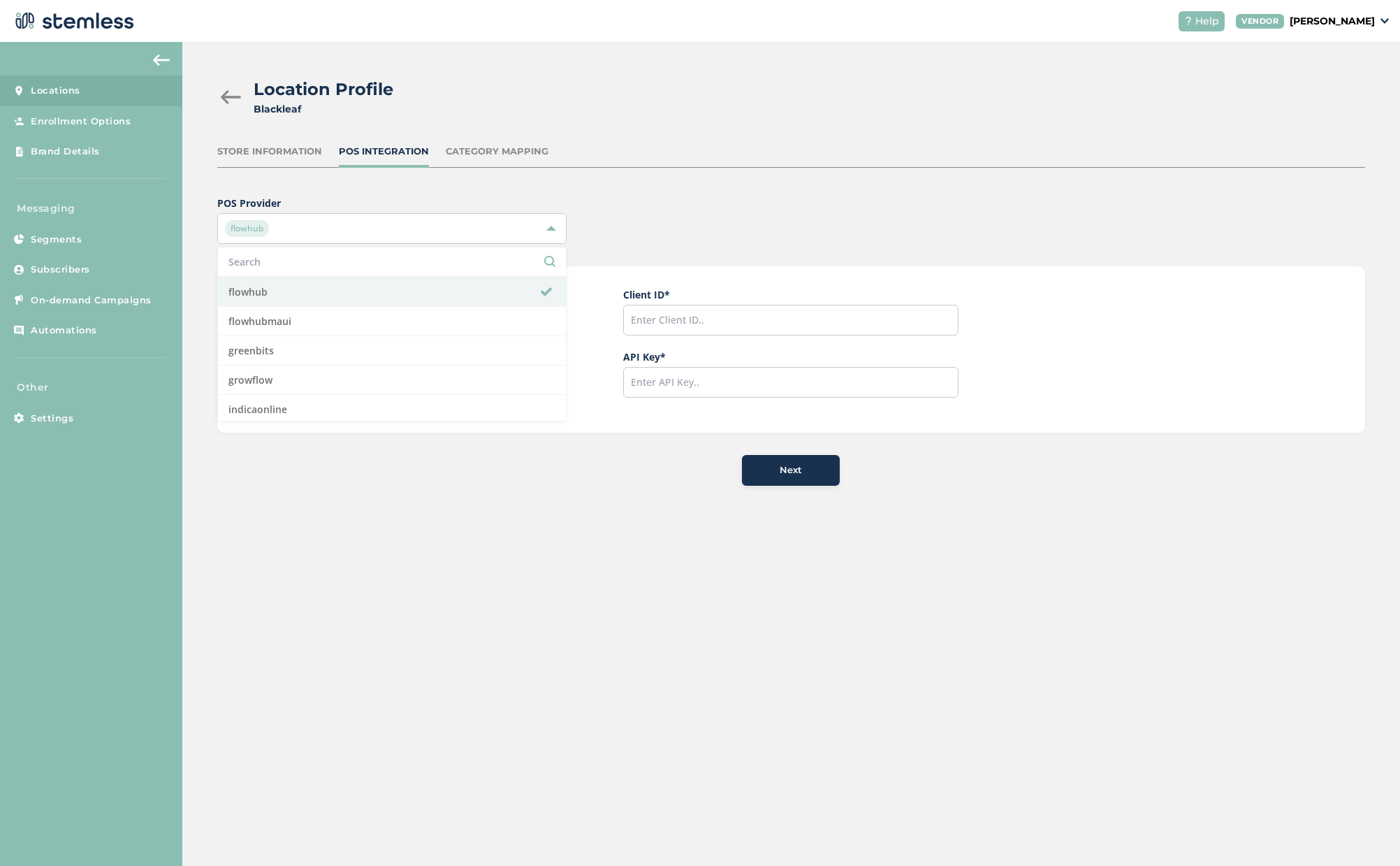
scroll to position [149, 0]
click at [291, 326] on li "flowhubmaui" at bounding box center [392, 318] width 348 height 29
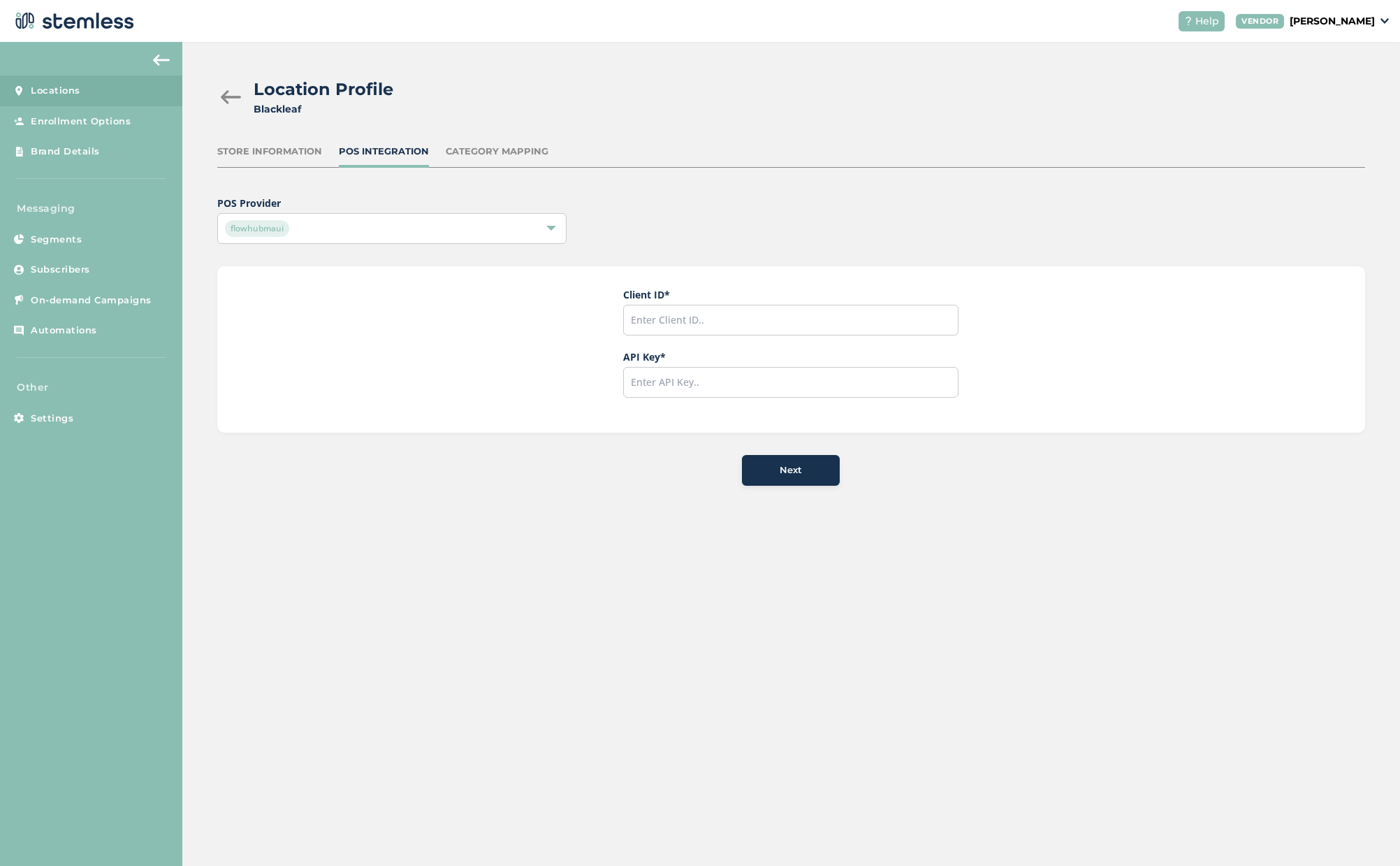
click at [354, 229] on div "flowhubmaui" at bounding box center [385, 228] width 320 height 17
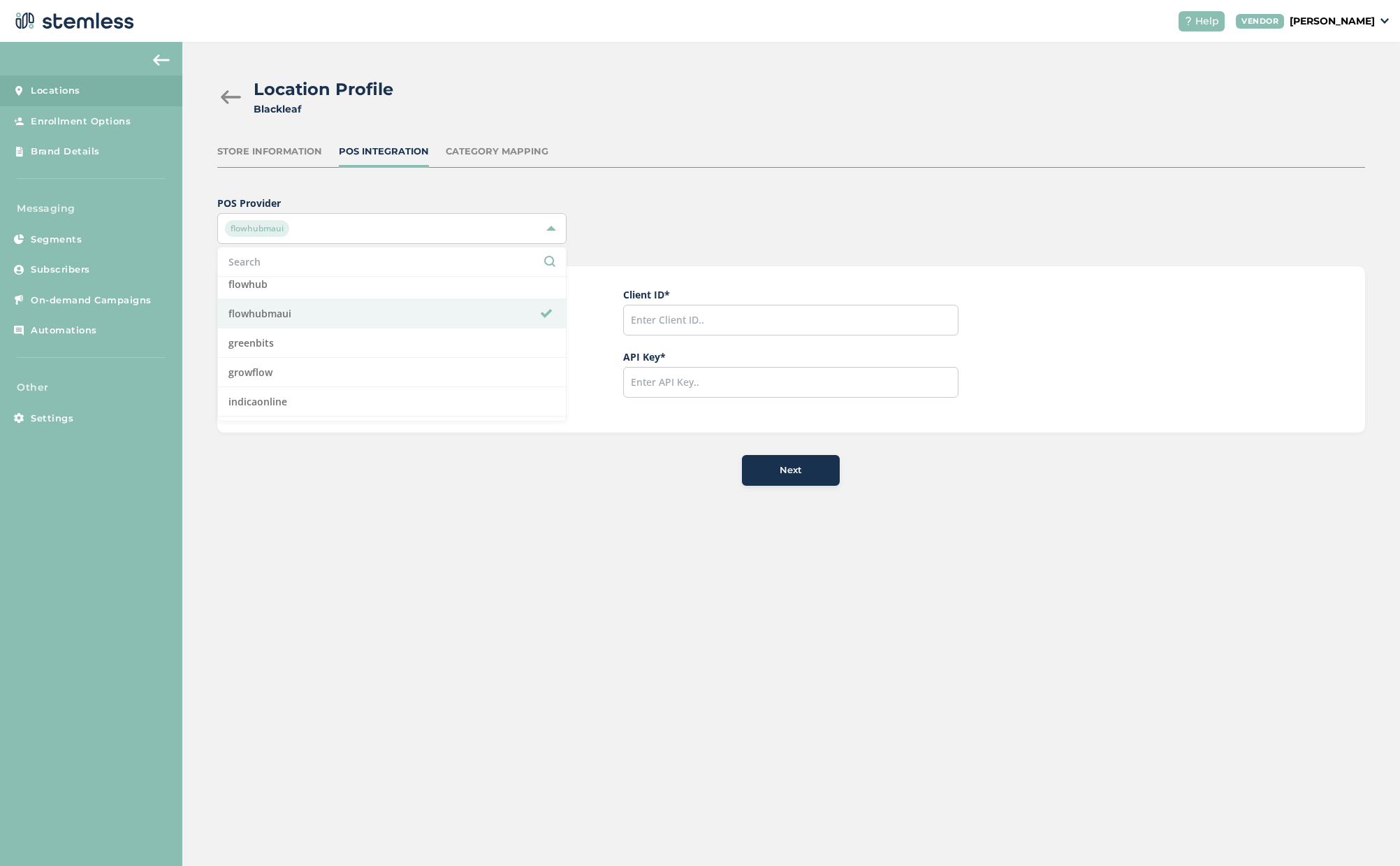
scroll to position [165, 0]
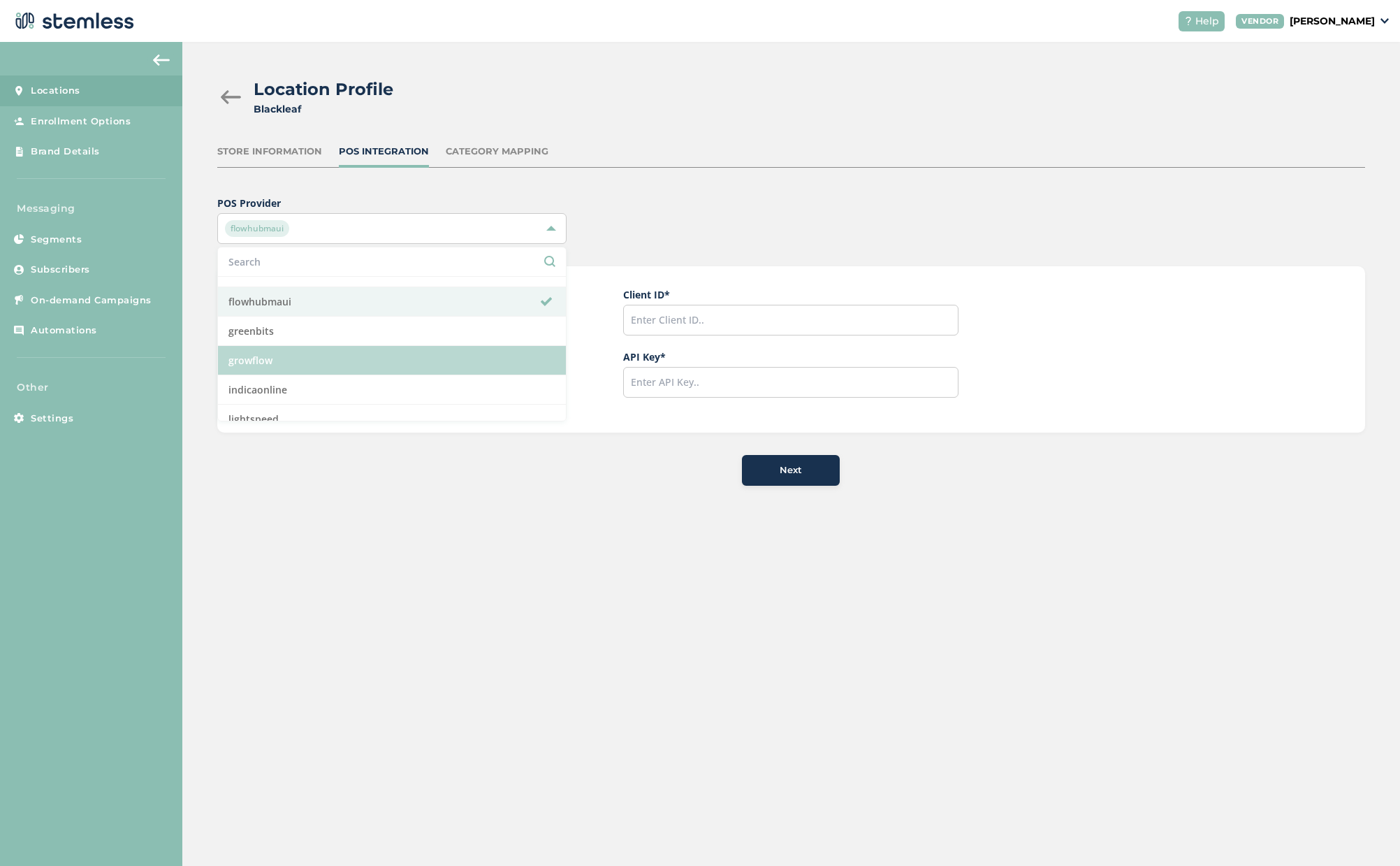
click at [275, 356] on li "growflow" at bounding box center [392, 360] width 348 height 29
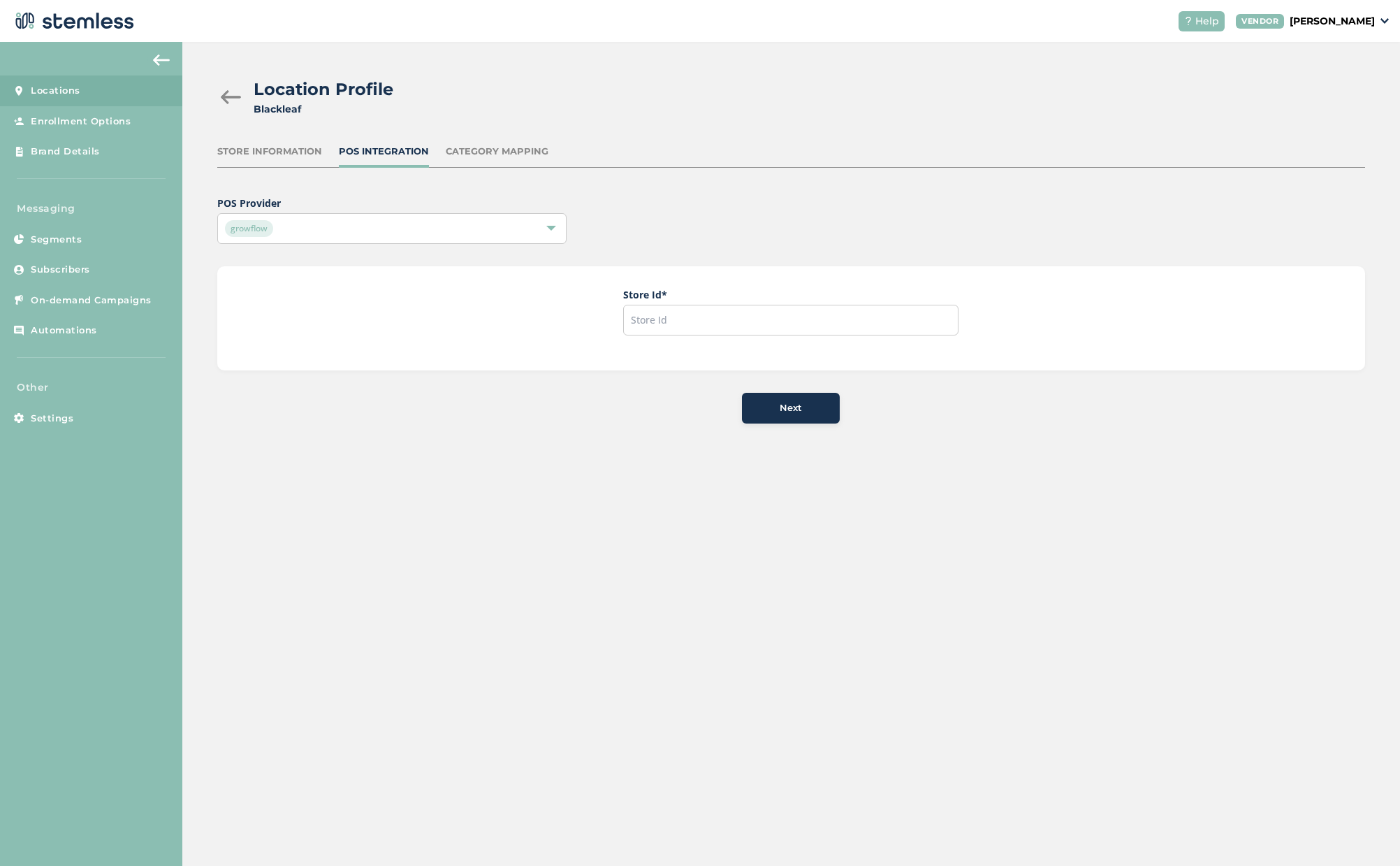
click at [346, 227] on div "growflow" at bounding box center [385, 228] width 320 height 17
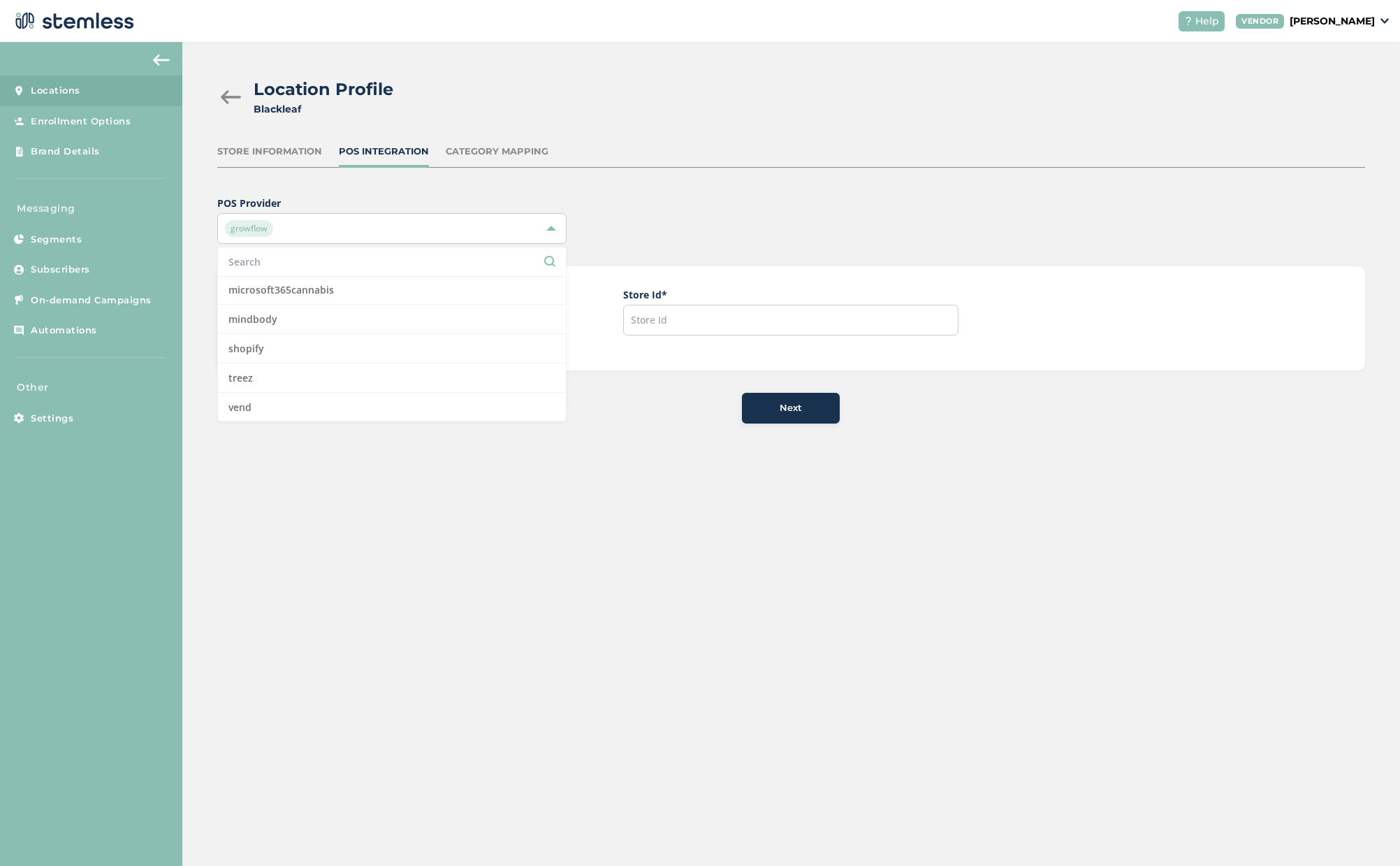
scroll to position [412, 0]
click at [700, 162] on div "Store Information POS Integration Category Mapping" at bounding box center [791, 156] width 1148 height 23
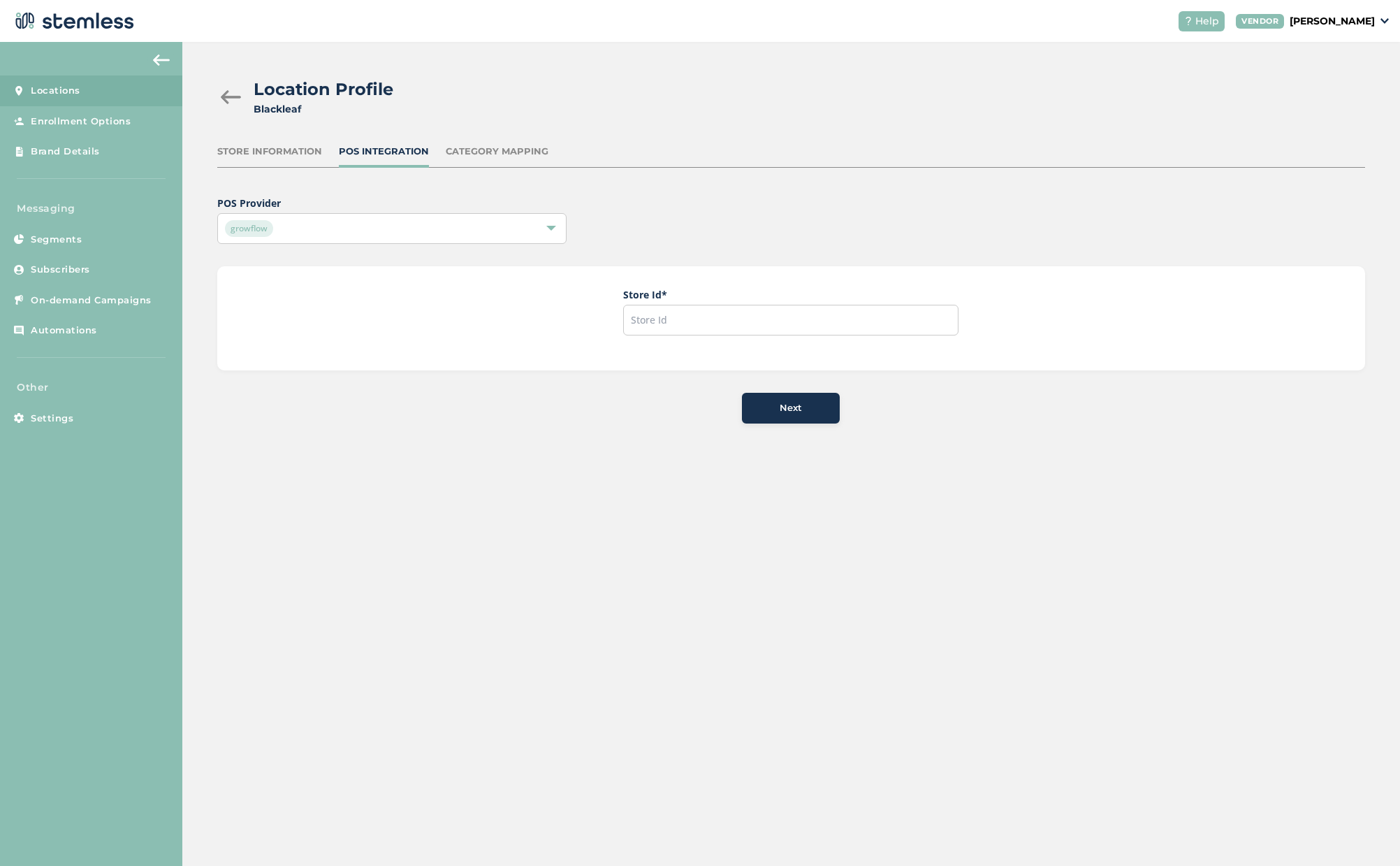
click at [477, 140] on div "Location Profile Blackleaf Store Information POS Integration Category Mapping P…" at bounding box center [791, 250] width 1218 height 416
click at [465, 152] on div "Category Mapping" at bounding box center [496, 152] width 103 height 14
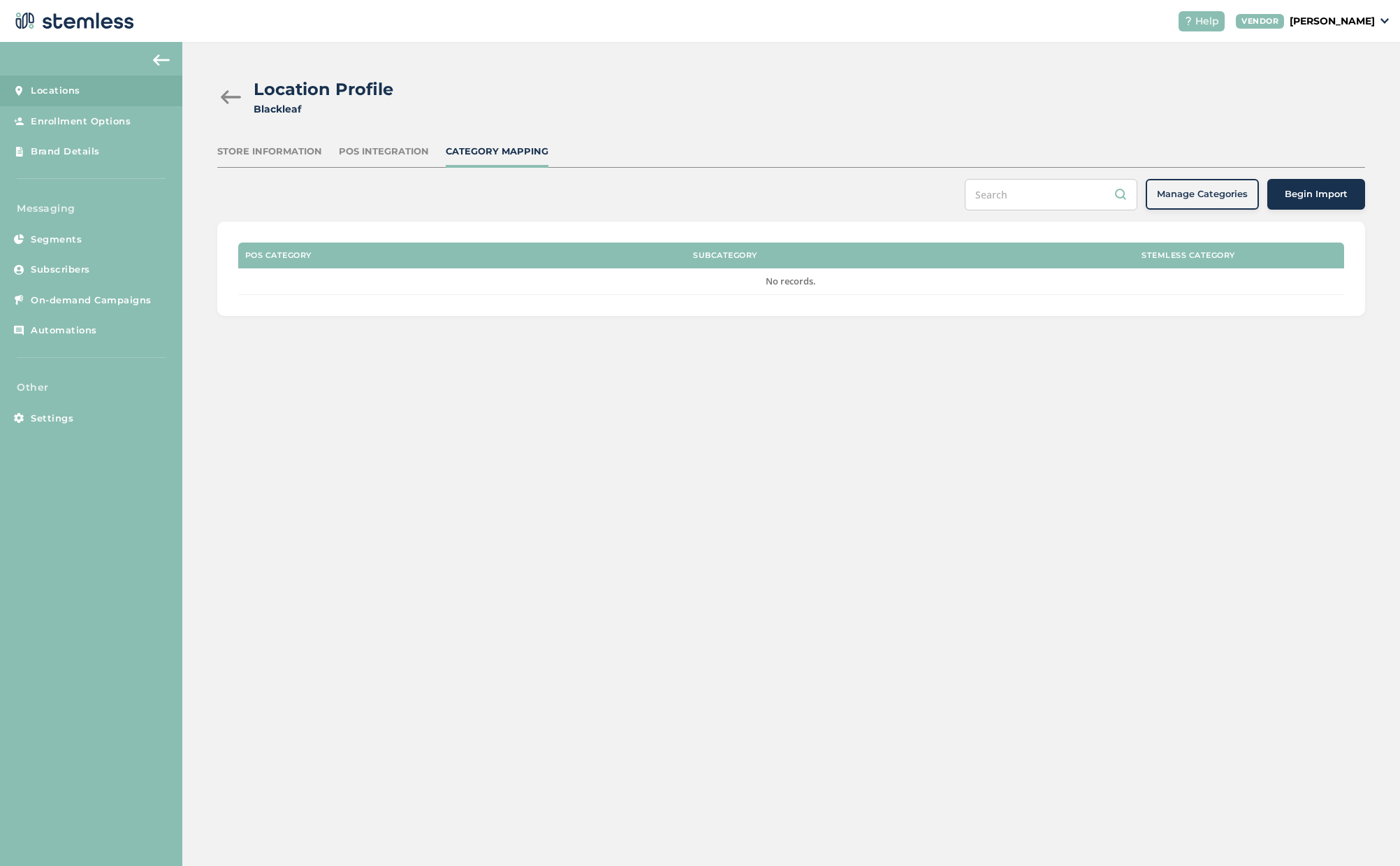
click at [243, 146] on div "Store Information" at bounding box center [269, 152] width 104 height 14
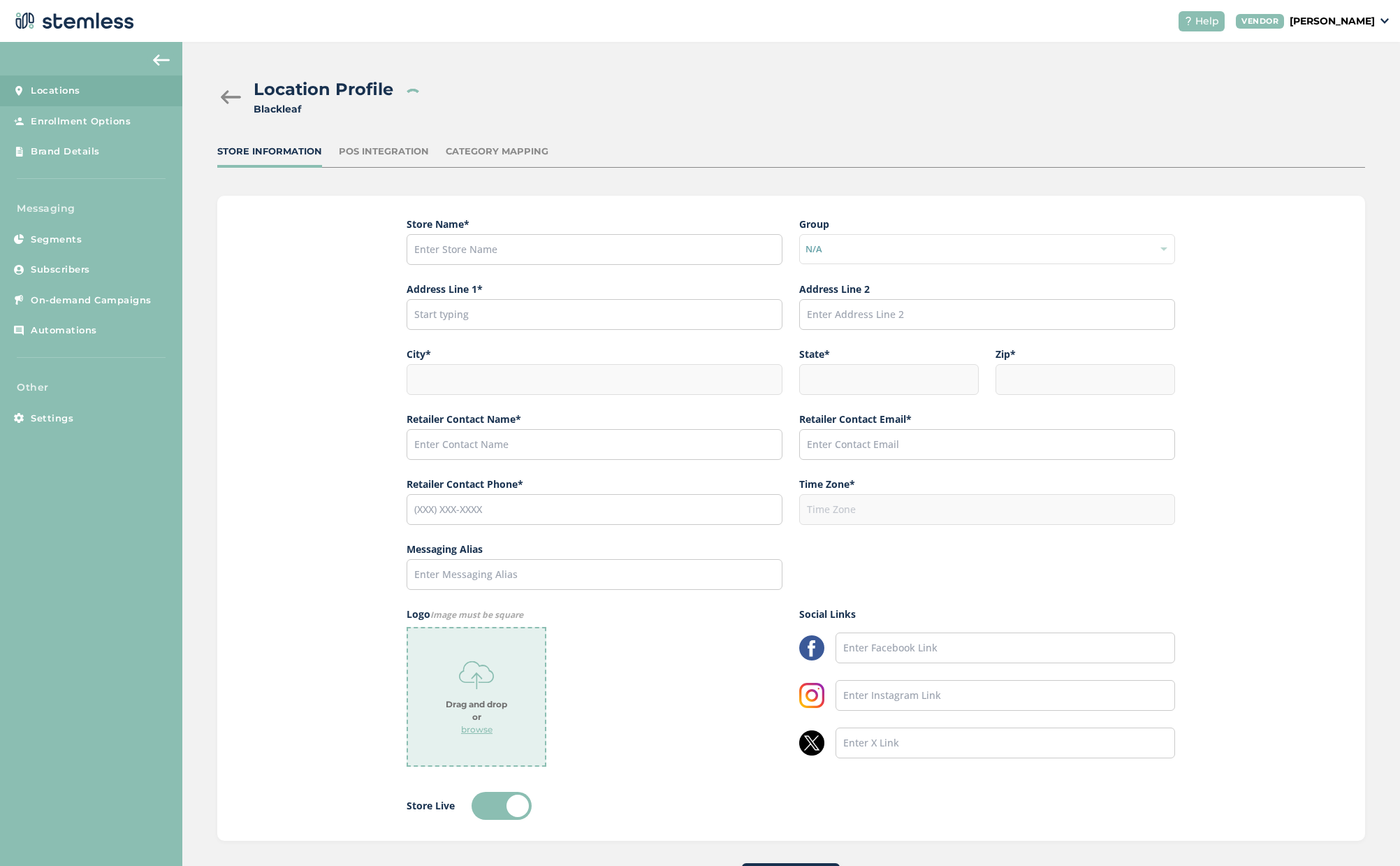
type input "Blackleaf"
type input "[STREET_ADDRESS]"
type input "[GEOGRAPHIC_DATA]"
type input "CA"
type input "90732"
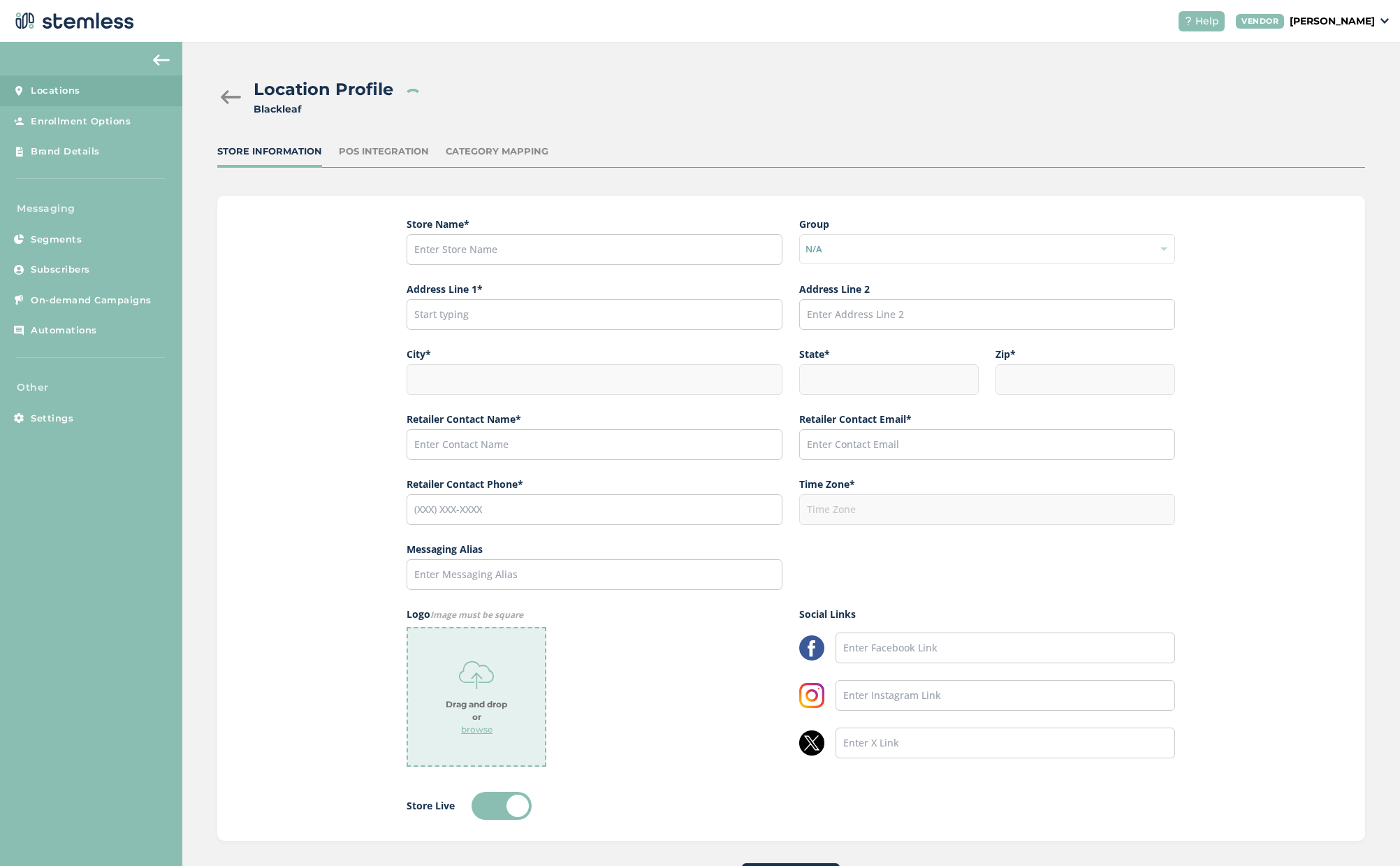
type input "[PERSON_NAME]"
type input "[PERSON_NAME][EMAIL_ADDRESS][PERSON_NAME][DOMAIN_NAME]"
type input "[PHONE_NUMBER]"
type input "America/Los_Angeles"
click at [225, 96] on div at bounding box center [230, 97] width 28 height 14
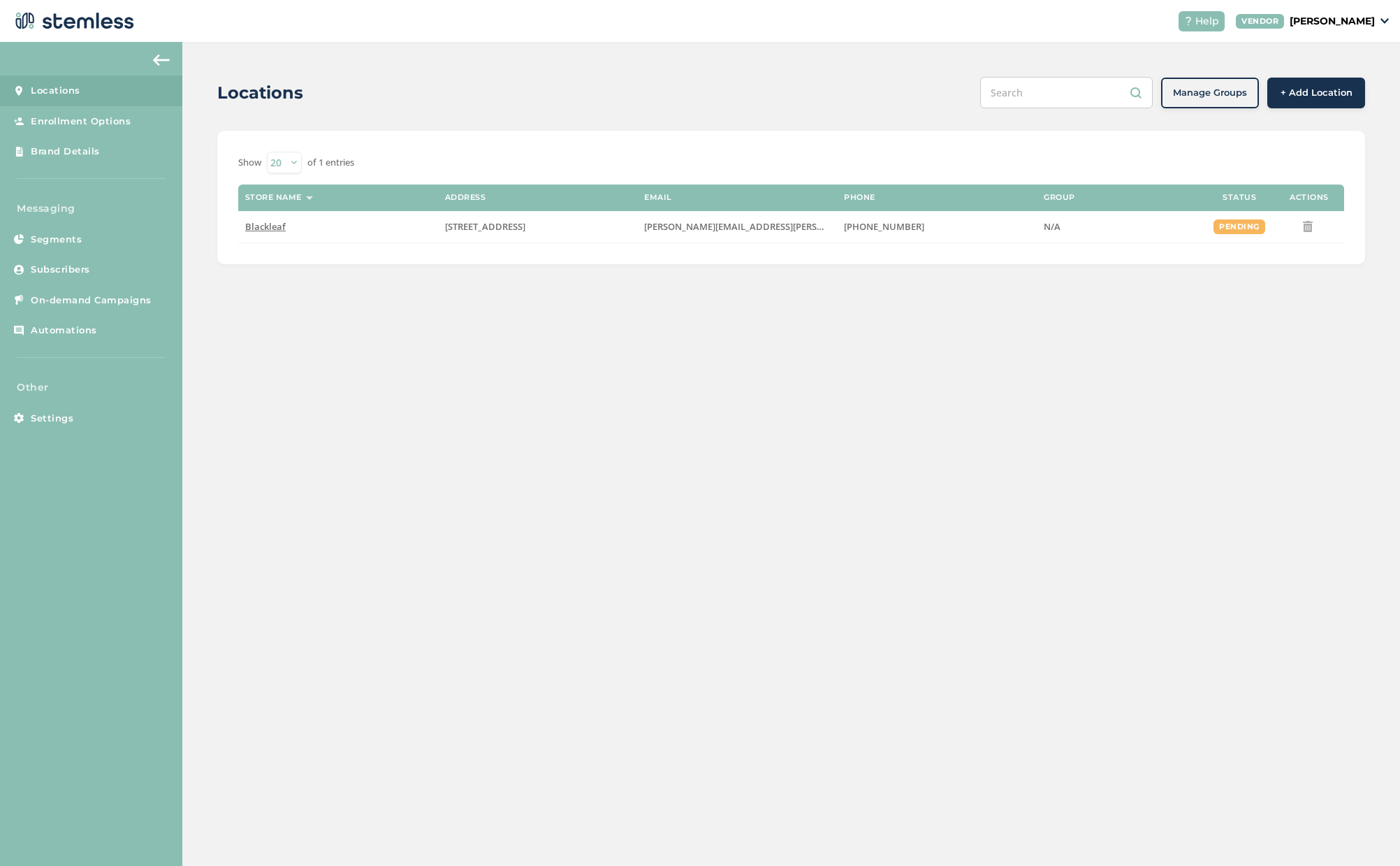
click at [66, 88] on span "Locations" at bounding box center [55, 91] width 50 height 14
click at [95, 121] on span "Enrollment Options" at bounding box center [80, 121] width 100 height 14
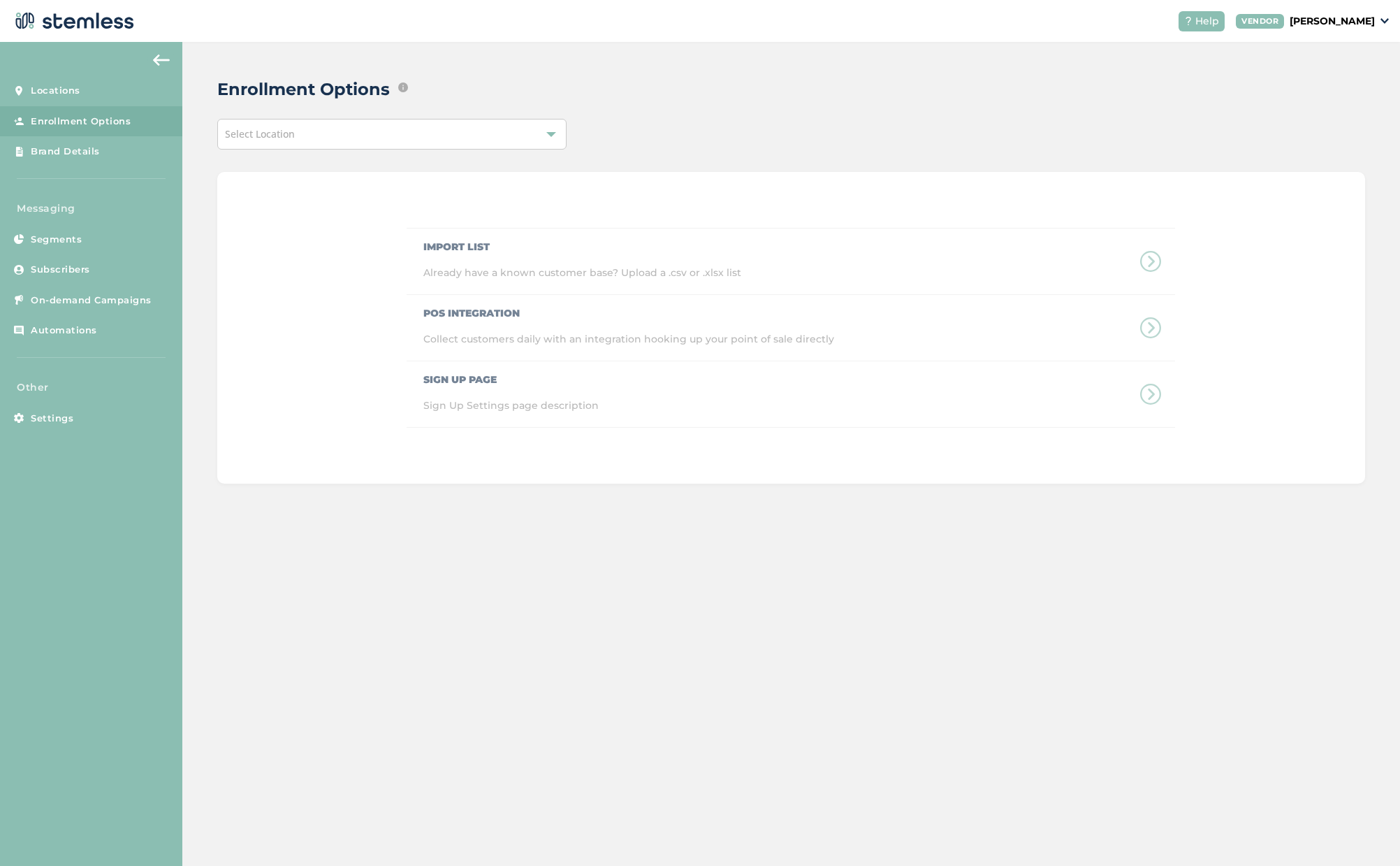
click at [306, 128] on div "Select Location" at bounding box center [391, 134] width 349 height 30
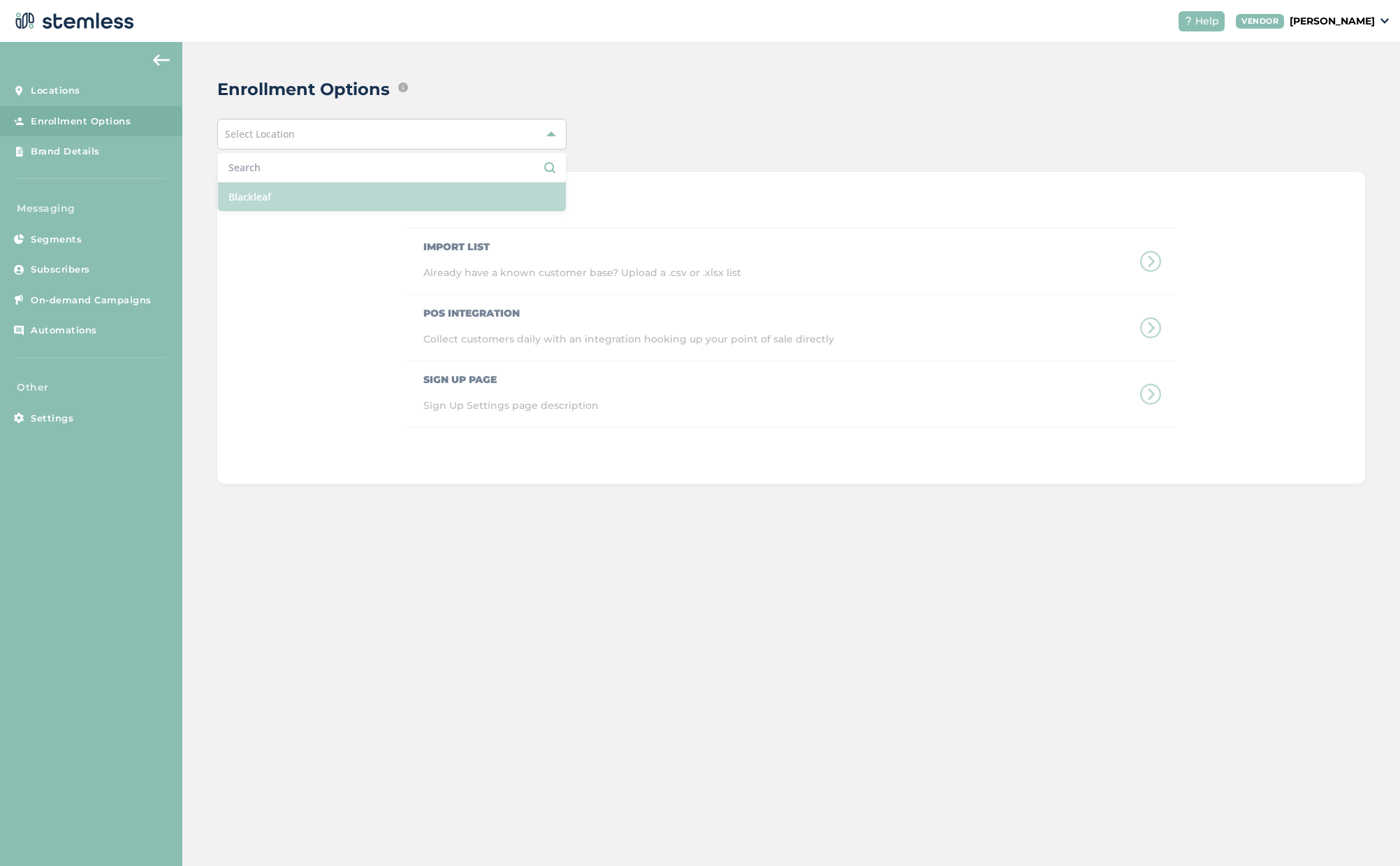
click at [256, 200] on li "Blackleaf" at bounding box center [392, 196] width 348 height 29
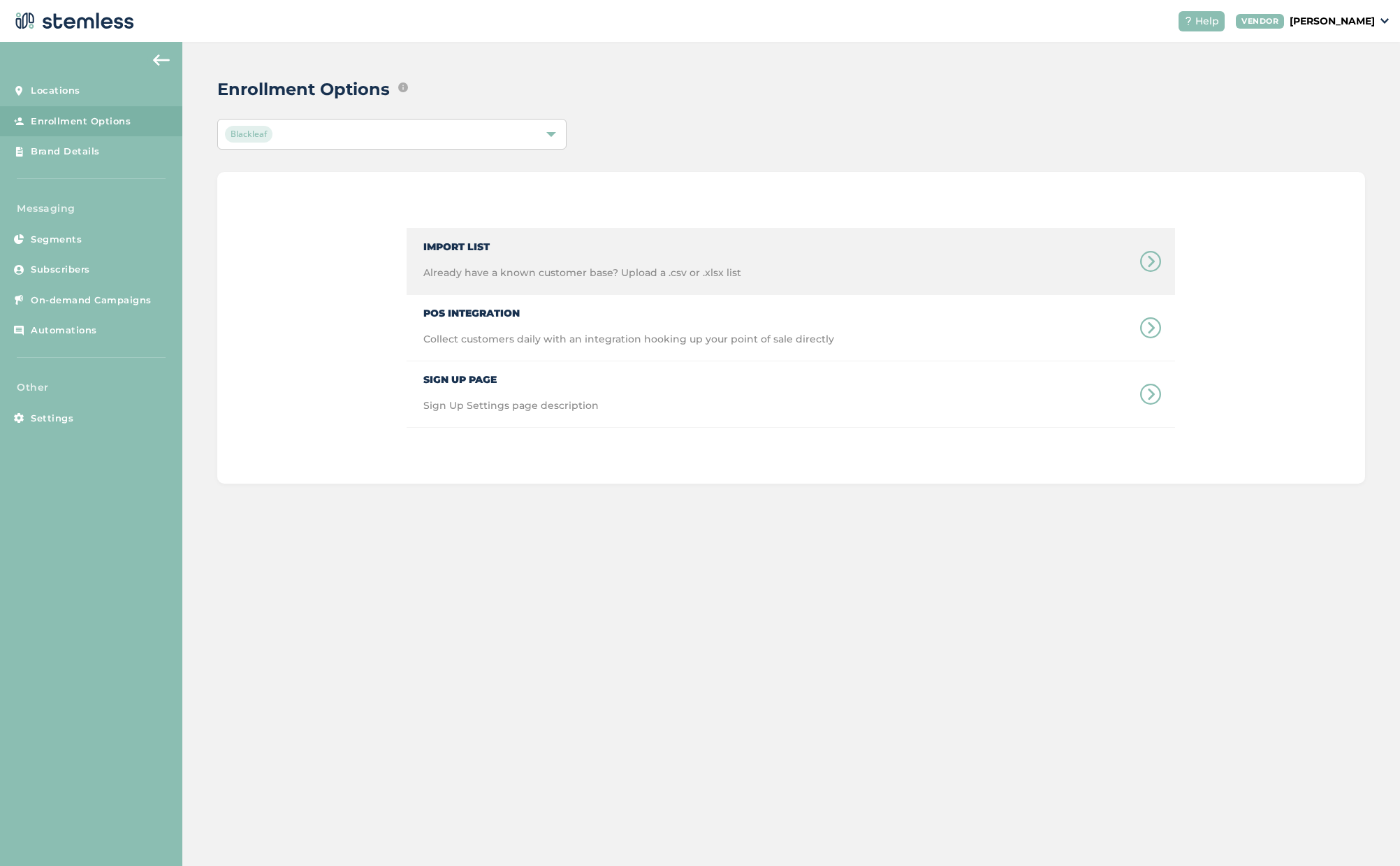
click at [474, 254] on span "Import List" at bounding box center [582, 241] width 318 height 26
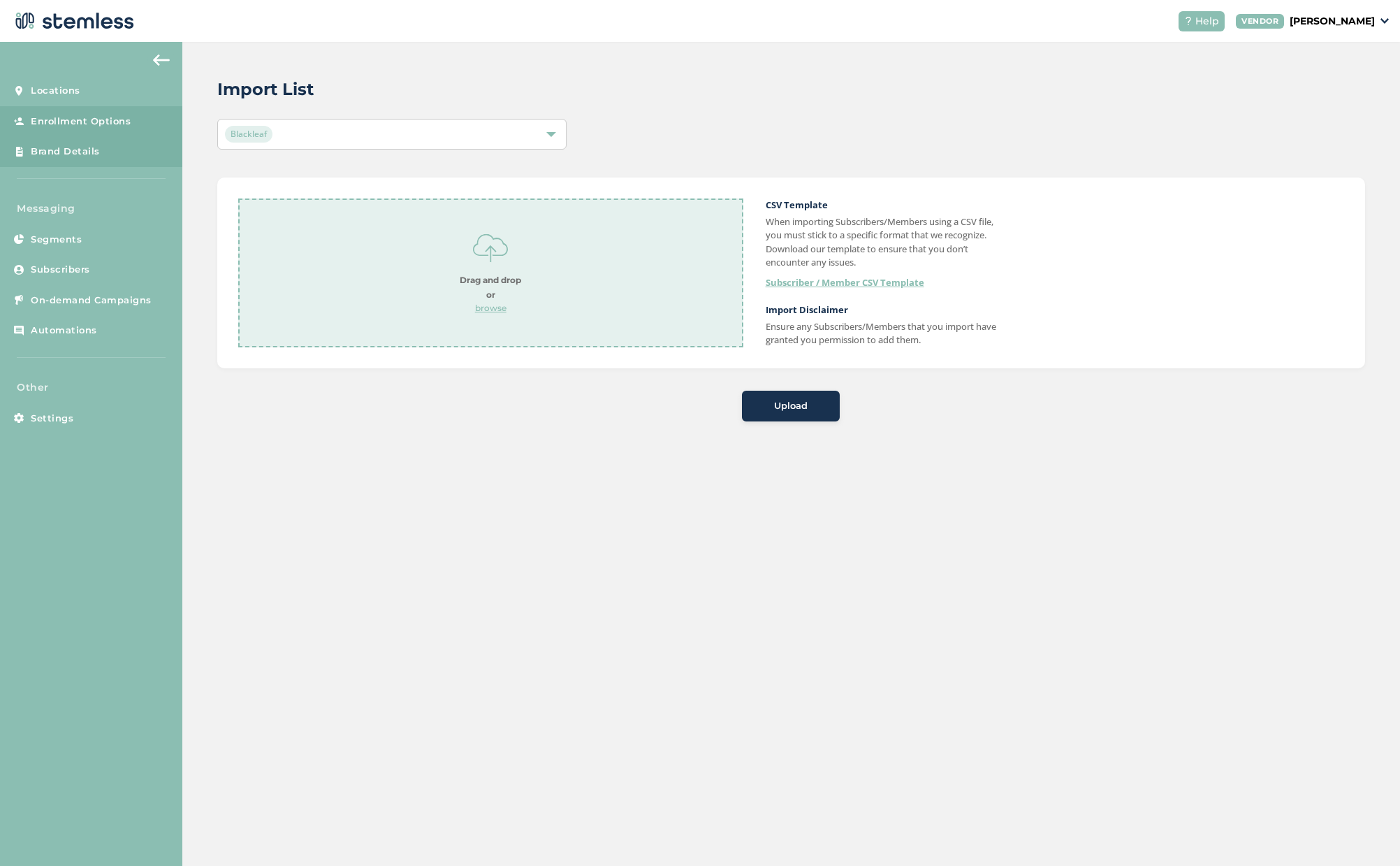
click at [74, 158] on span "Brand Details" at bounding box center [64, 152] width 69 height 14
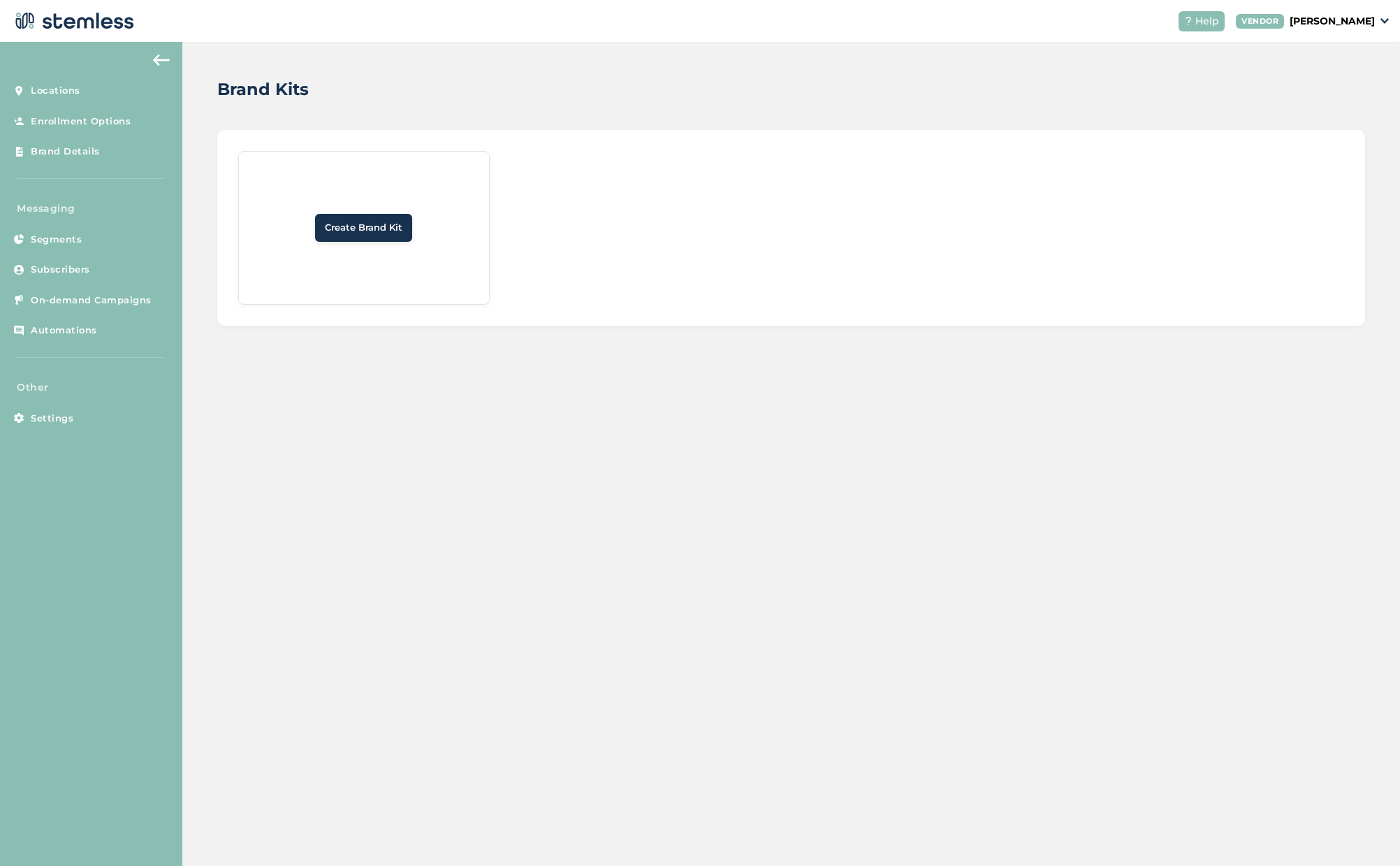
click at [342, 228] on span "Create Brand Kit" at bounding box center [363, 228] width 78 height 14
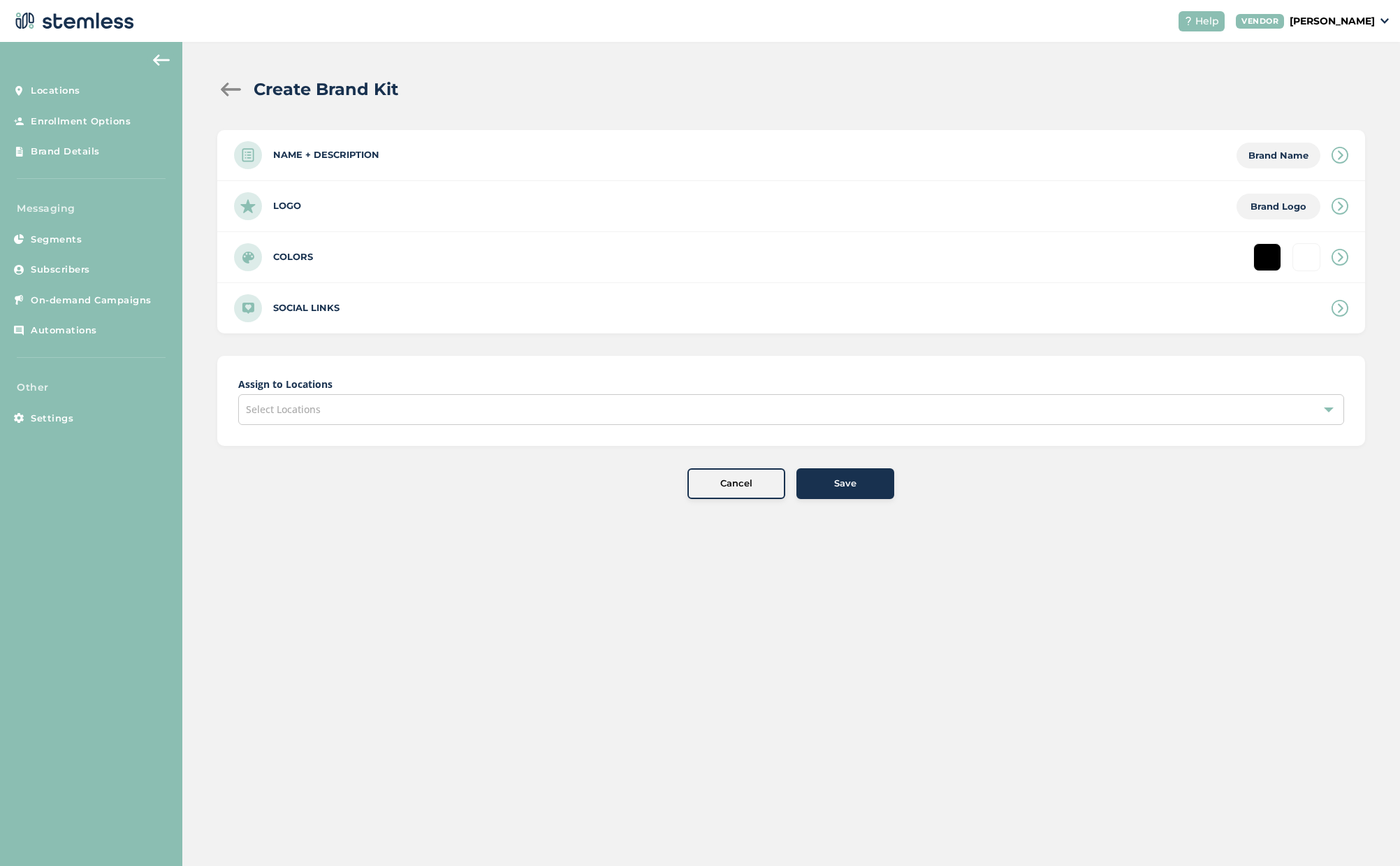
click at [227, 86] on div at bounding box center [230, 89] width 28 height 14
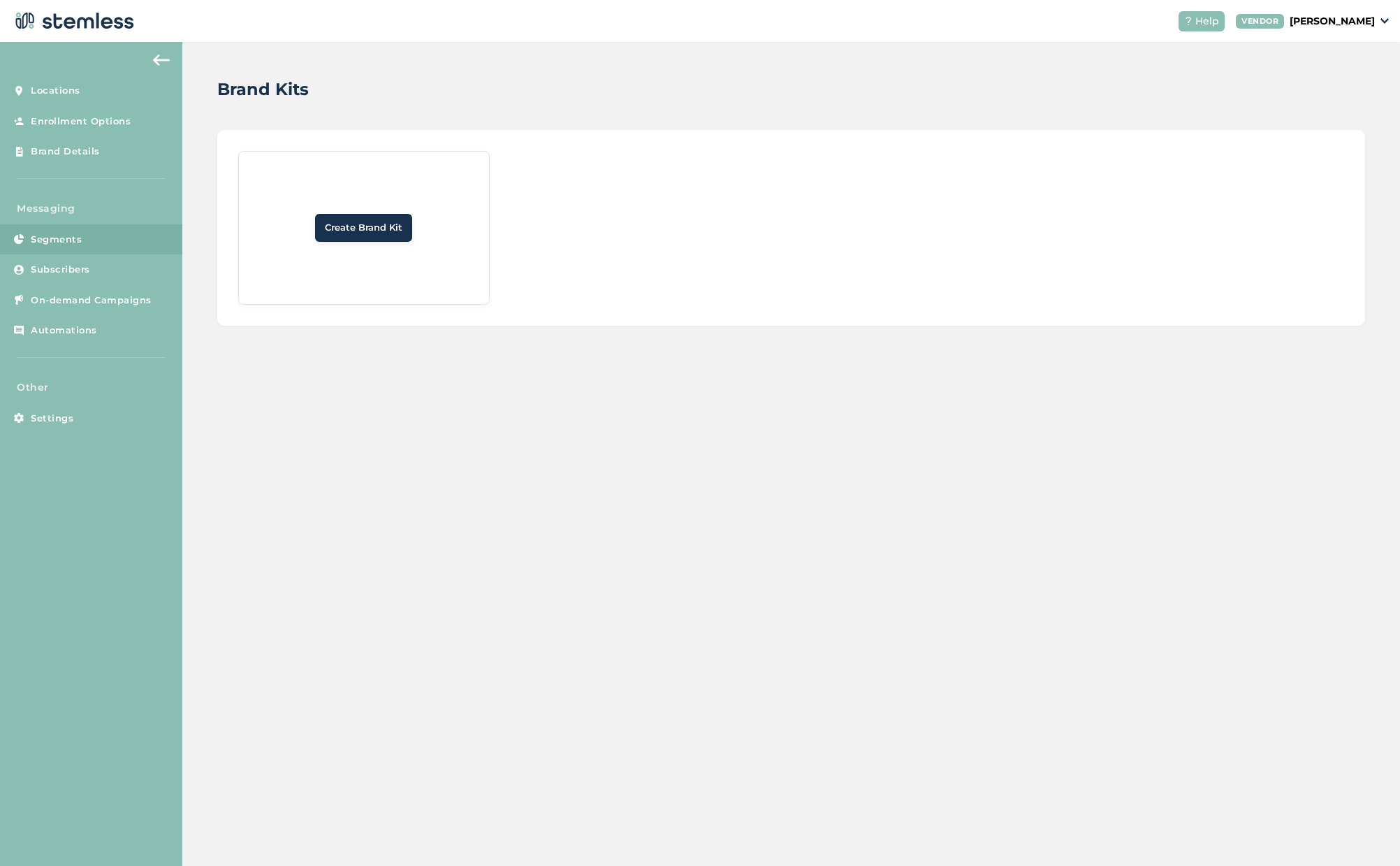
click at [40, 238] on span "Segments" at bounding box center [55, 240] width 51 height 14
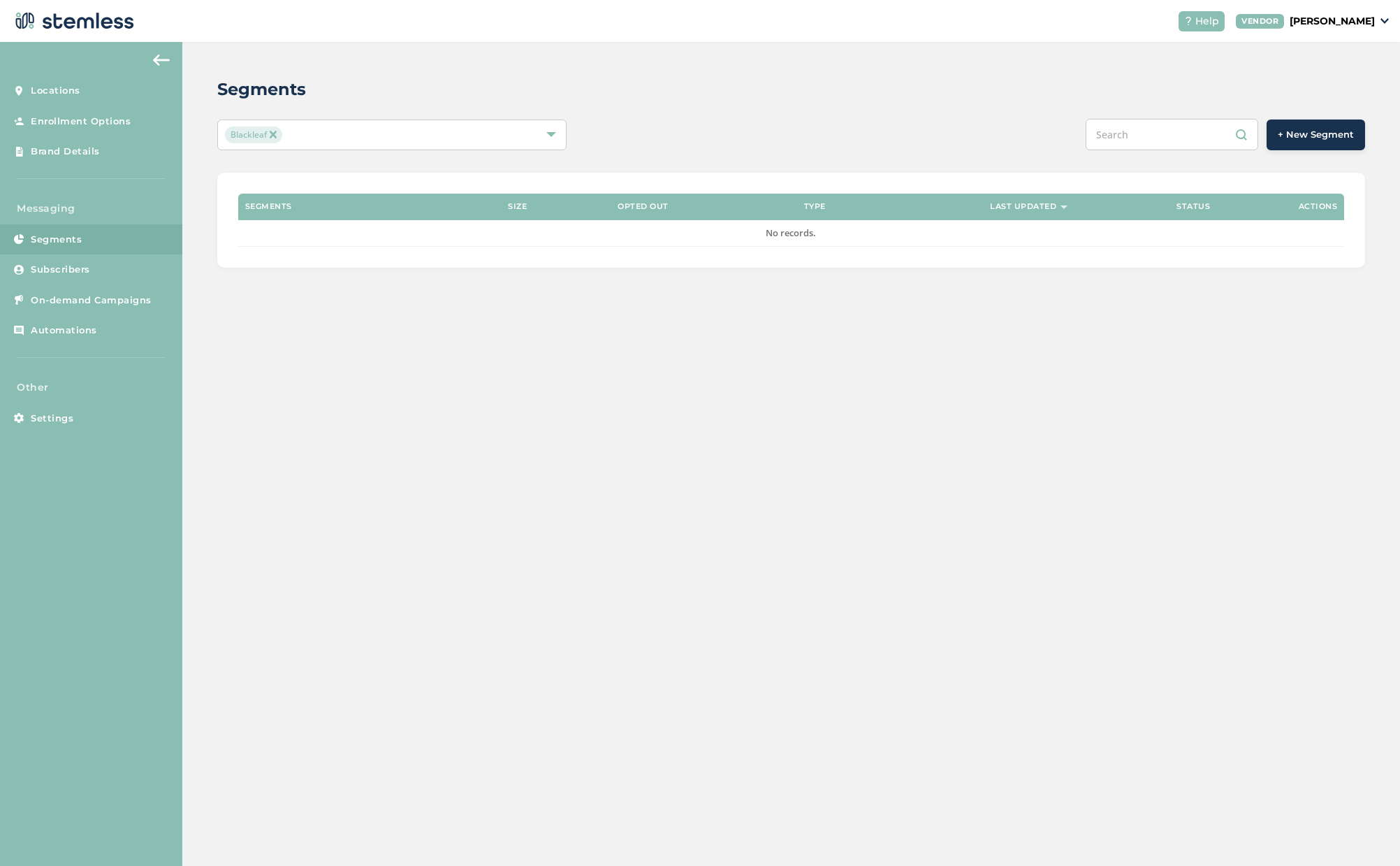
click at [56, 248] on link "Segments" at bounding box center [91, 239] width 182 height 30
click at [54, 268] on span "Subscribers" at bounding box center [60, 270] width 60 height 14
